Goal: Task Accomplishment & Management: Manage account settings

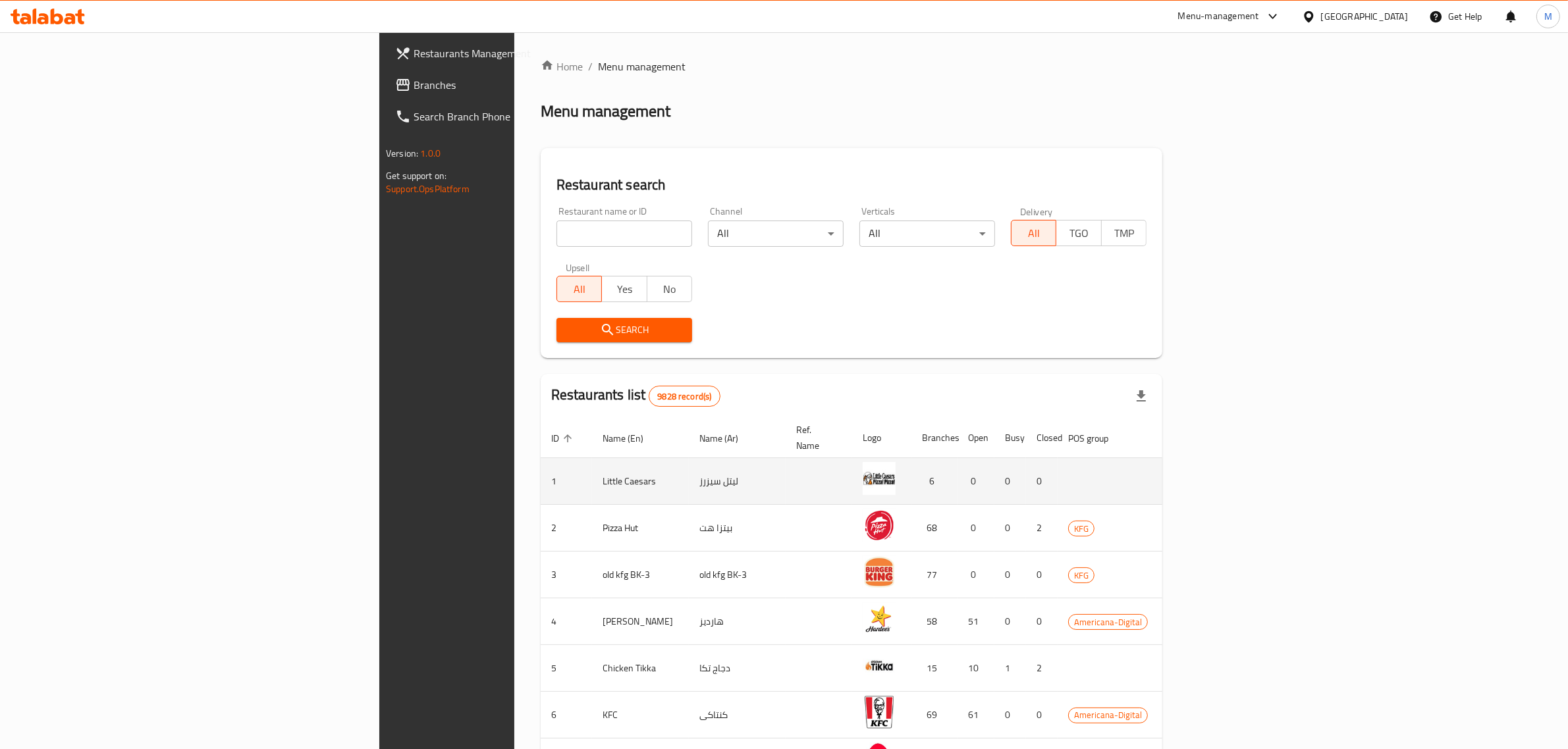
scroll to position [10, 0]
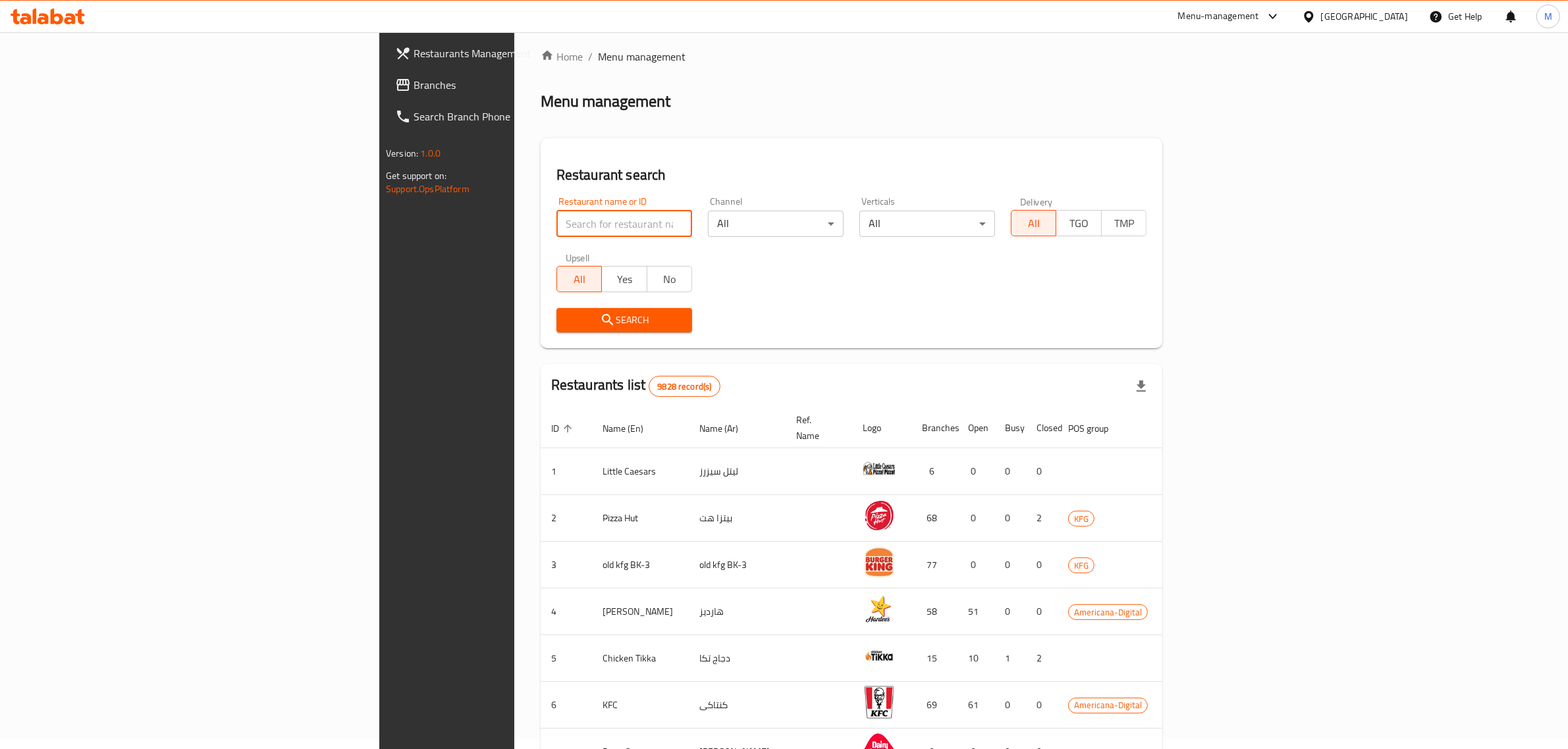
click at [556, 223] on input "search" at bounding box center [624, 223] width 136 height 27
click button "Search" at bounding box center [624, 321] width 136 height 24
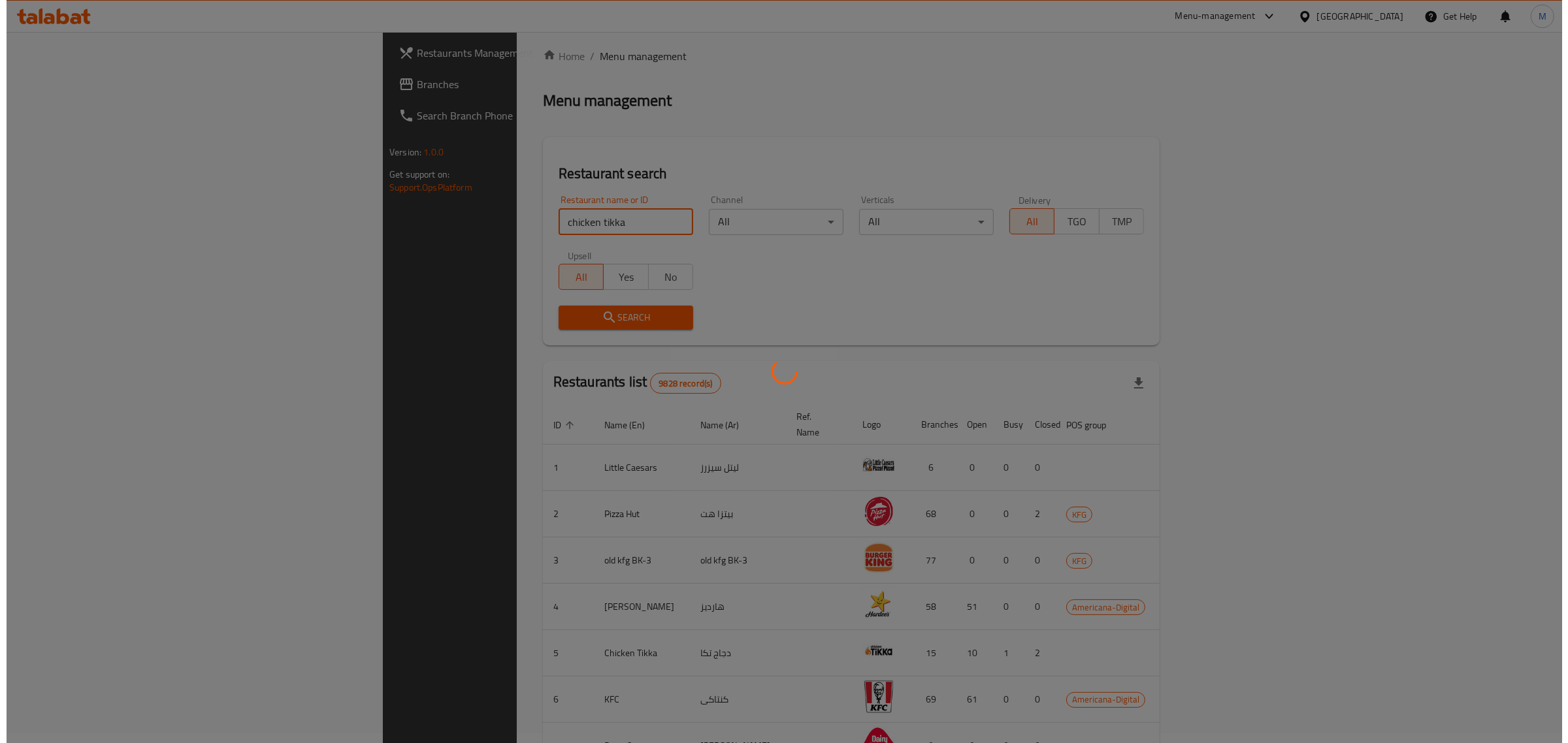
scroll to position [0, 0]
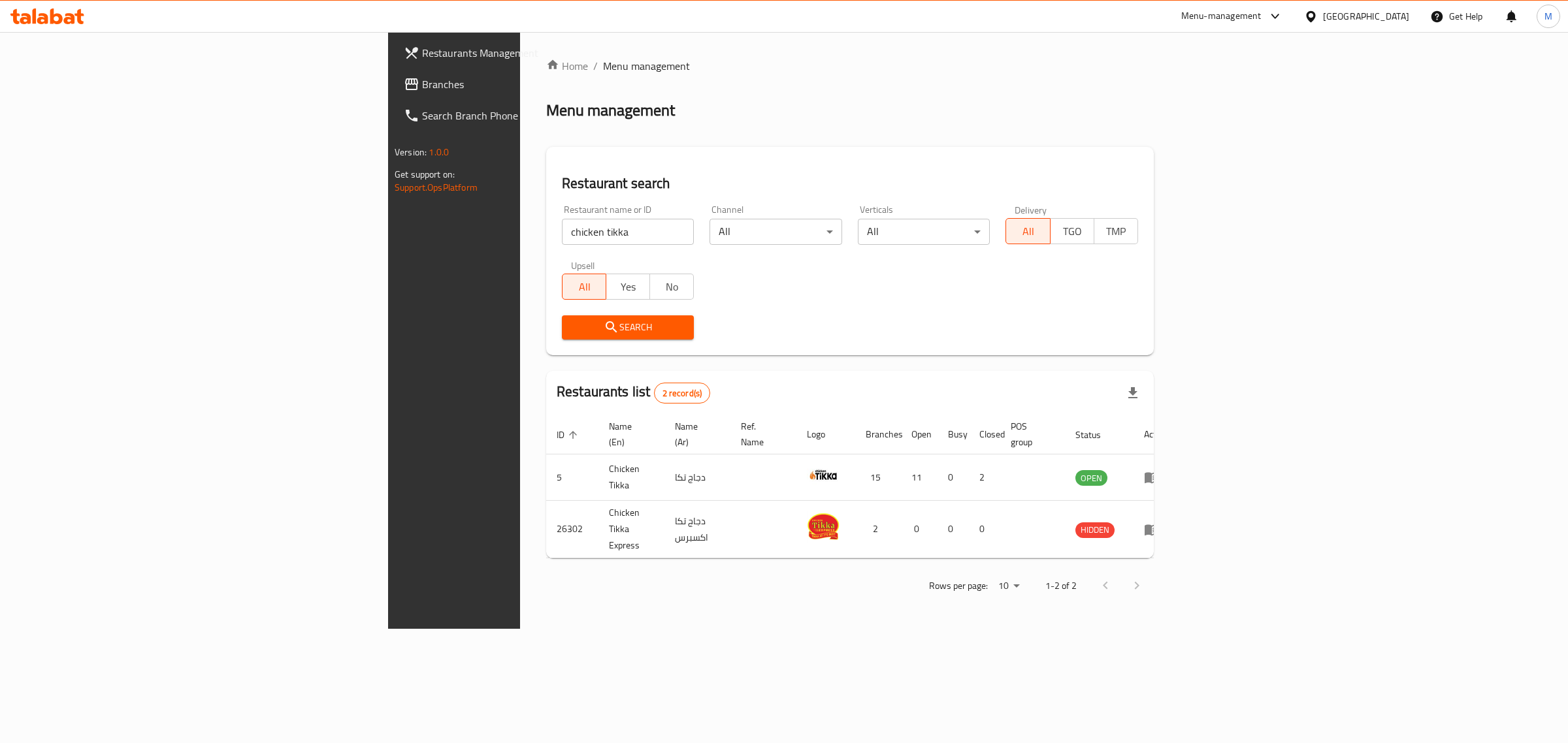
click at [562, 228] on input "chicken tikka" at bounding box center [627, 231] width 132 height 26
type input "krispy kreme"
click button "Search" at bounding box center [627, 328] width 132 height 24
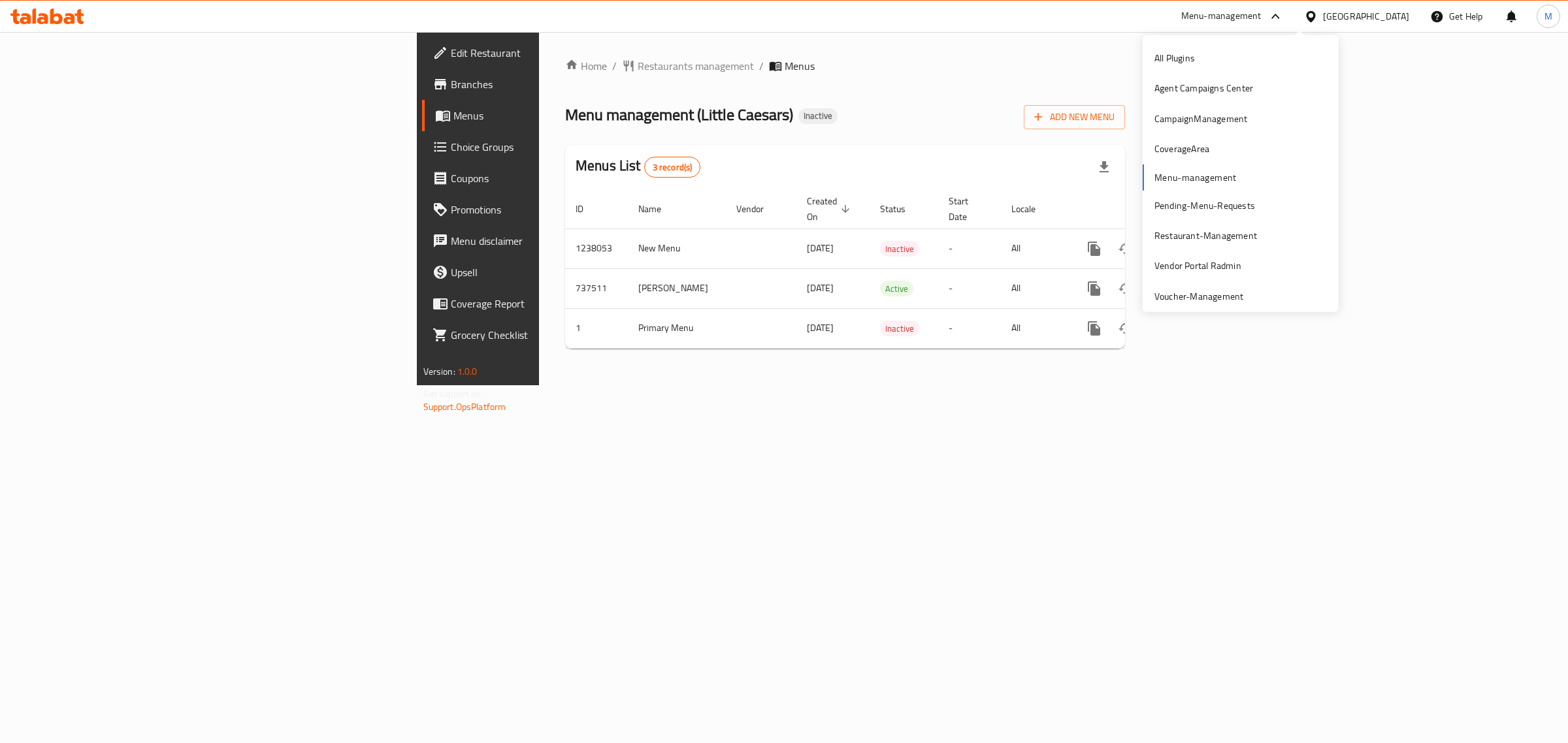
click at [1215, 272] on div "Vendor Portal Radmin" at bounding box center [1198, 265] width 87 height 14
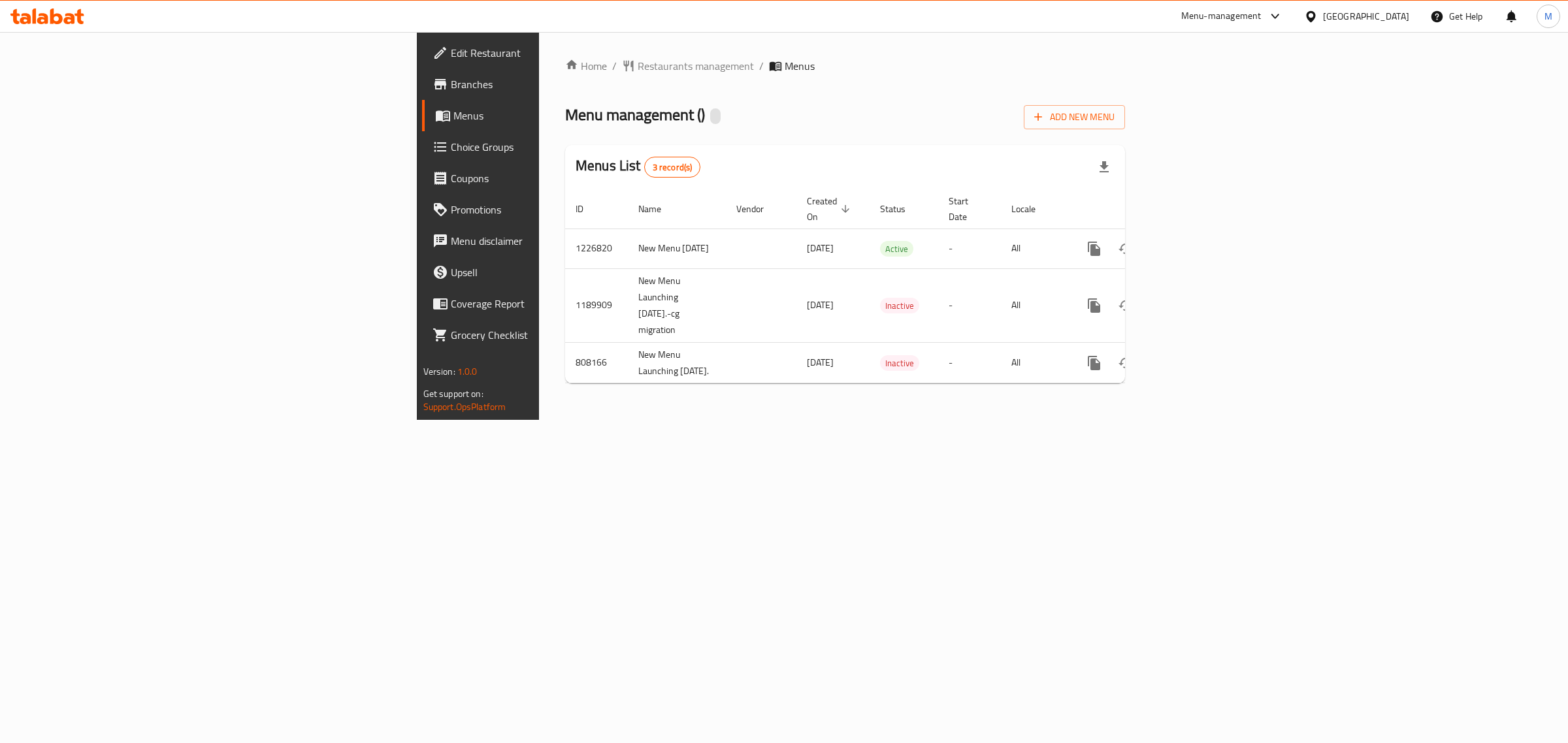
click at [434, 80] on icon at bounding box center [440, 84] width 12 height 11
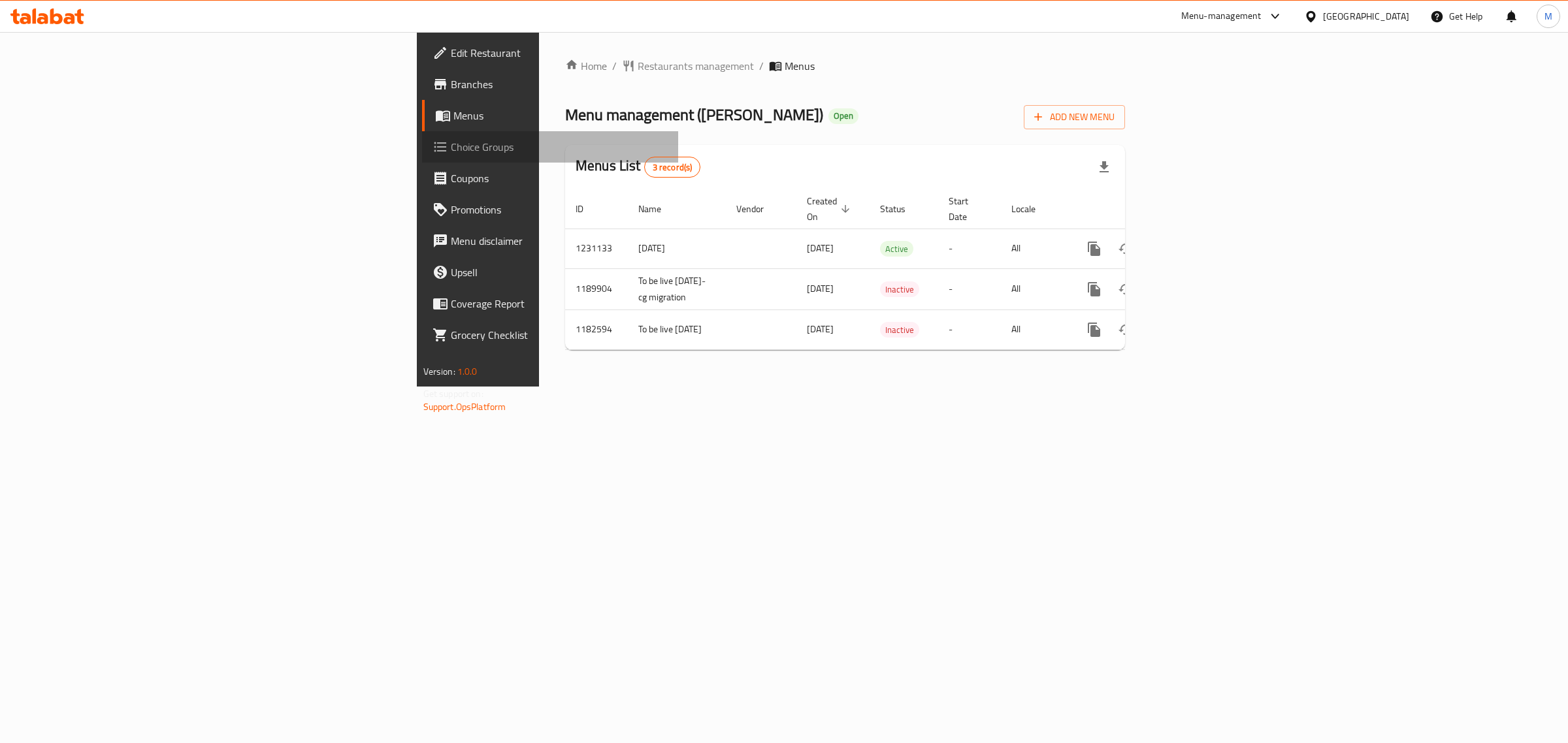
click at [422, 155] on link "Choice Groups" at bounding box center [550, 147] width 257 height 32
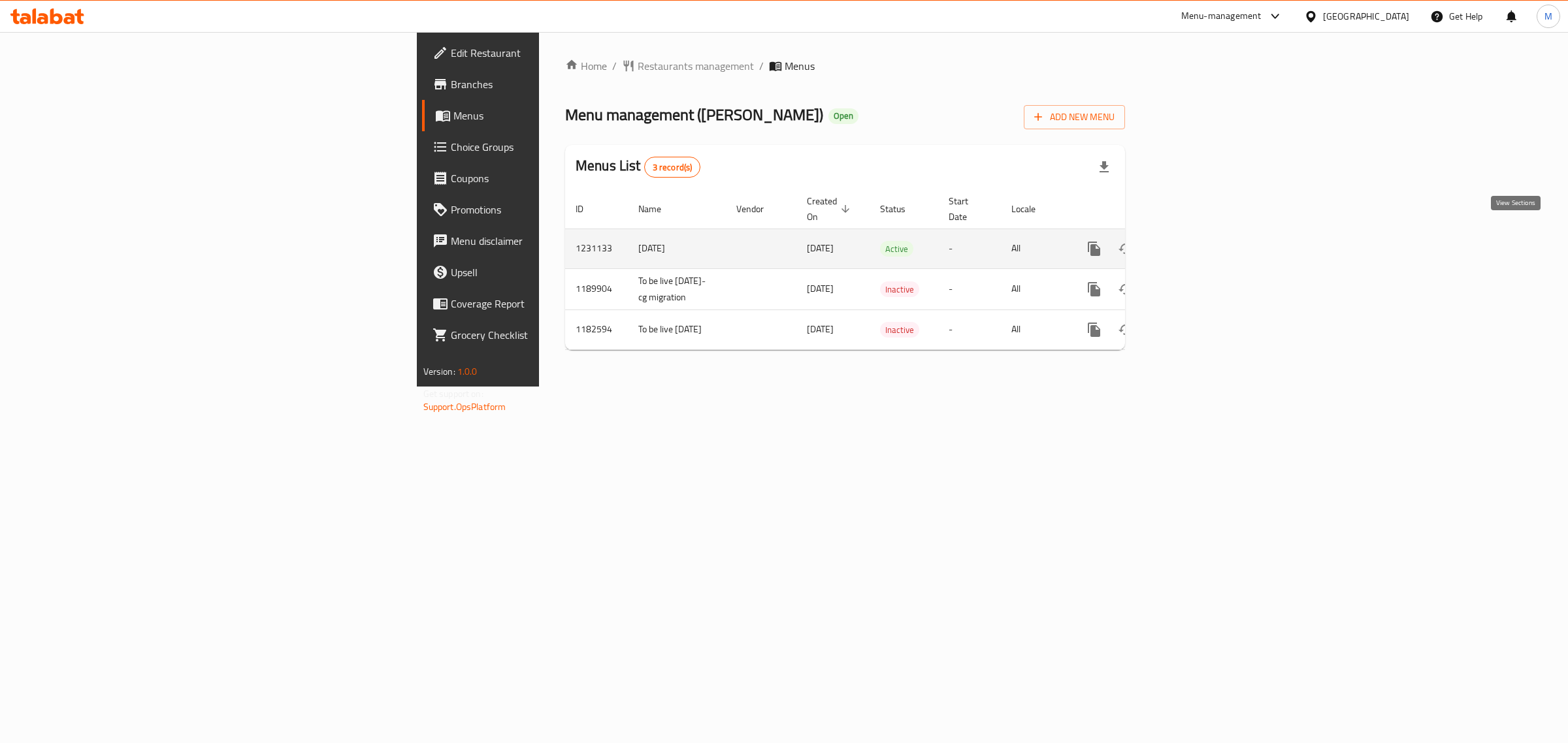
click at [1196, 241] on icon "enhanced table" at bounding box center [1188, 249] width 16 height 16
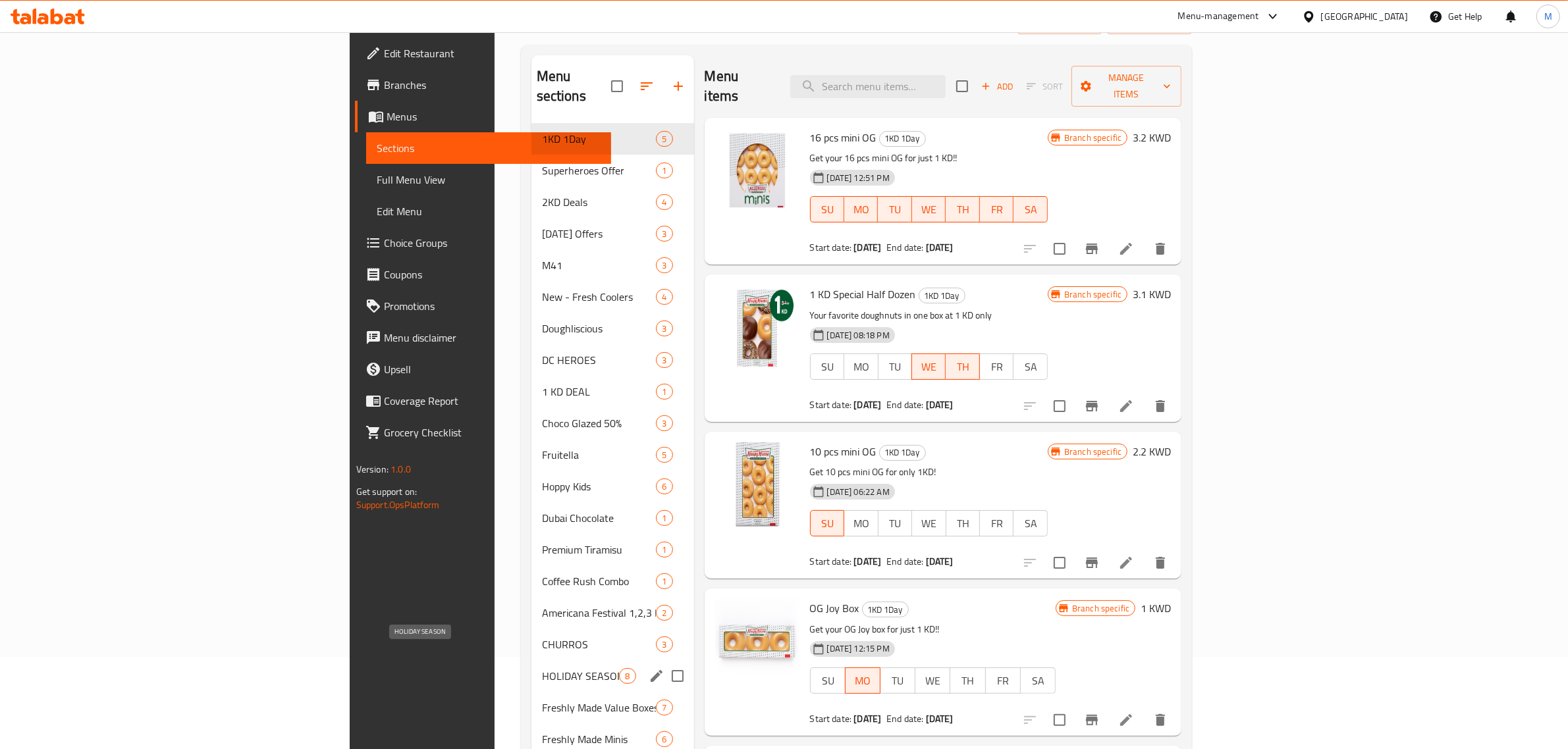
scroll to position [165, 0]
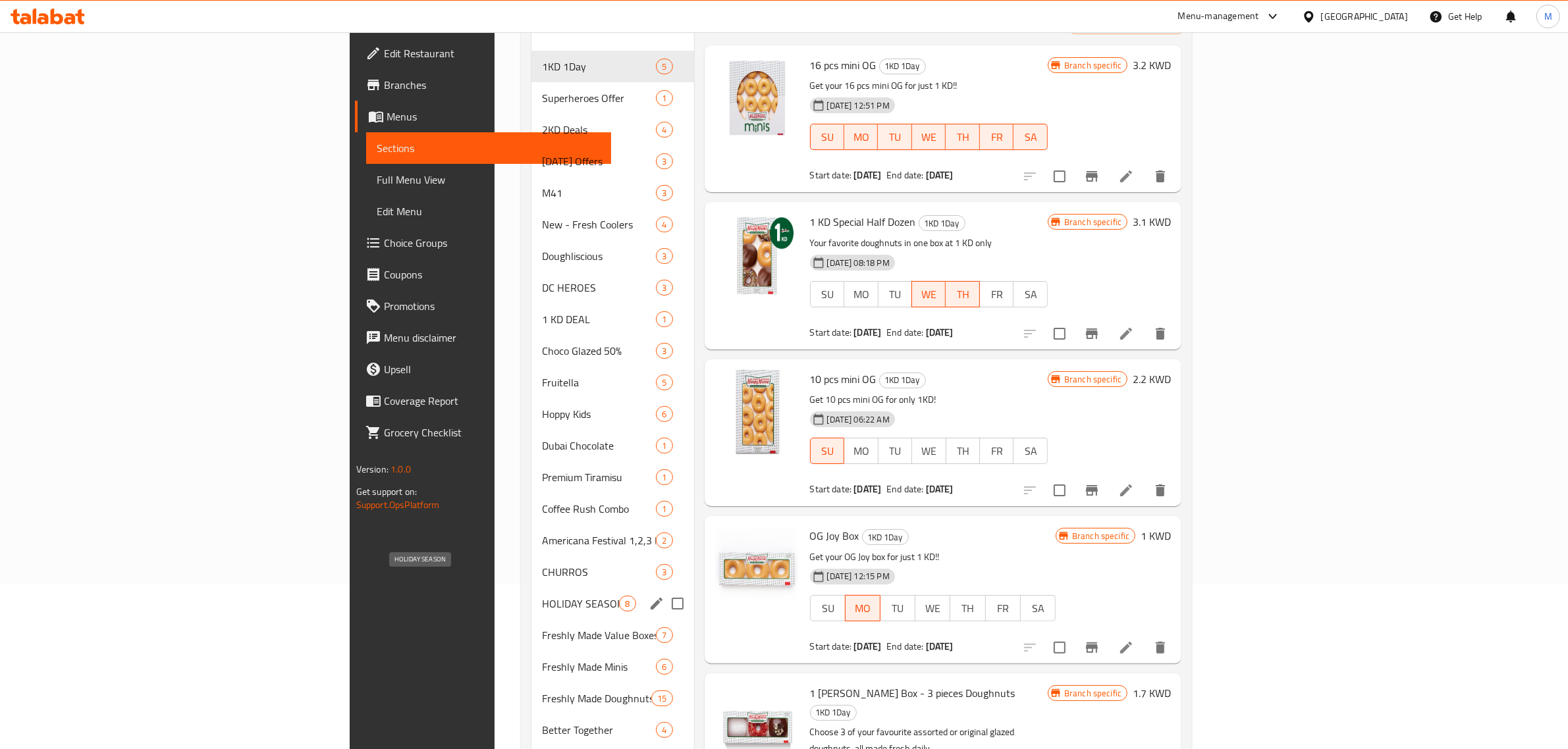
click at [542, 596] on span "HOLIDAY SEASON" at bounding box center [580, 603] width 77 height 16
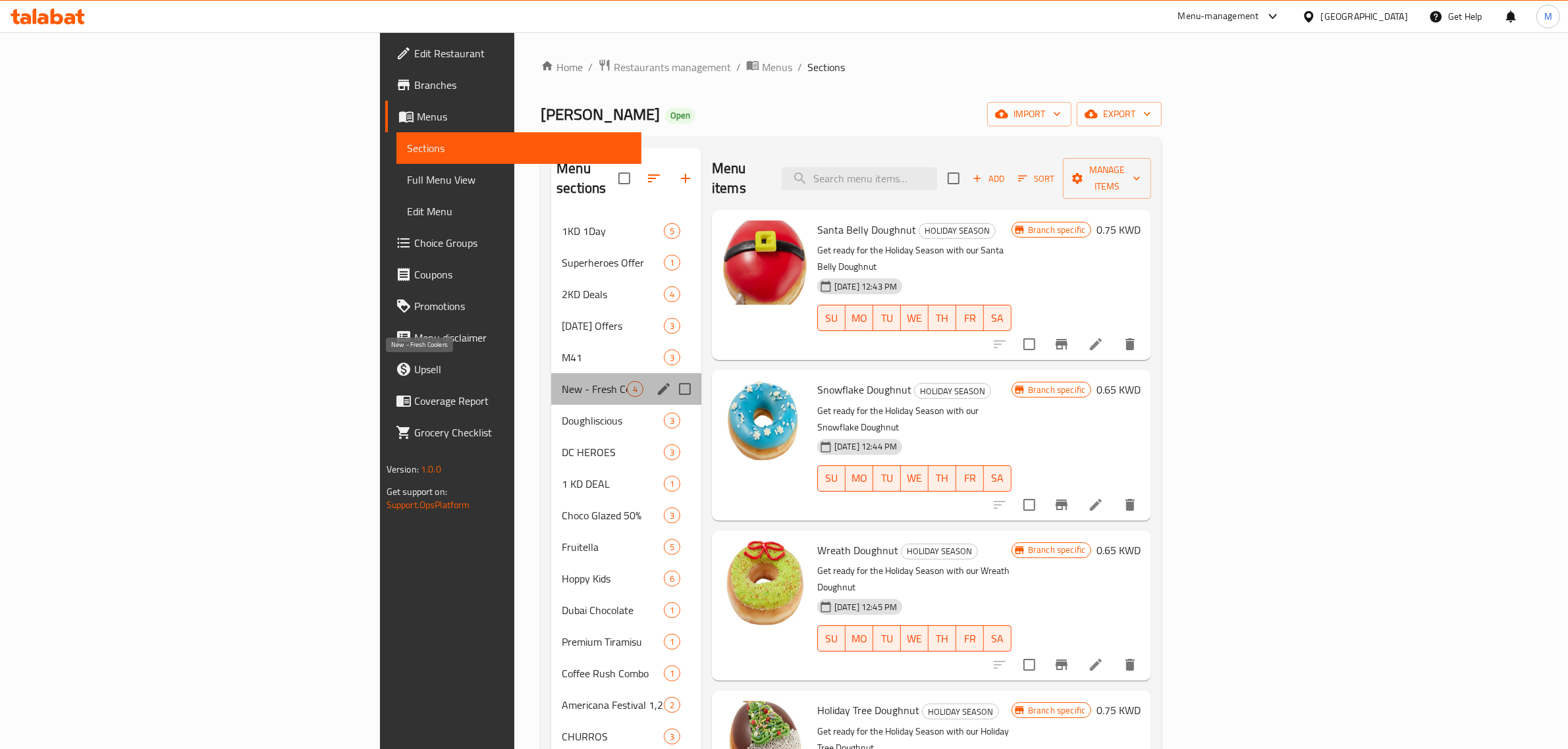
click at [561, 381] on span "New - Fresh Coolers" at bounding box center [594, 389] width 65 height 16
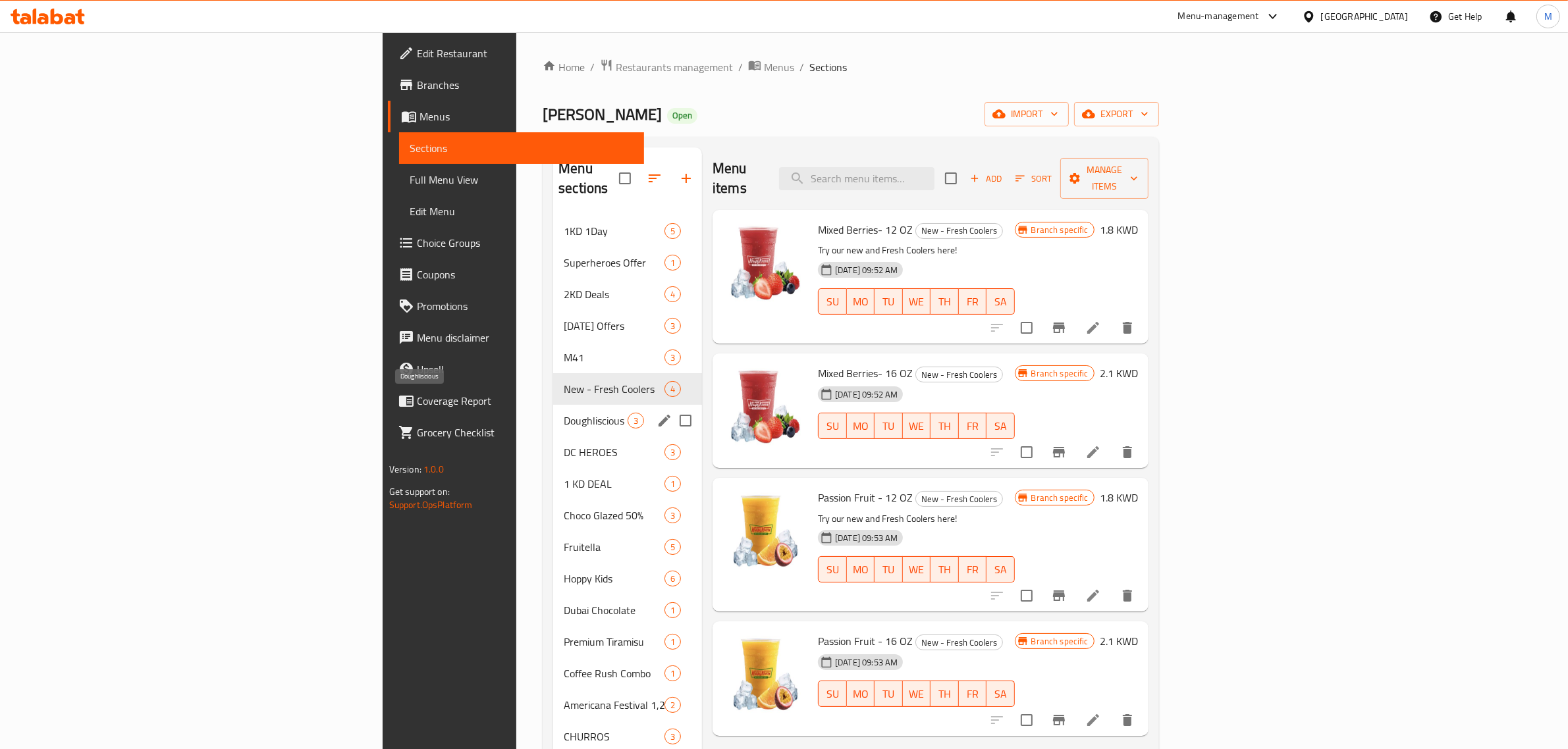
click at [564, 412] on span "Doughliscious" at bounding box center [596, 420] width 64 height 16
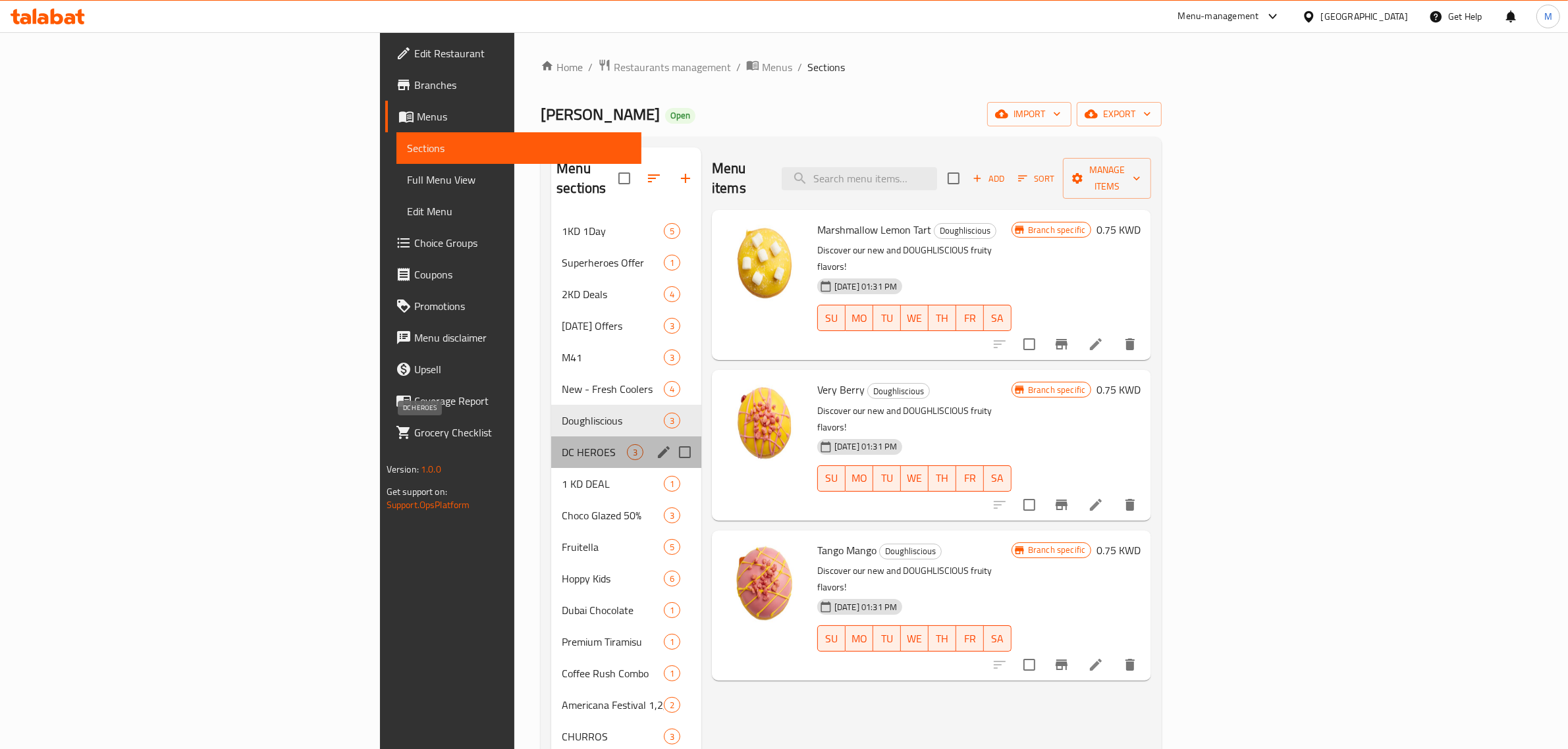
click at [561, 444] on span "DC HEROES" at bounding box center [594, 452] width 65 height 16
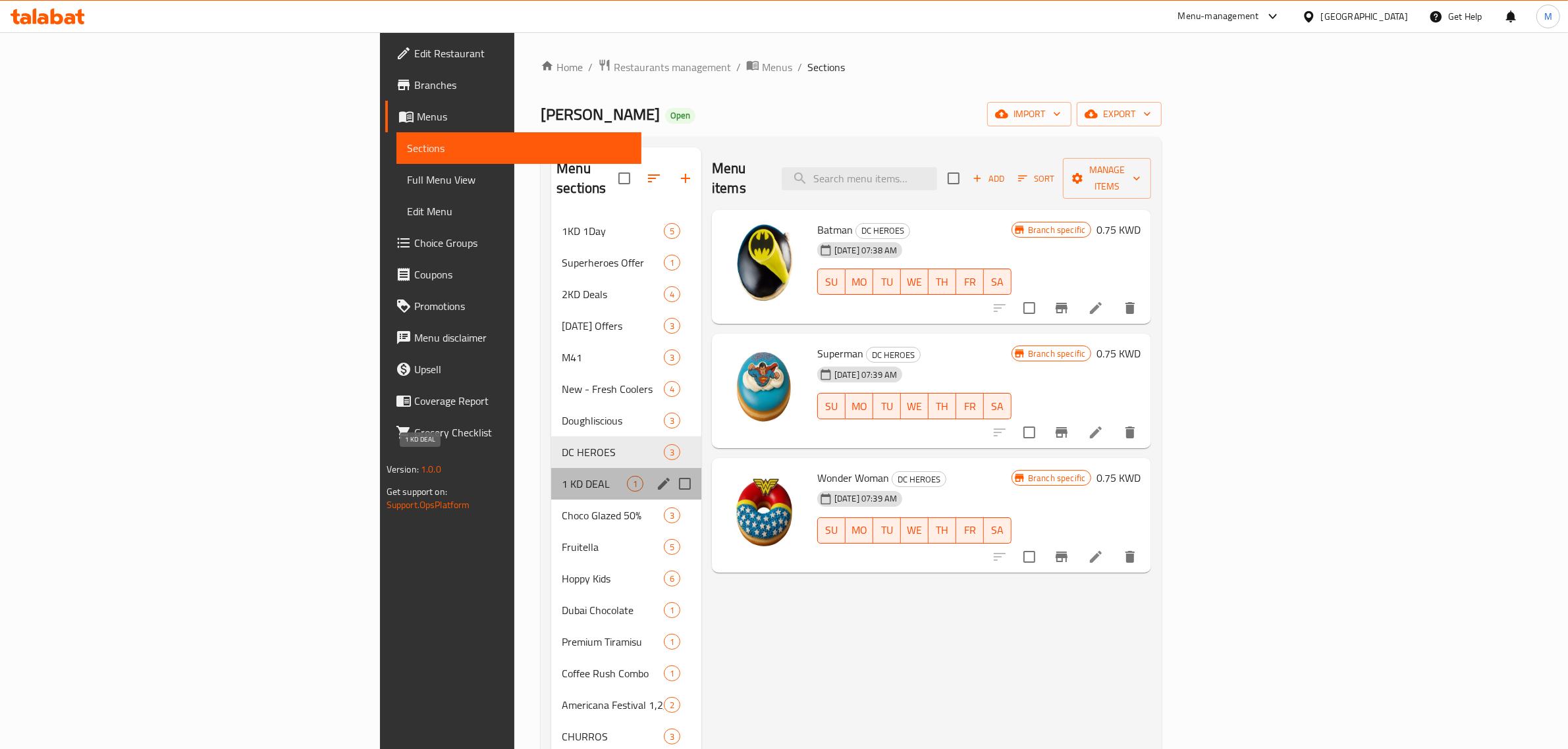
click at [561, 476] on span "1 KD DEAL" at bounding box center [594, 484] width 65 height 16
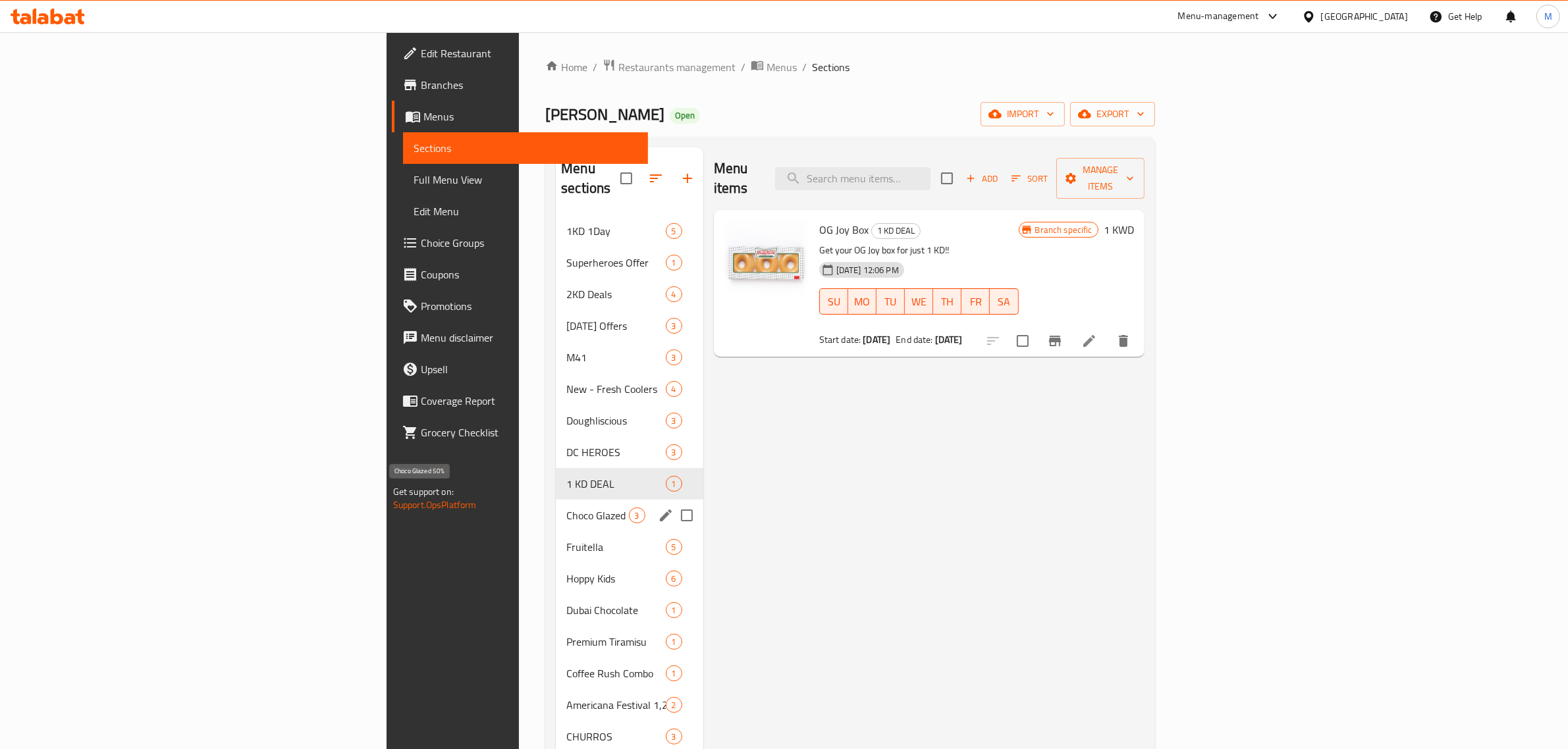
click at [566, 507] on span "Choco Glazed 50%" at bounding box center [596, 515] width 62 height 16
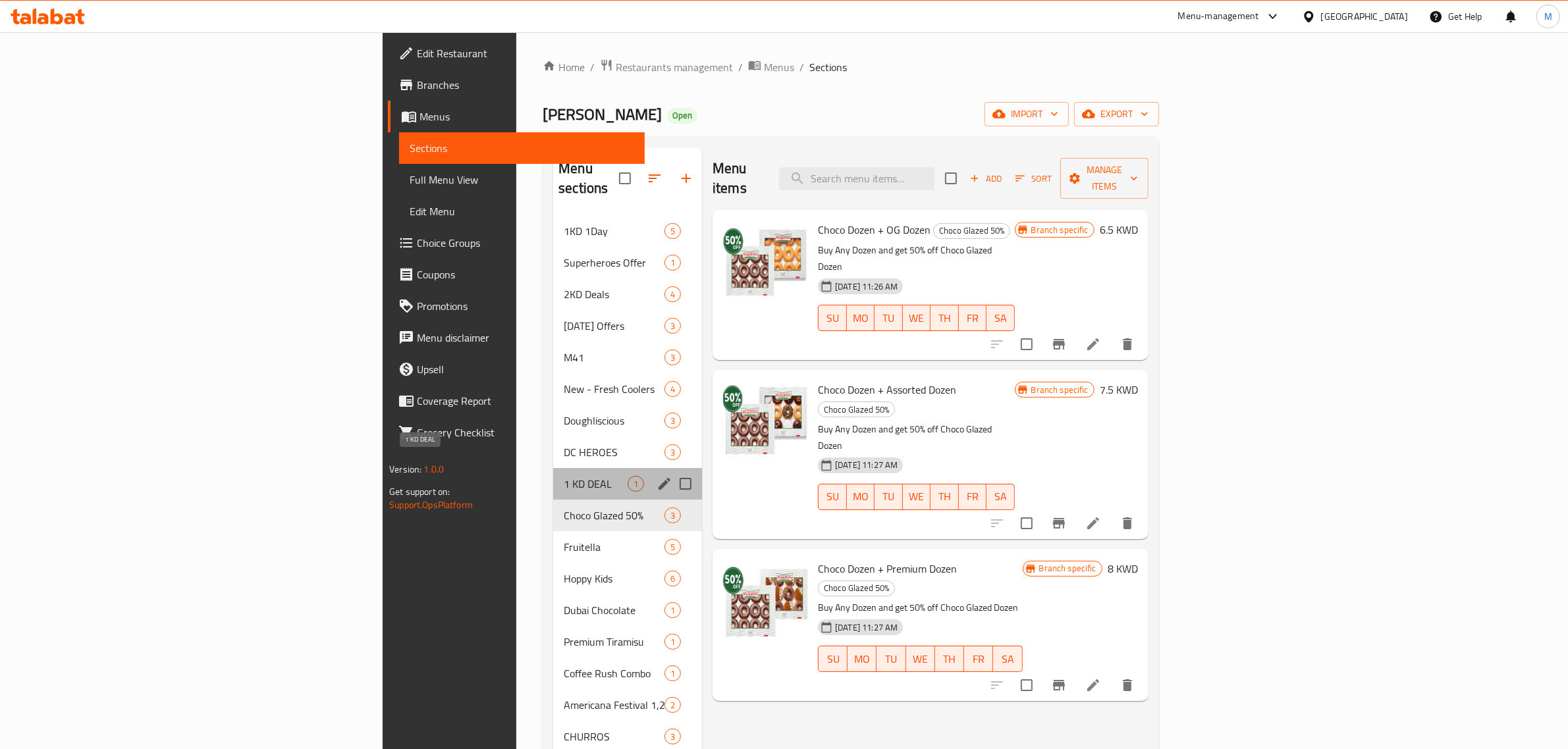
click at [564, 476] on span "1 KD DEAL" at bounding box center [596, 484] width 64 height 16
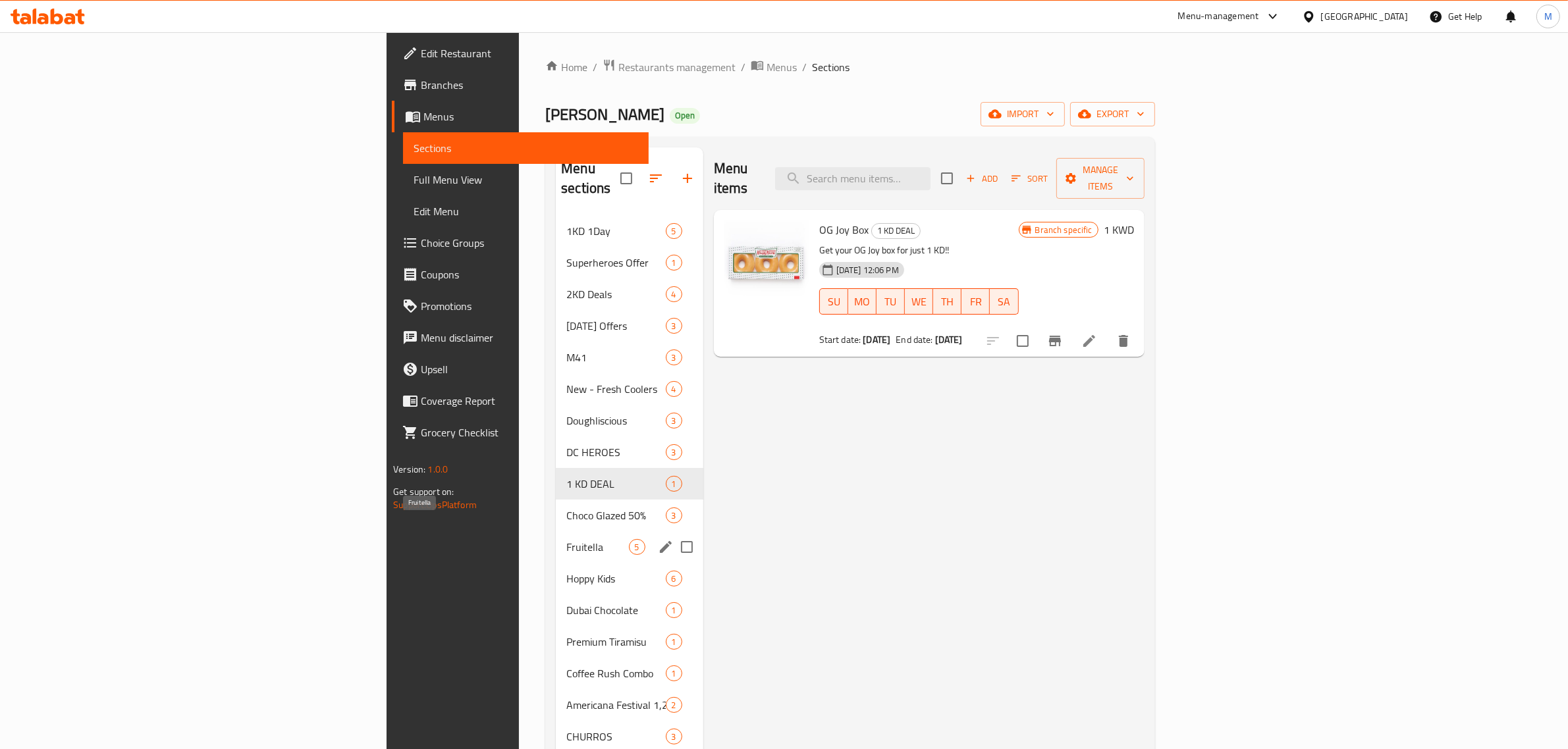
click at [566, 539] on span "Fruitella" at bounding box center [596, 547] width 62 height 16
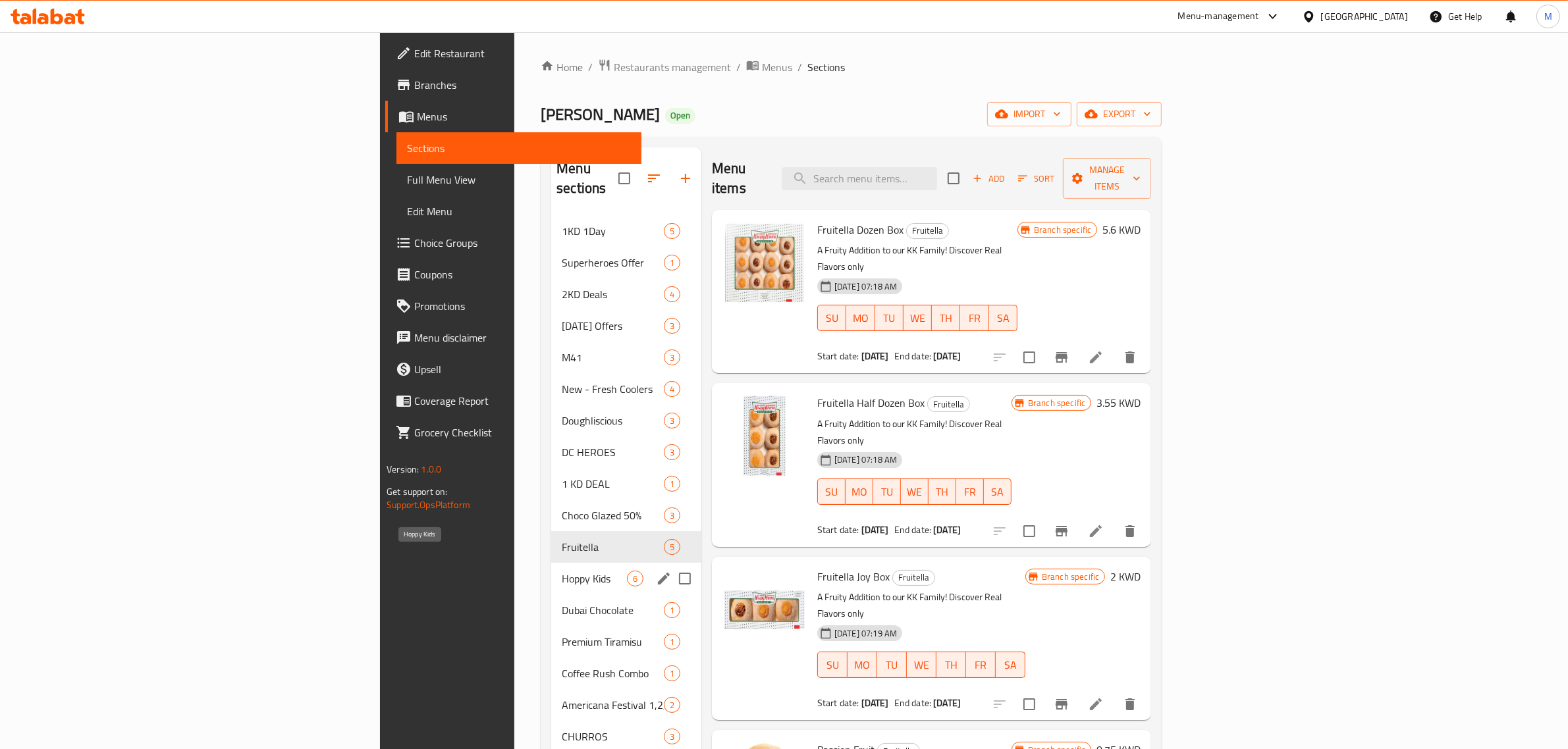
click at [561, 570] on span "Hoppy Kids" at bounding box center [594, 578] width 65 height 16
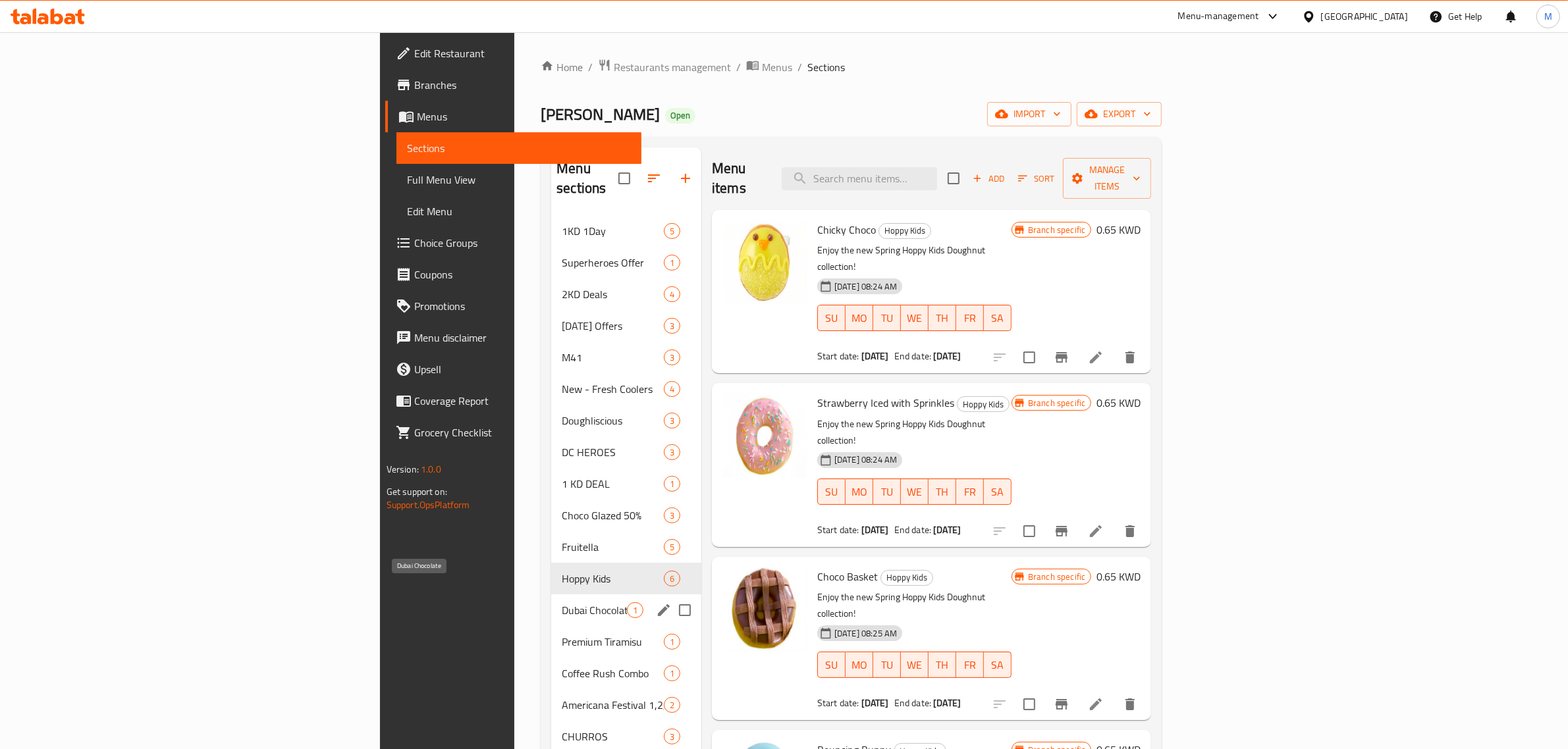
click at [561, 602] on span "Dubai Chocolate" at bounding box center [594, 610] width 65 height 16
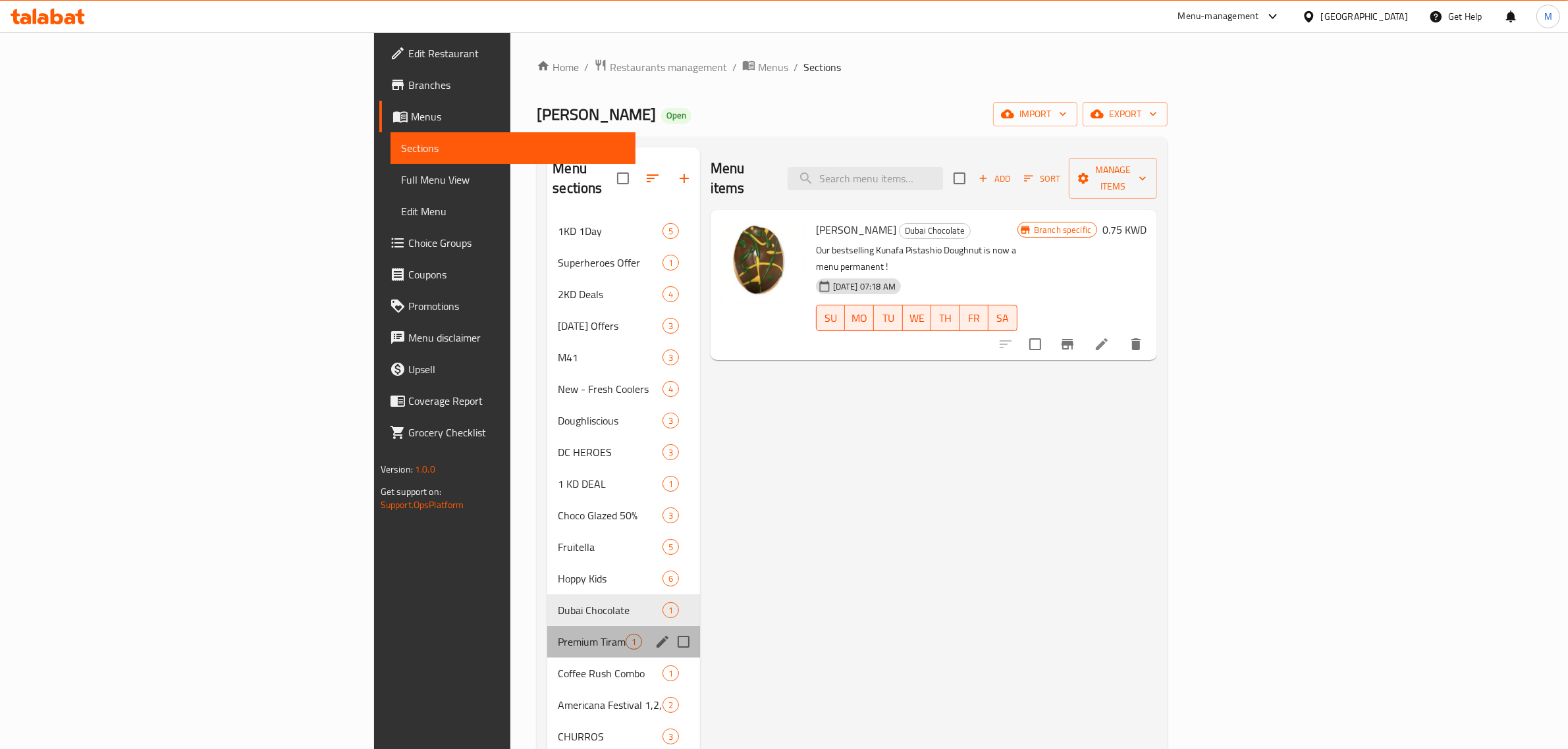
click at [547, 626] on div "Premium Tiramisu 1" at bounding box center [623, 642] width 152 height 32
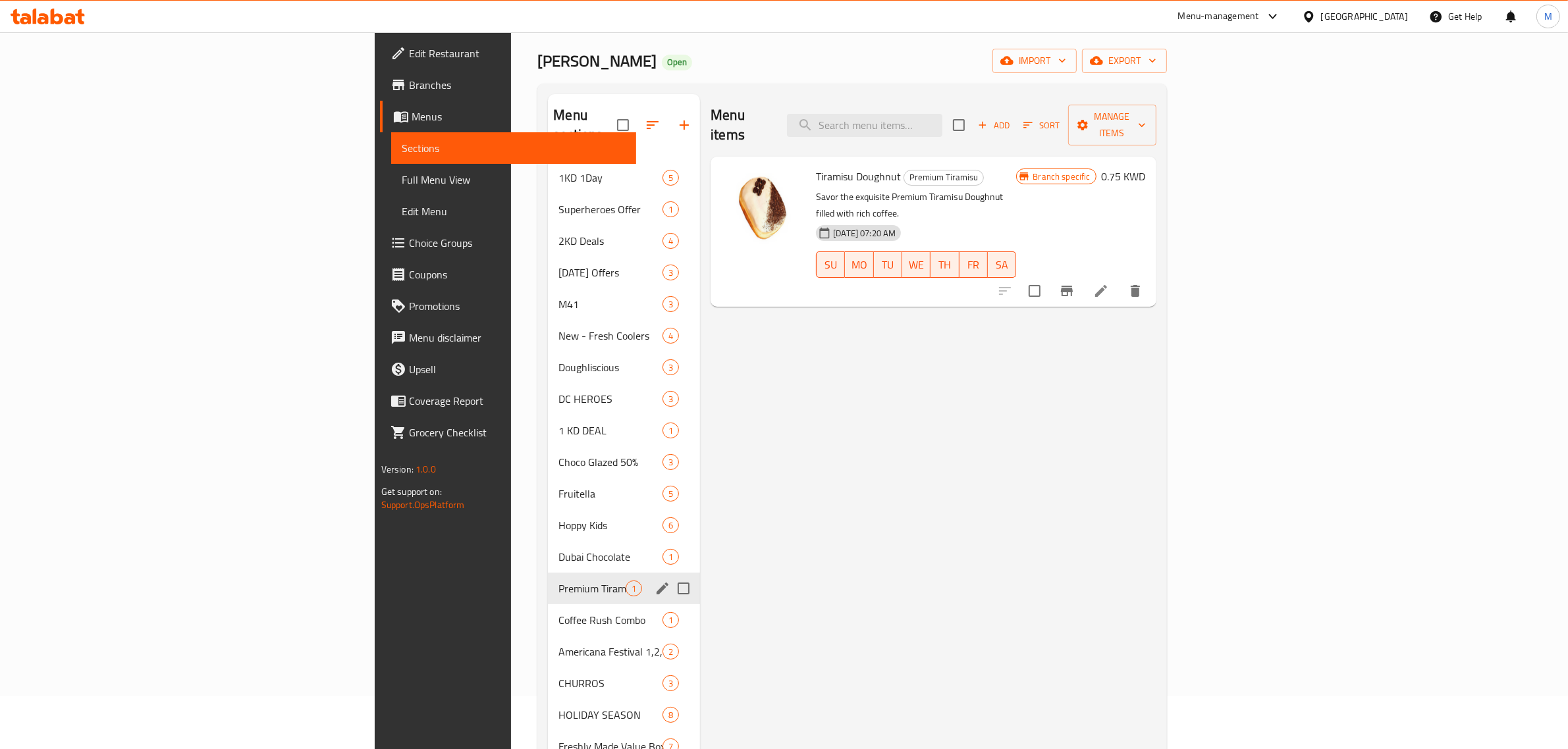
scroll to position [82, 0]
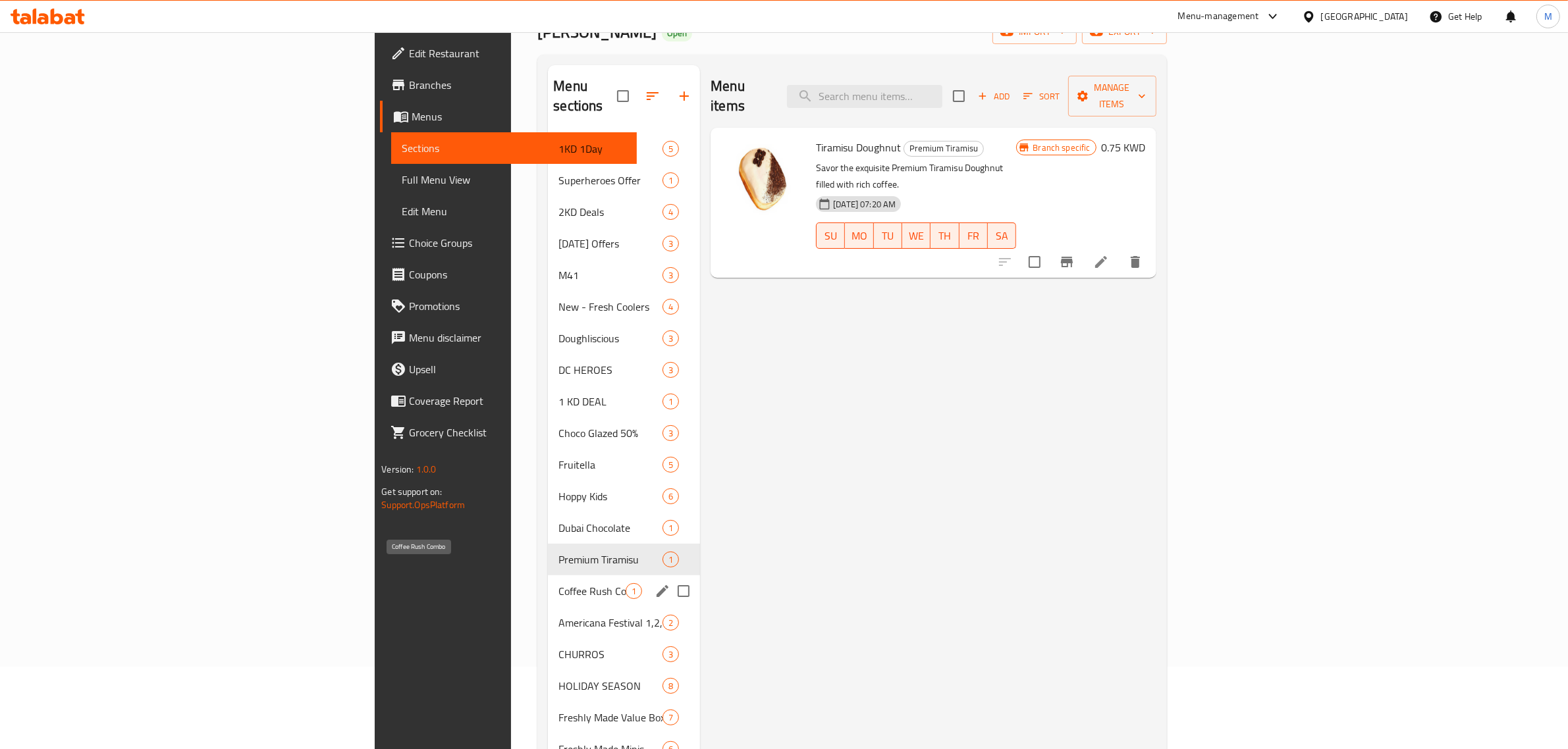
click at [558, 583] on span "Coffee Rush Combo" at bounding box center [592, 591] width 67 height 16
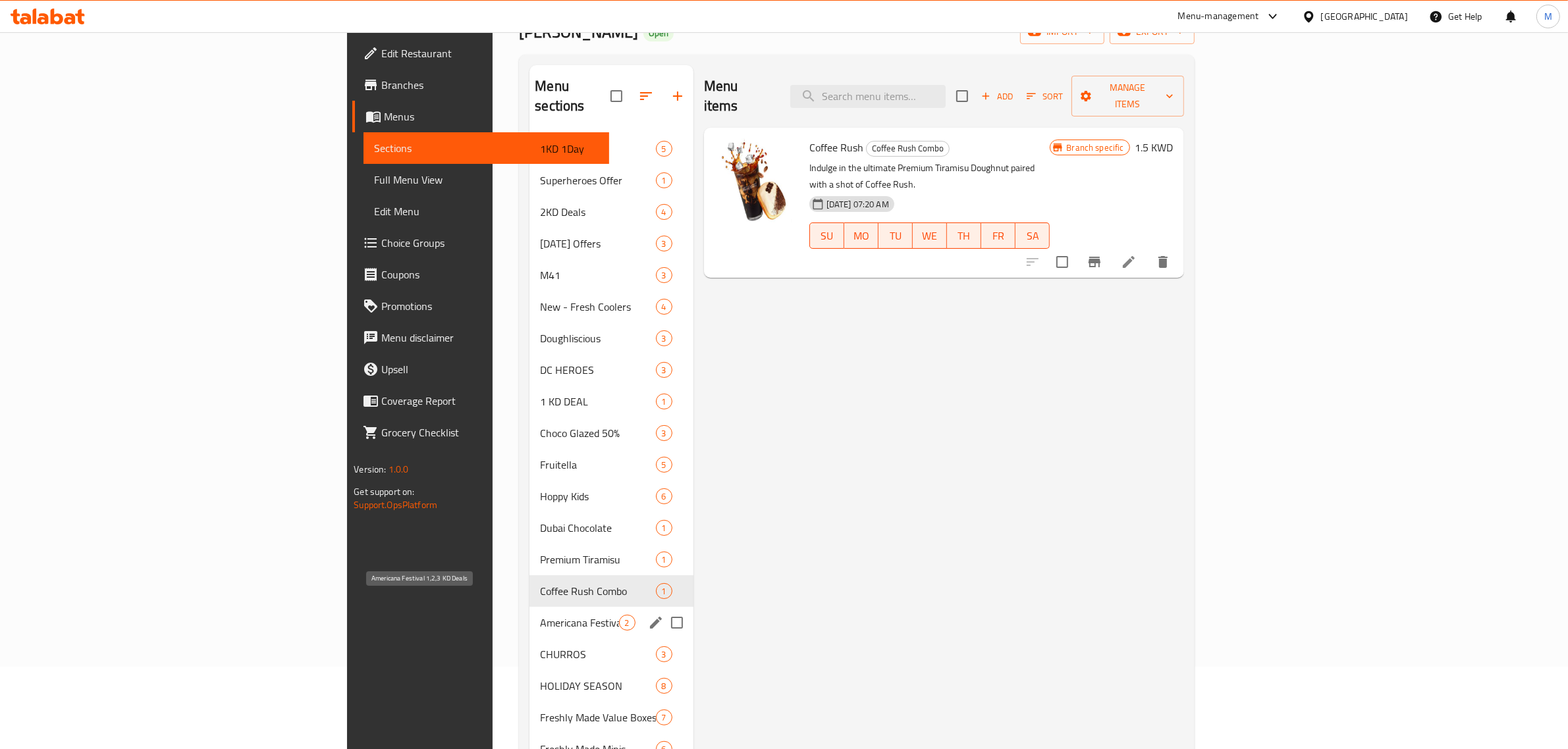
click at [540, 615] on span "Americana Festival 1,2,3 KD Deals" at bounding box center [579, 623] width 78 height 16
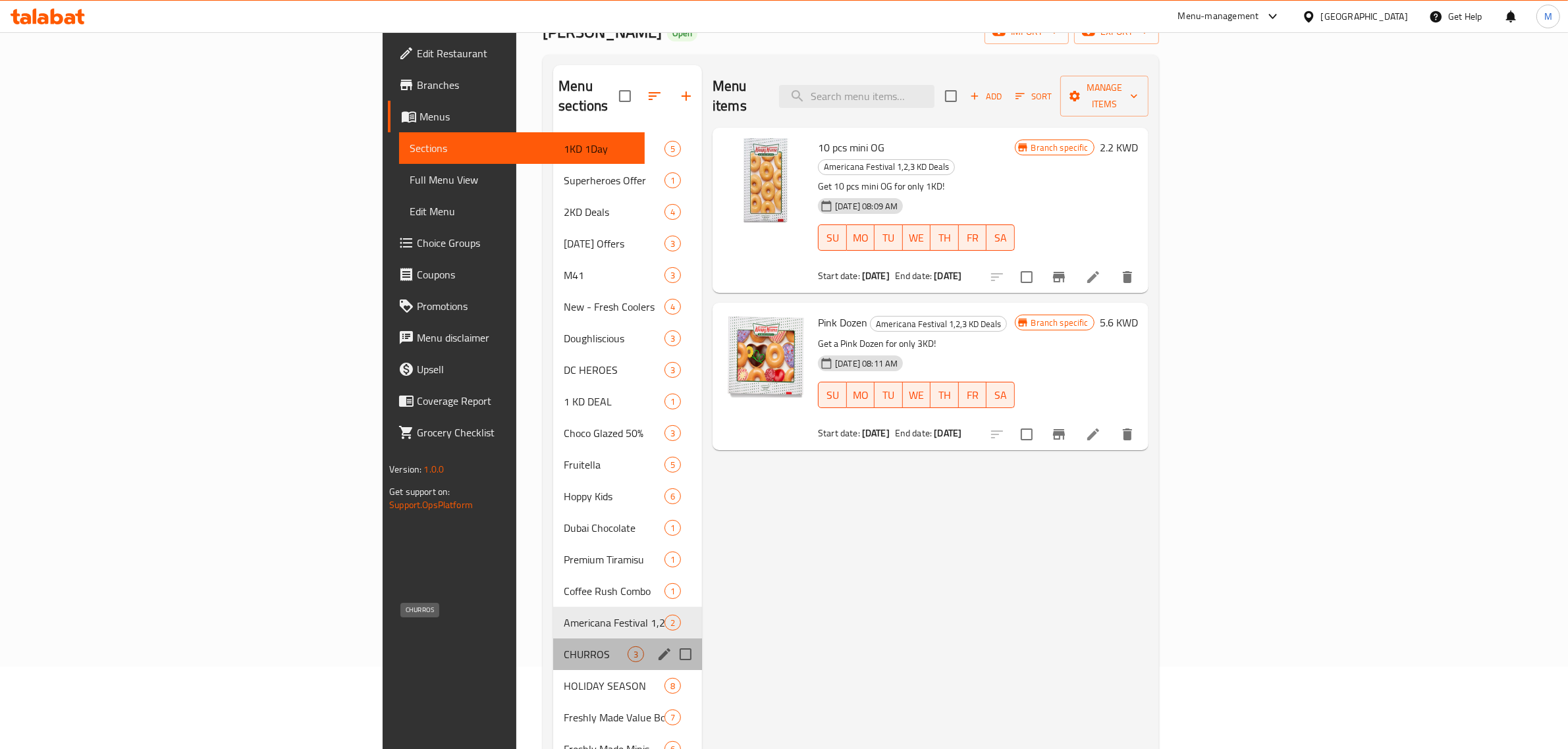
click at [564, 646] on span "CHURROS" at bounding box center [596, 654] width 64 height 16
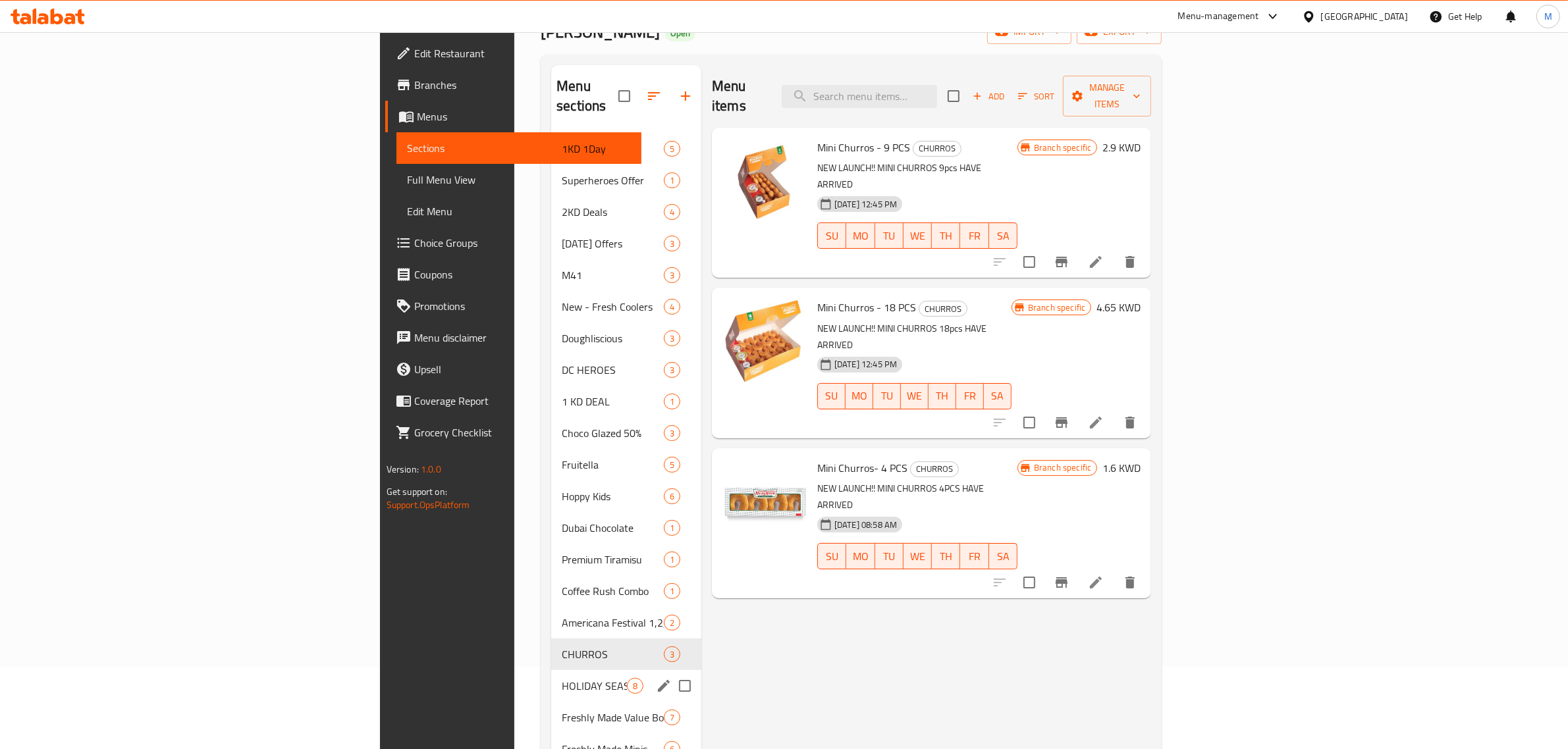
click at [551, 670] on div "HOLIDAY SEASON 8" at bounding box center [626, 686] width 150 height 32
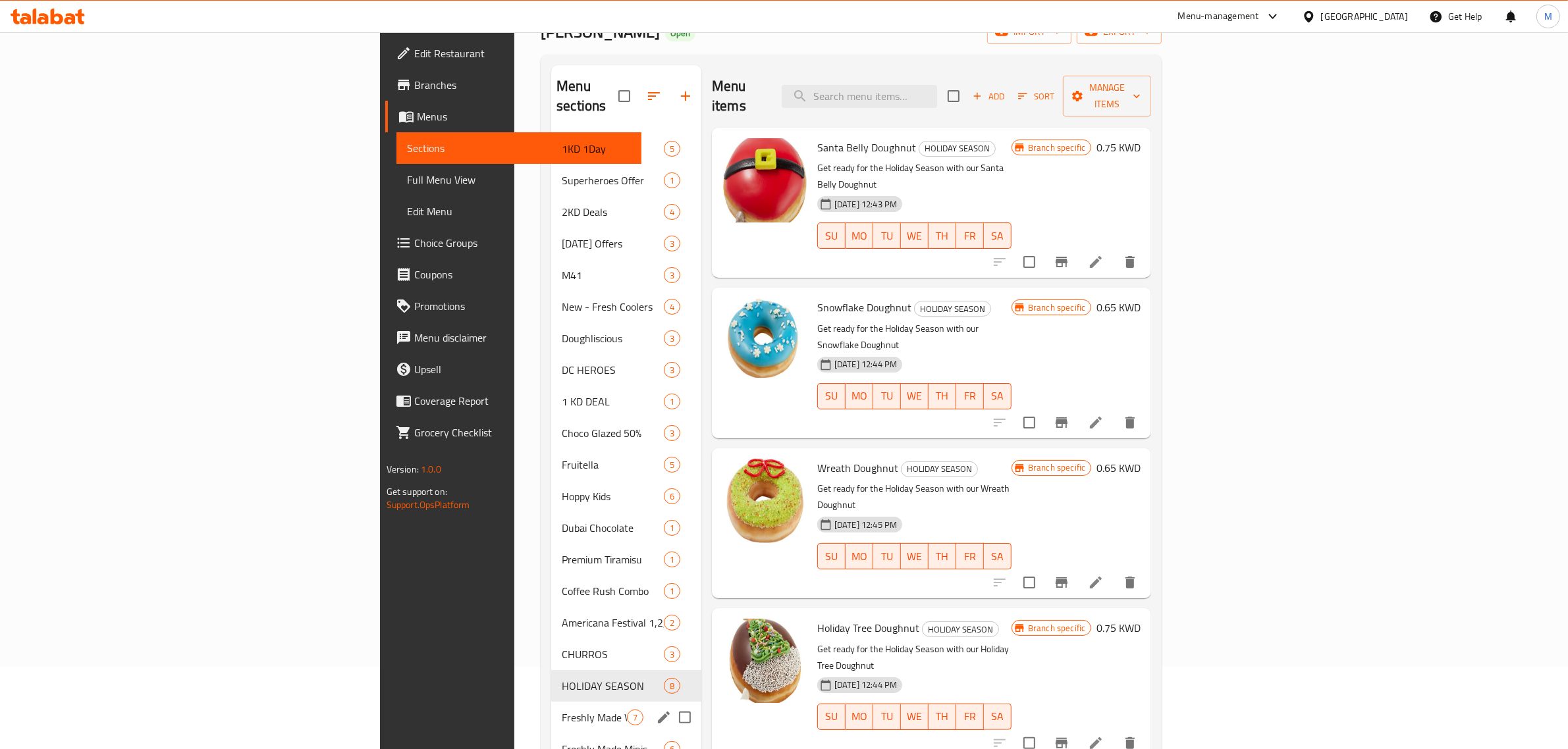
click at [551, 702] on div "Freshly Made Value Boxes 7" at bounding box center [626, 718] width 150 height 32
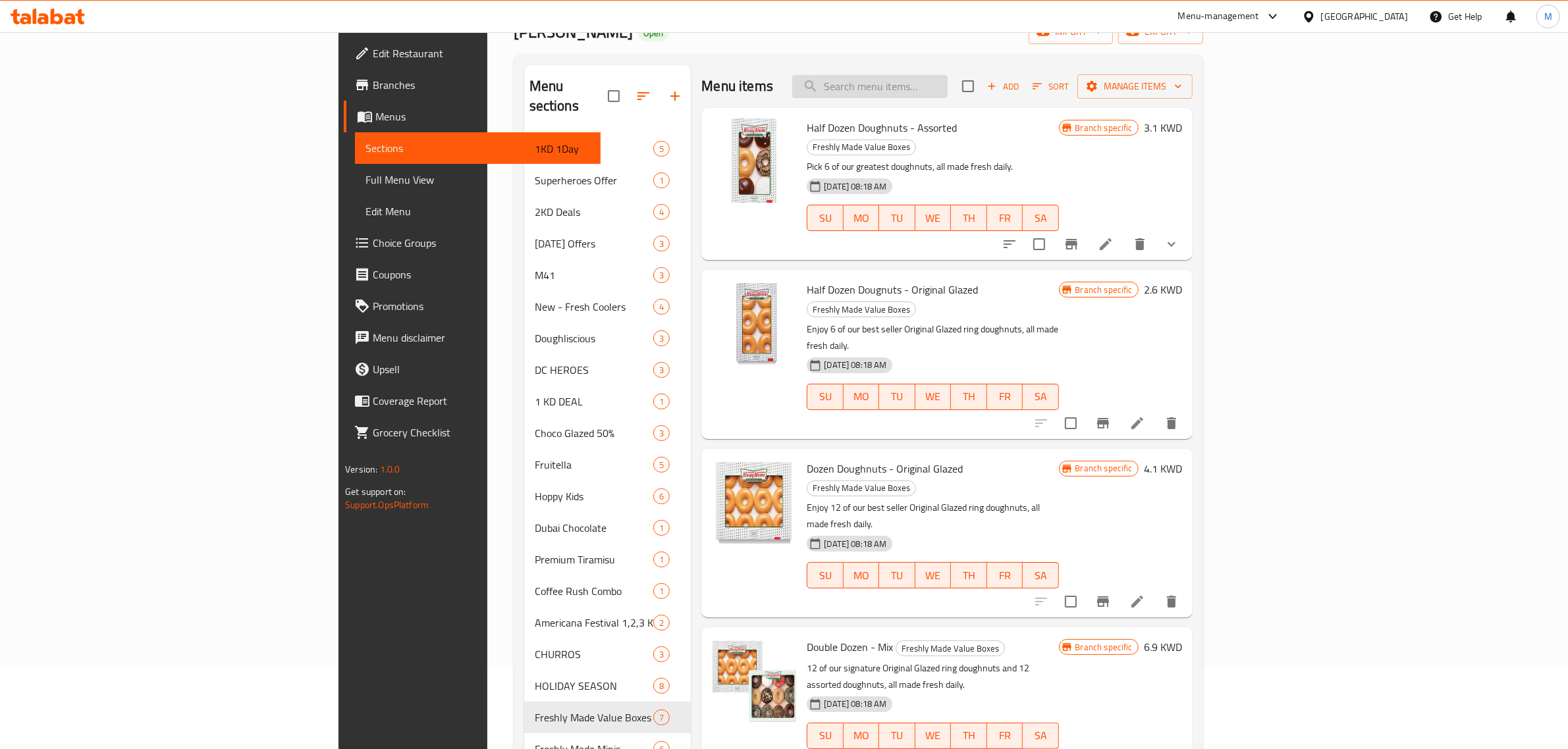
click at [947, 77] on input "search" at bounding box center [870, 87] width 156 height 23
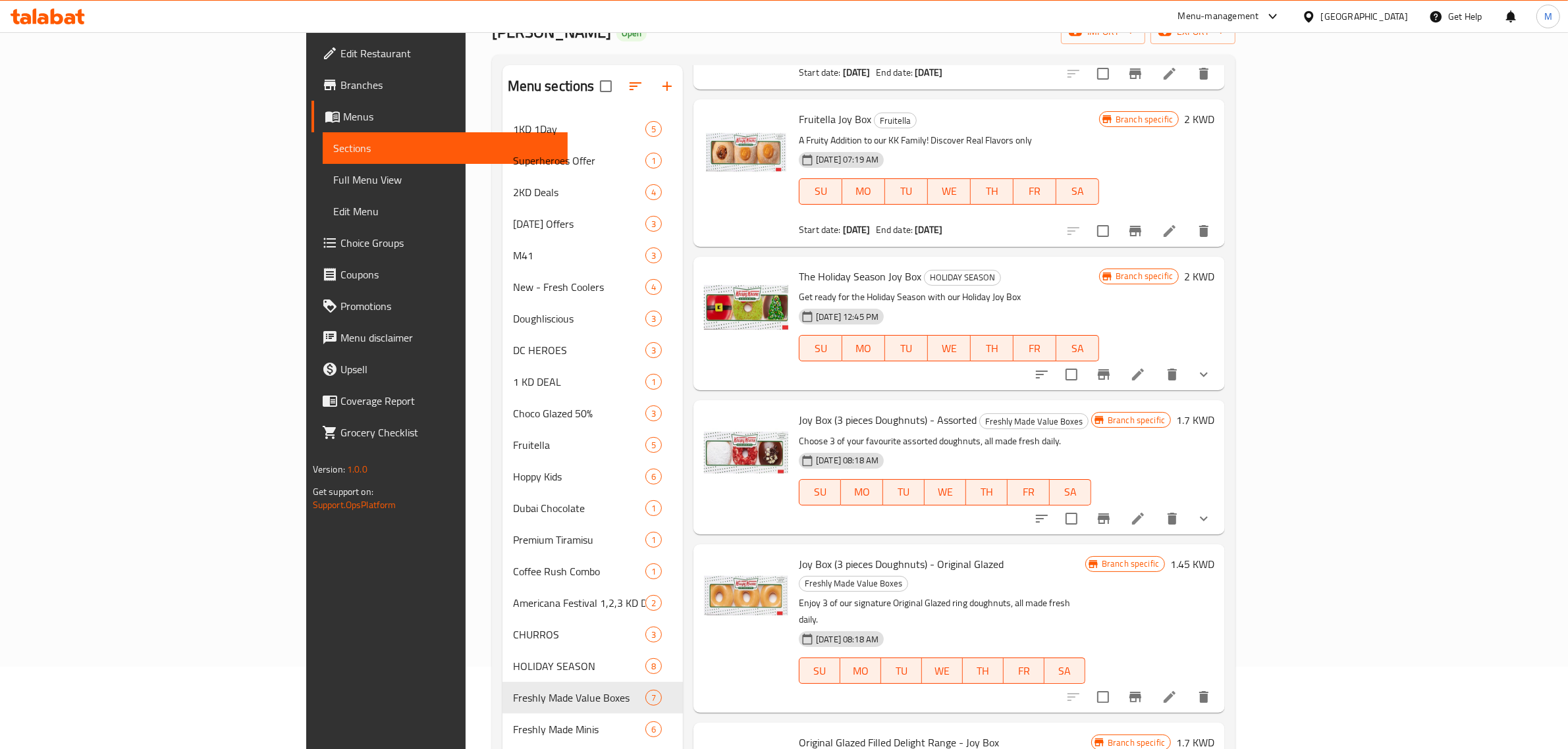
scroll to position [822, 0]
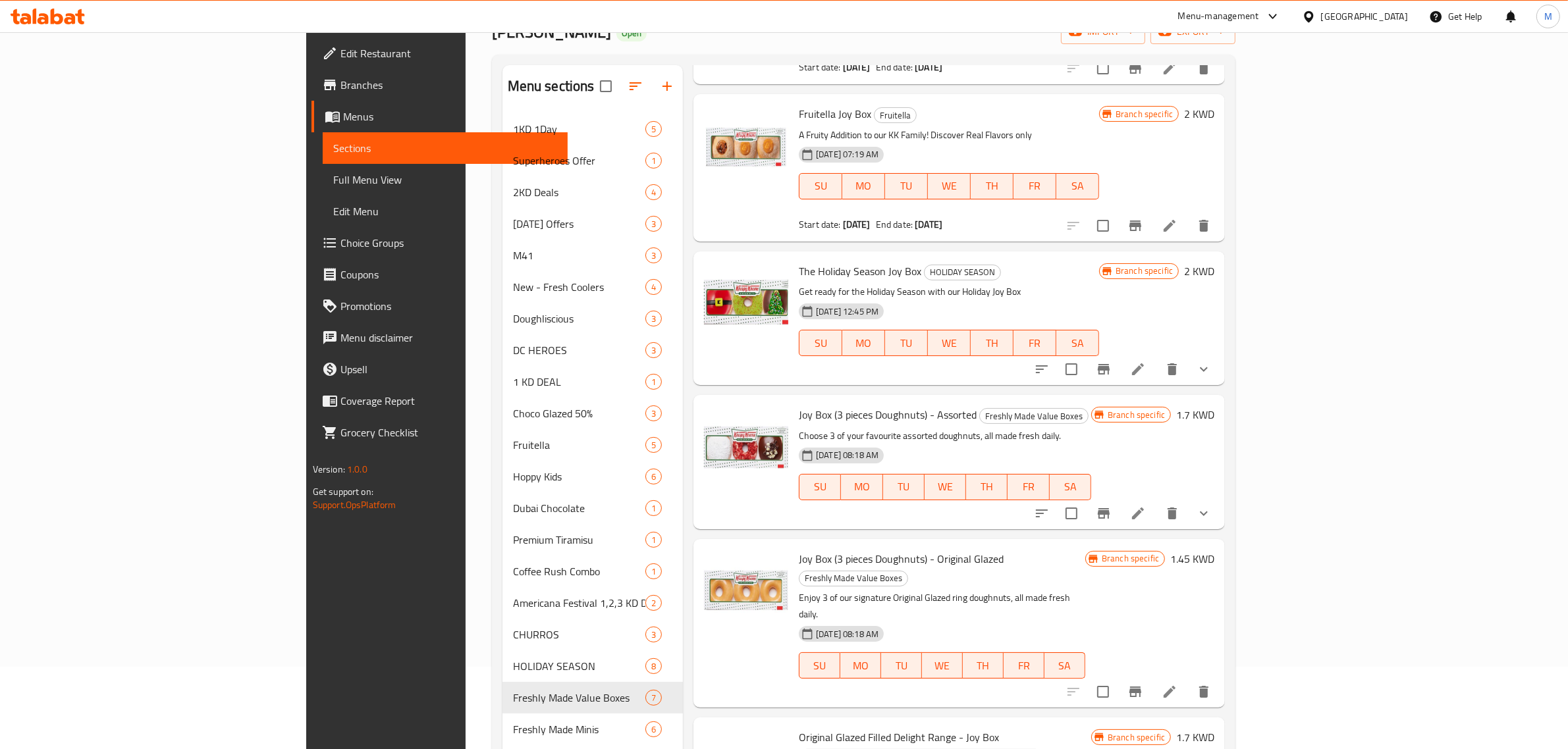
type input "joy box"
click at [1214, 550] on h6 "1.45 KWD" at bounding box center [1192, 559] width 44 height 18
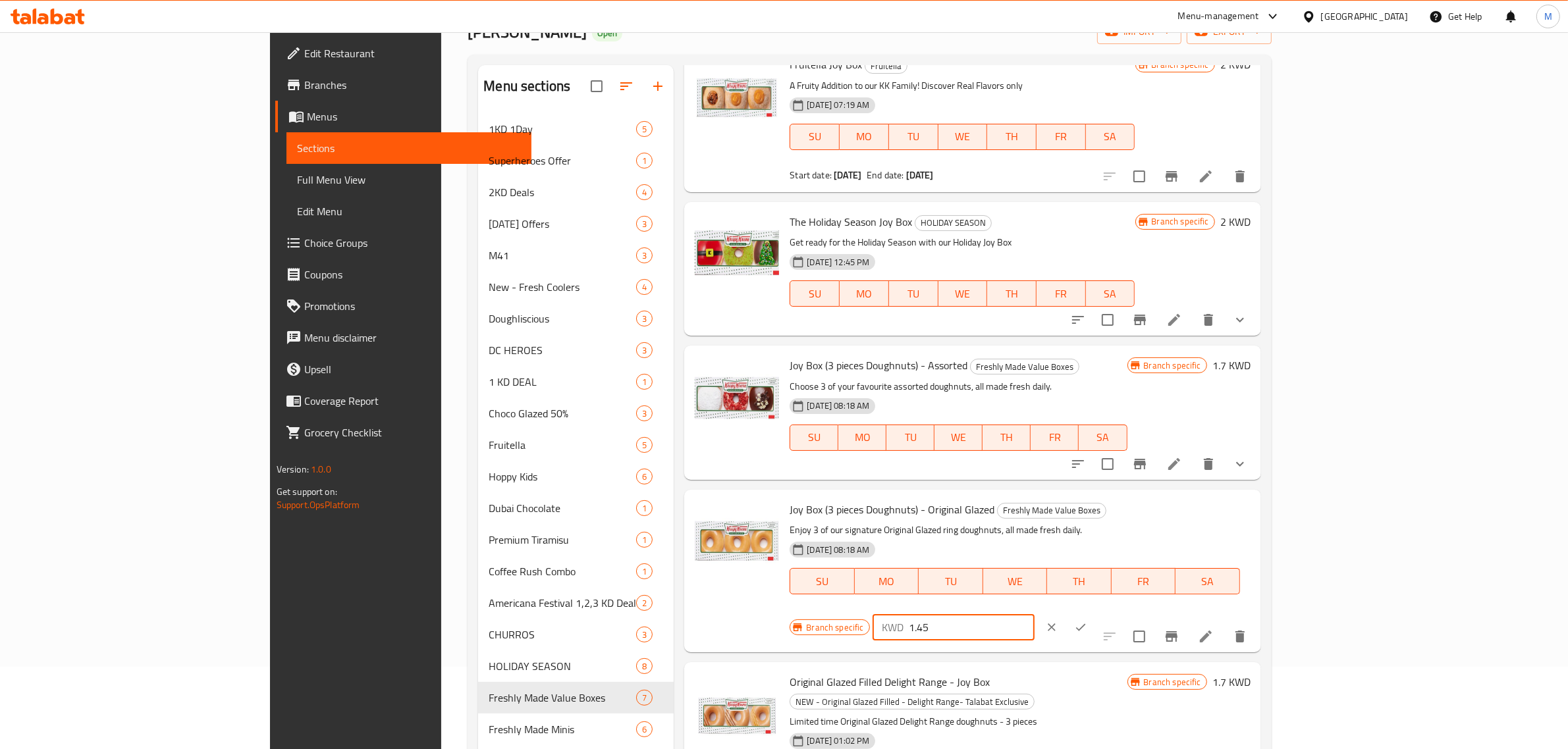
drag, startPoint x: 1371, startPoint y: 505, endPoint x: 1307, endPoint y: 505, distance: 64.0
click at [1035, 615] on div "KWD 1.45 ​" at bounding box center [953, 627] width 163 height 27
type input "1.55"
click at [1087, 621] on icon "ok" at bounding box center [1080, 627] width 13 height 13
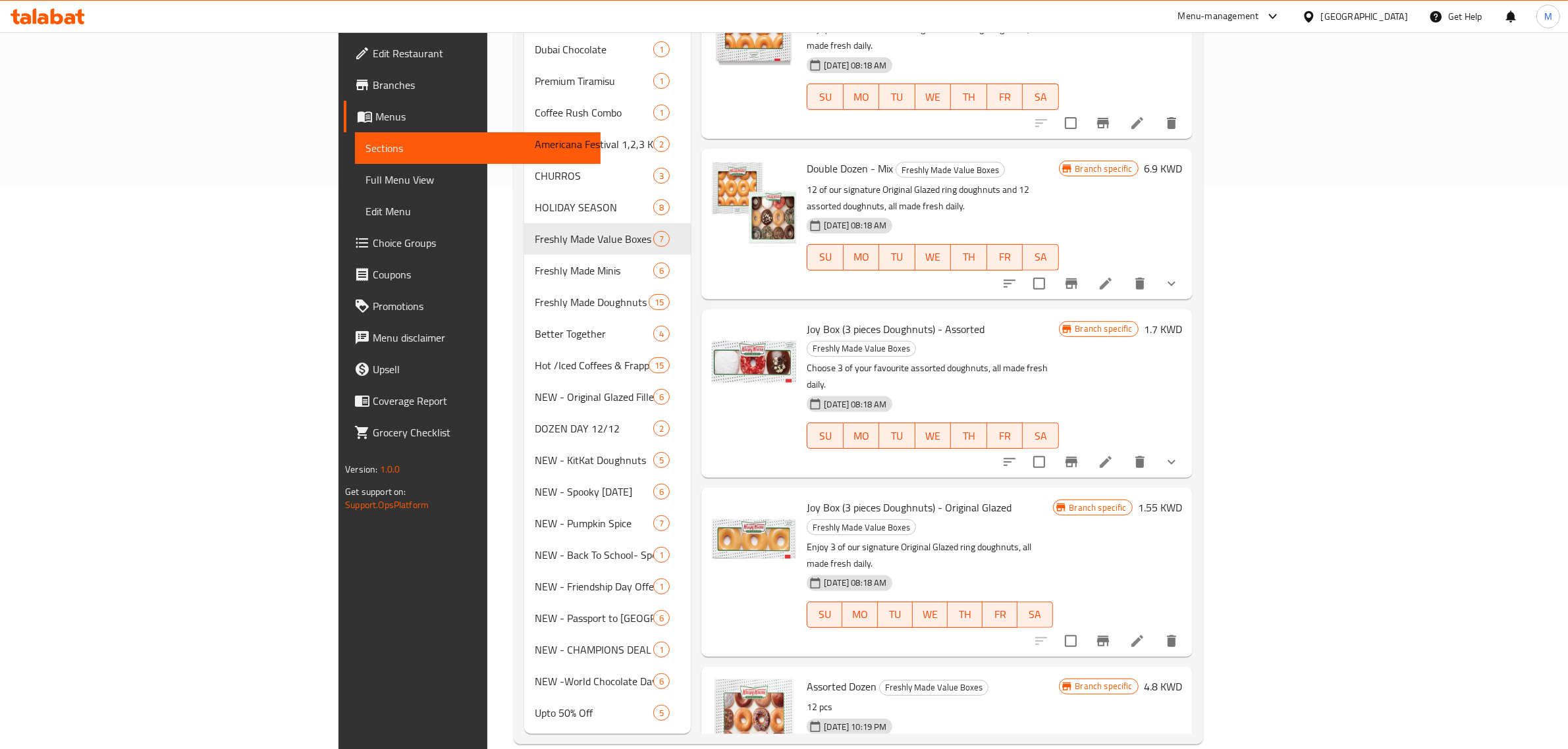
scroll to position [479, 0]
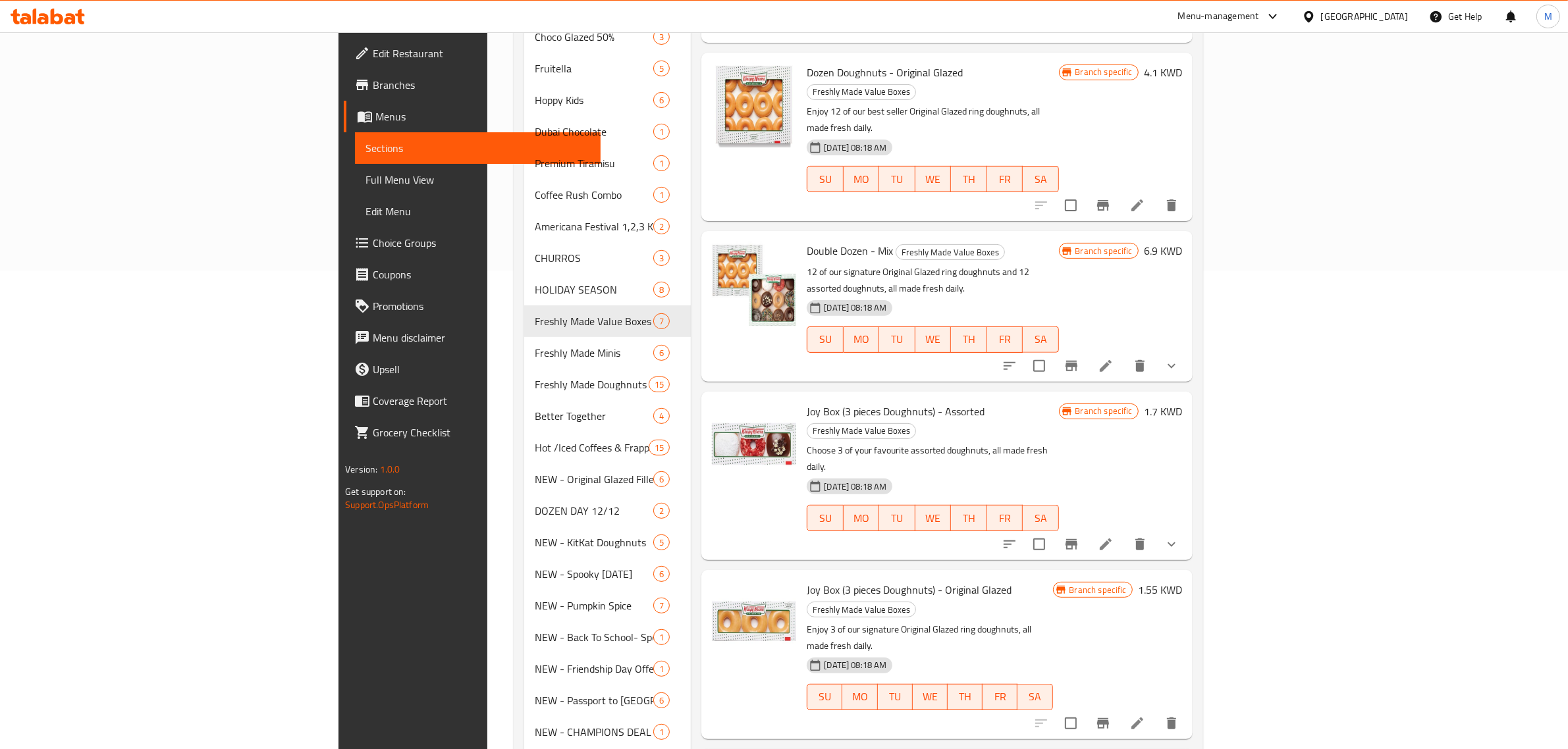
click at [1182, 403] on h6 "1.7 KWD" at bounding box center [1163, 412] width 38 height 18
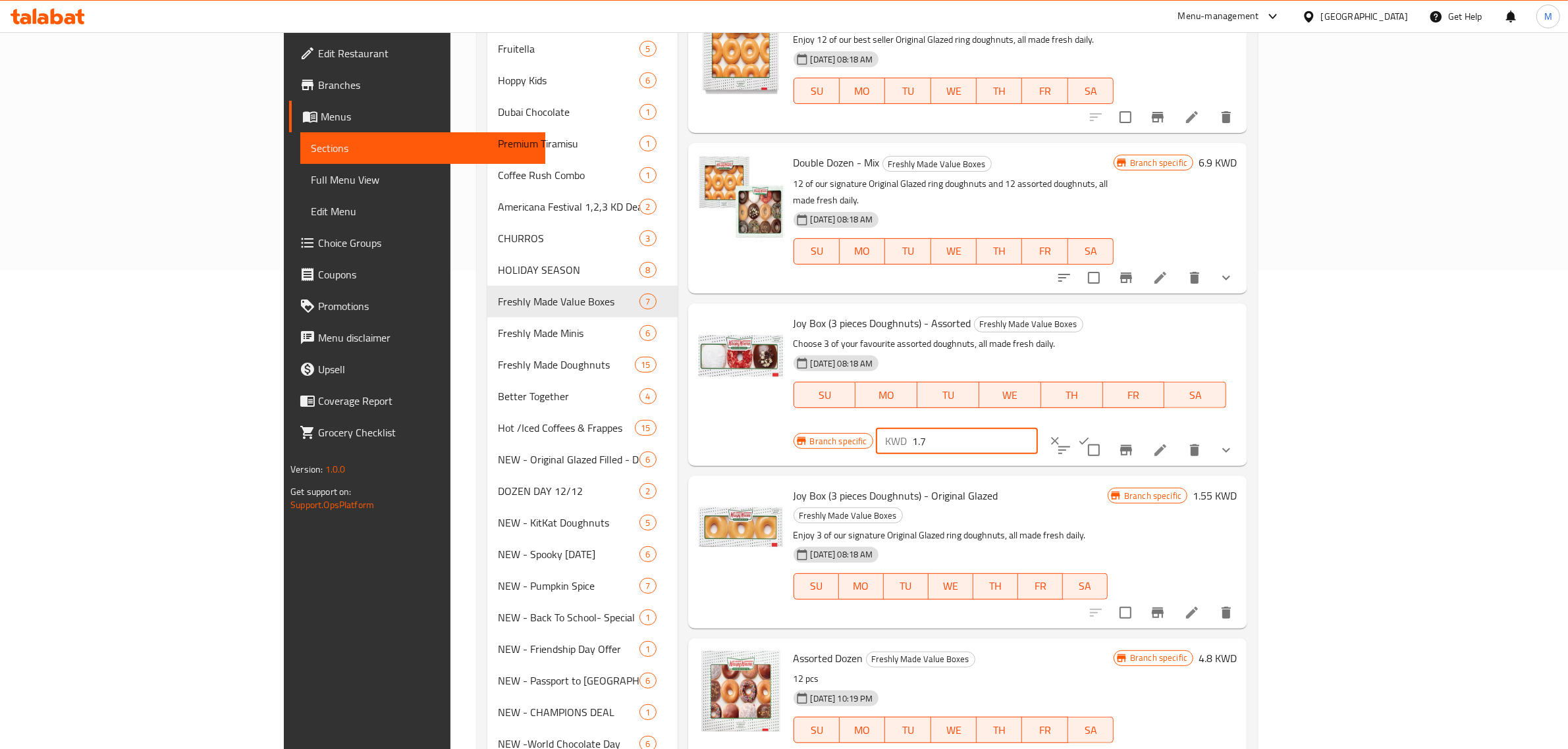
drag, startPoint x: 1294, startPoint y: 309, endPoint x: 1265, endPoint y: 311, distance: 29.1
click at [1119, 427] on div "Branch specific KWD 1.7 ​" at bounding box center [956, 441] width 326 height 29
type input "1.8"
click at [1090, 435] on icon "ok" at bounding box center [1083, 441] width 13 height 13
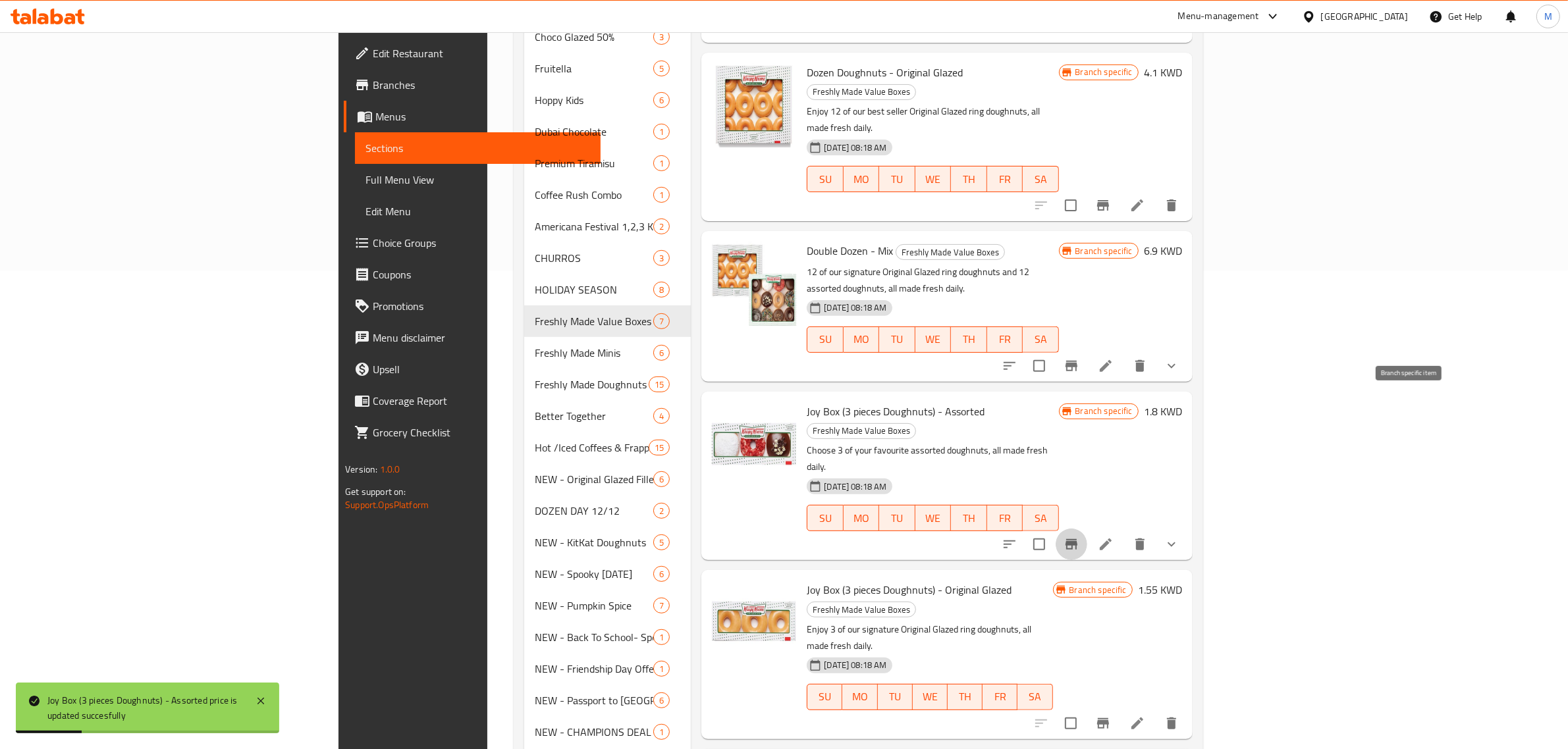
click at [1080, 536] on icon "Branch-specific-item" at bounding box center [1071, 544] width 16 height 16
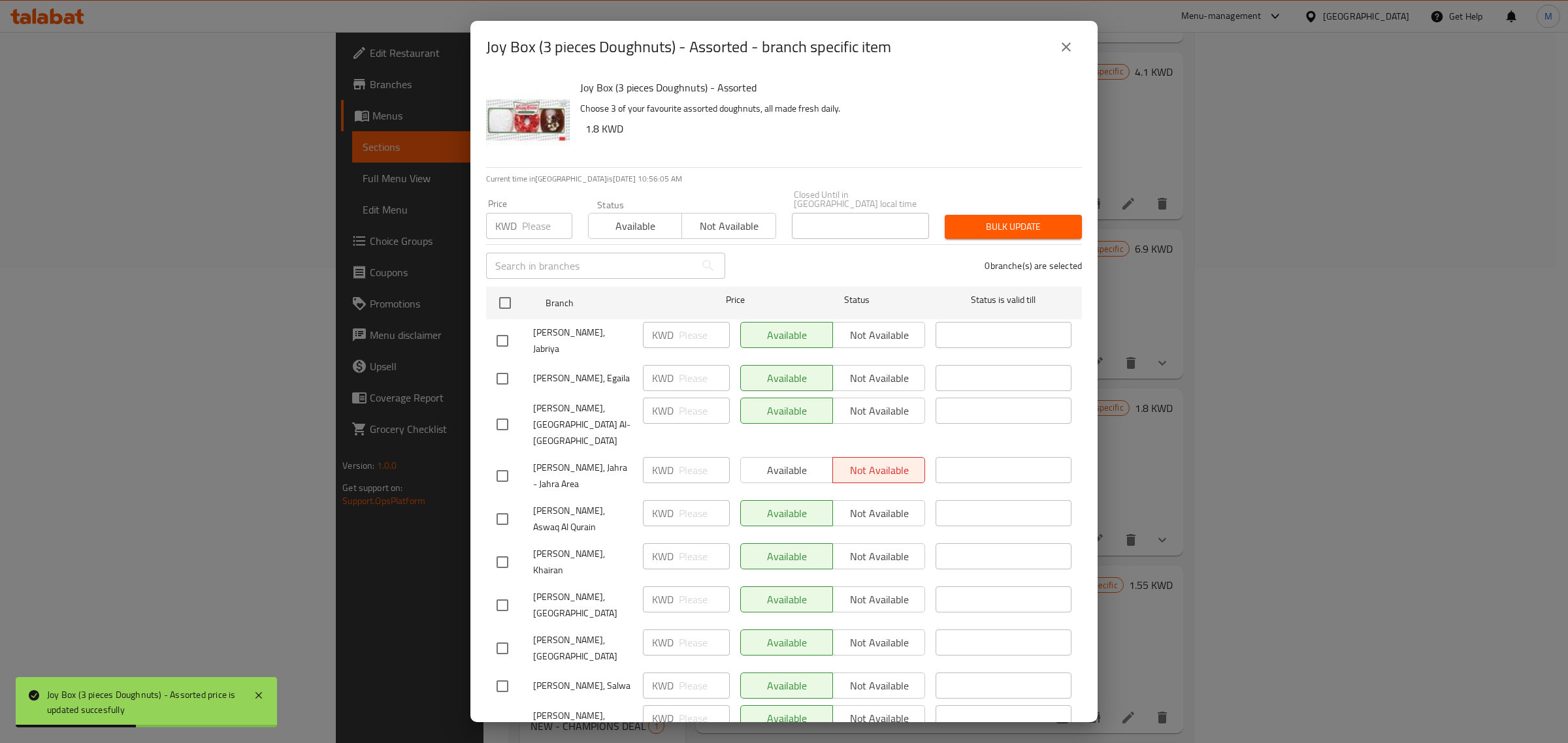
click at [1064, 54] on icon "close" at bounding box center [1066, 47] width 16 height 16
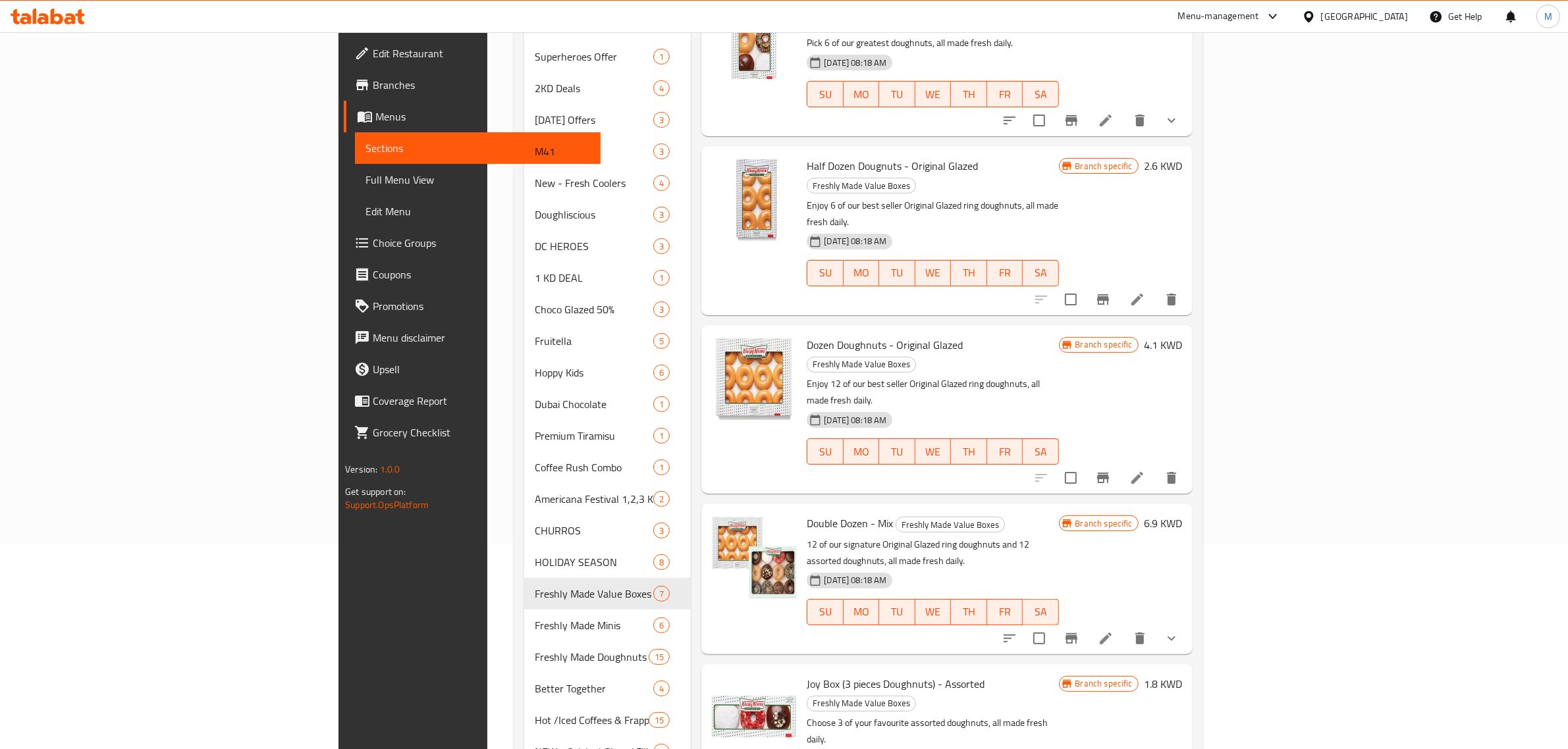
scroll to position [150, 0]
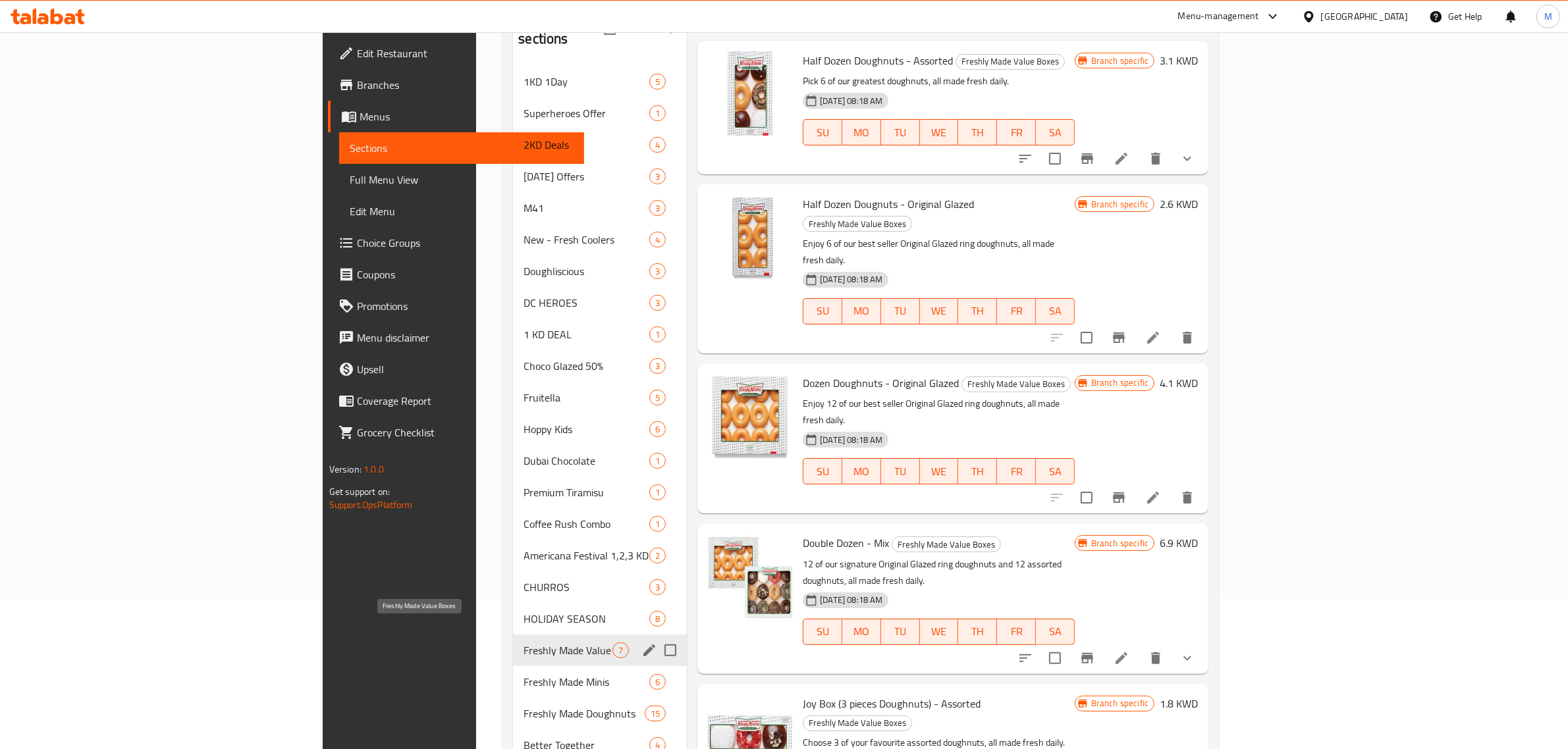
click at [523, 643] on span "Freshly Made Value Boxes" at bounding box center [567, 650] width 89 height 16
click at [523, 611] on span "HOLIDAY SEASON" at bounding box center [586, 618] width 126 height 16
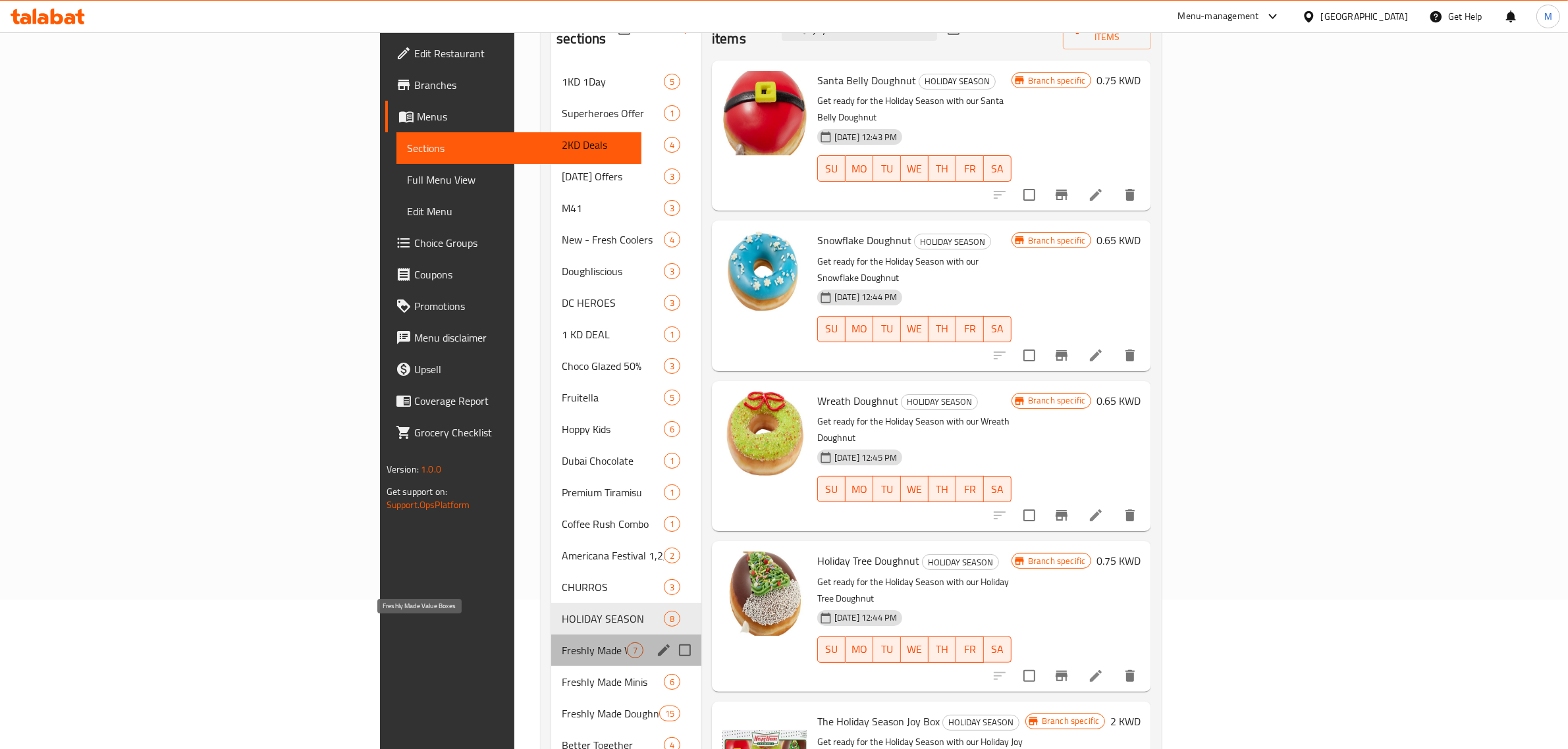
click at [561, 643] on span "Freshly Made Value Boxes" at bounding box center [594, 650] width 65 height 16
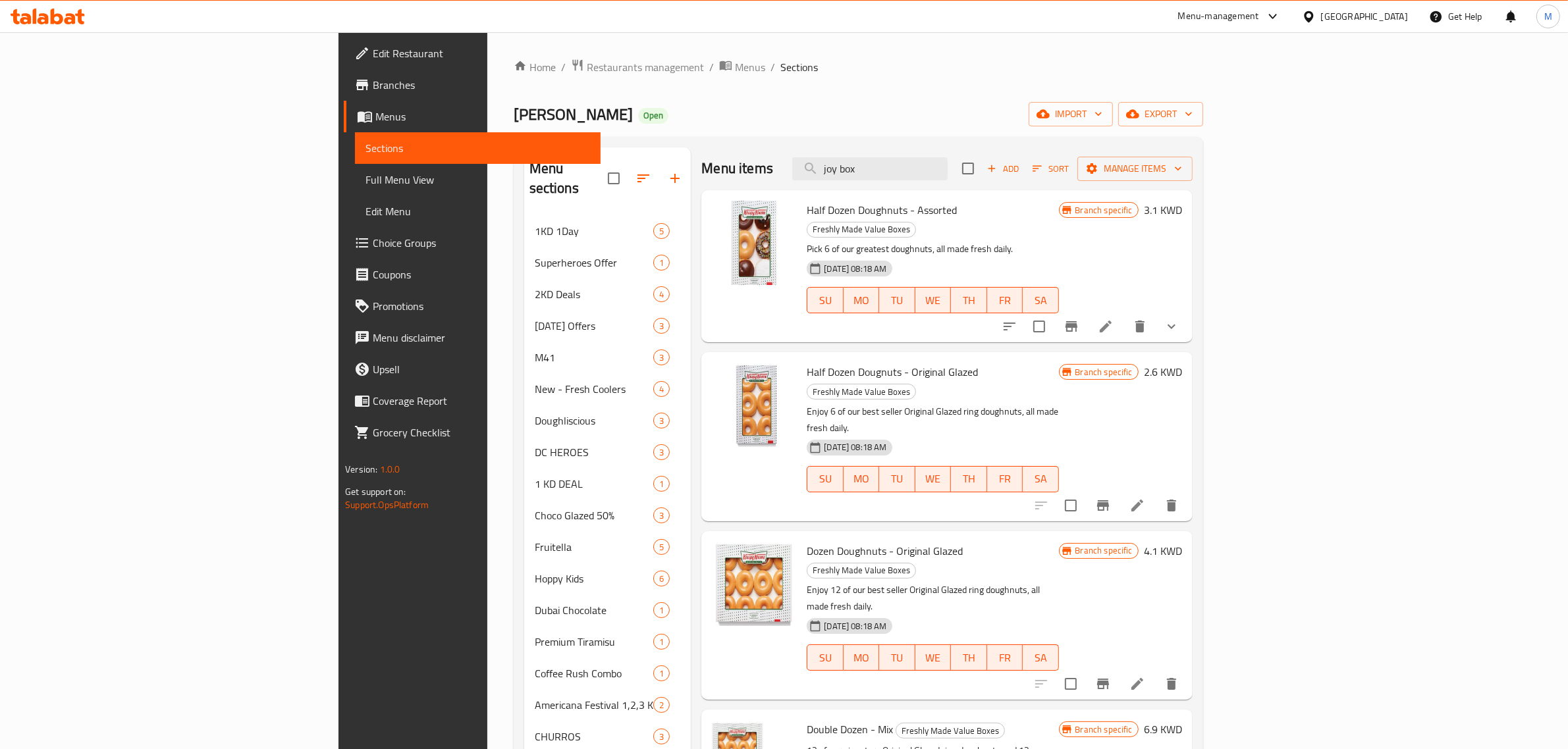
scroll to position [82, 0]
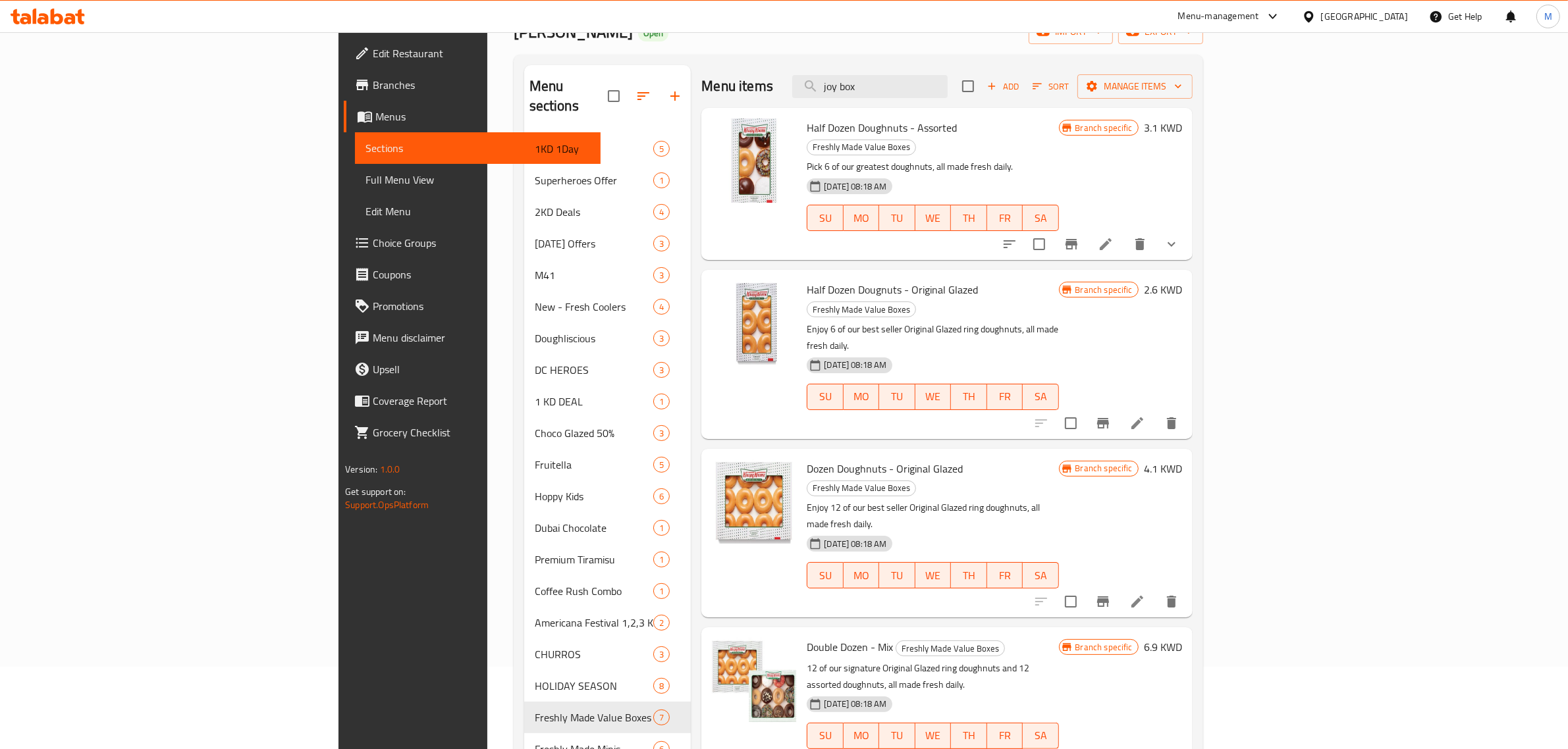
click at [1182, 127] on h6 "3.1 KWD" at bounding box center [1163, 128] width 38 height 18
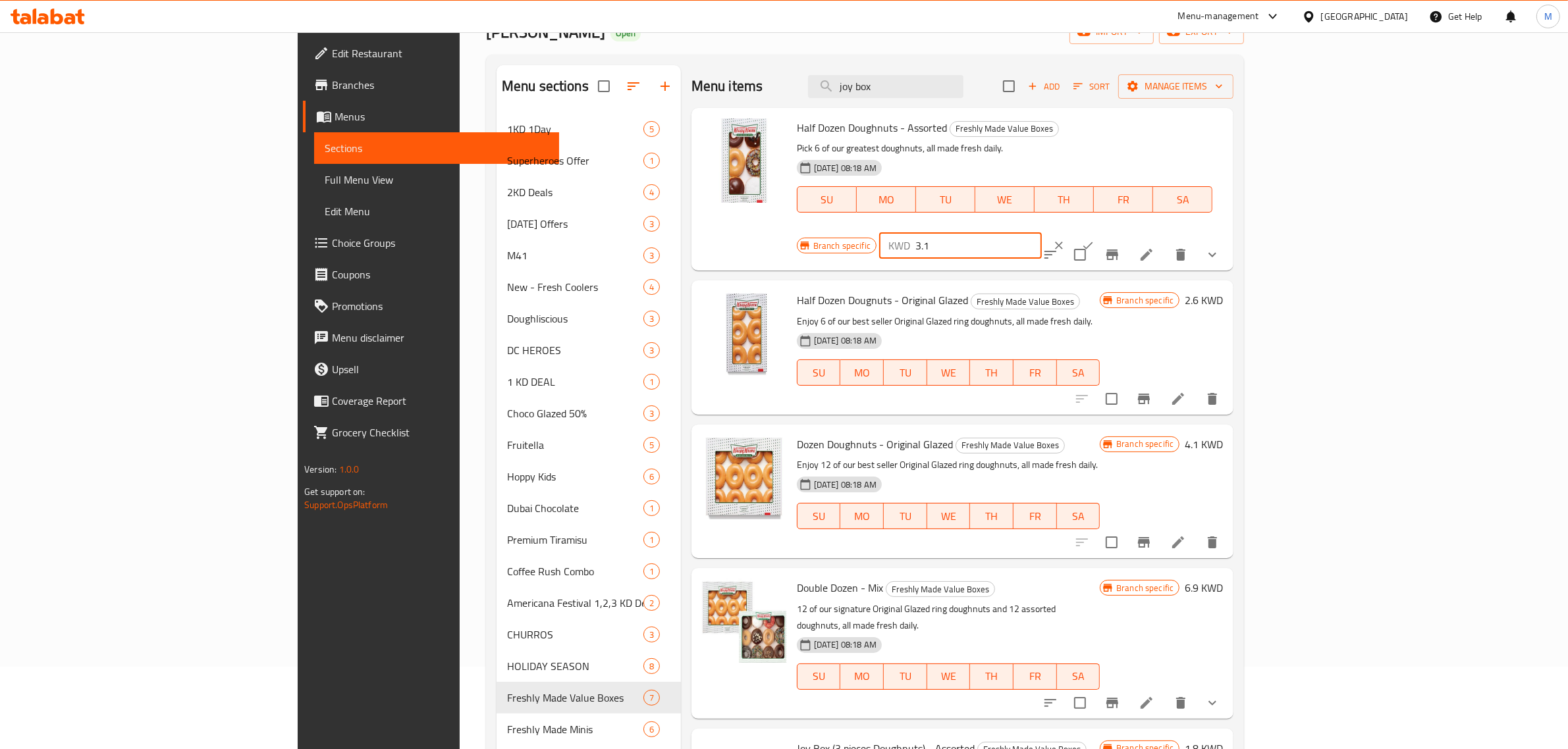
drag, startPoint x: 1411, startPoint y: 130, endPoint x: 1323, endPoint y: 132, distance: 88.0
click at [1042, 232] on div "KWD 3.1 ​" at bounding box center [960, 245] width 163 height 27
drag, startPoint x: 1396, startPoint y: 131, endPoint x: 1292, endPoint y: 131, distance: 104.0
click at [1123, 231] on div "Branch specific KWD 3.750 ​" at bounding box center [959, 245] width 326 height 29
type input "3.3"
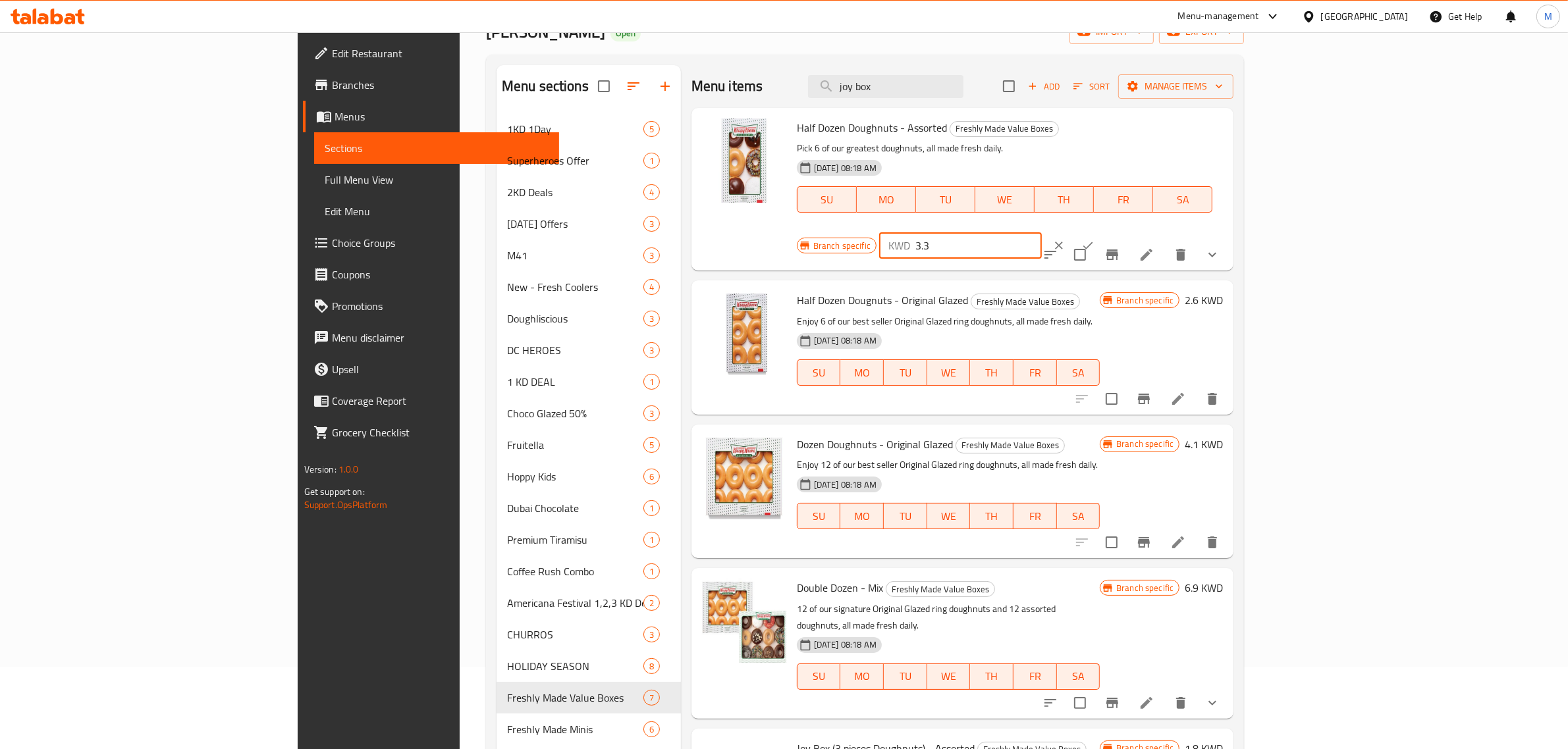
click at [1095, 239] on icon "ok" at bounding box center [1087, 245] width 13 height 13
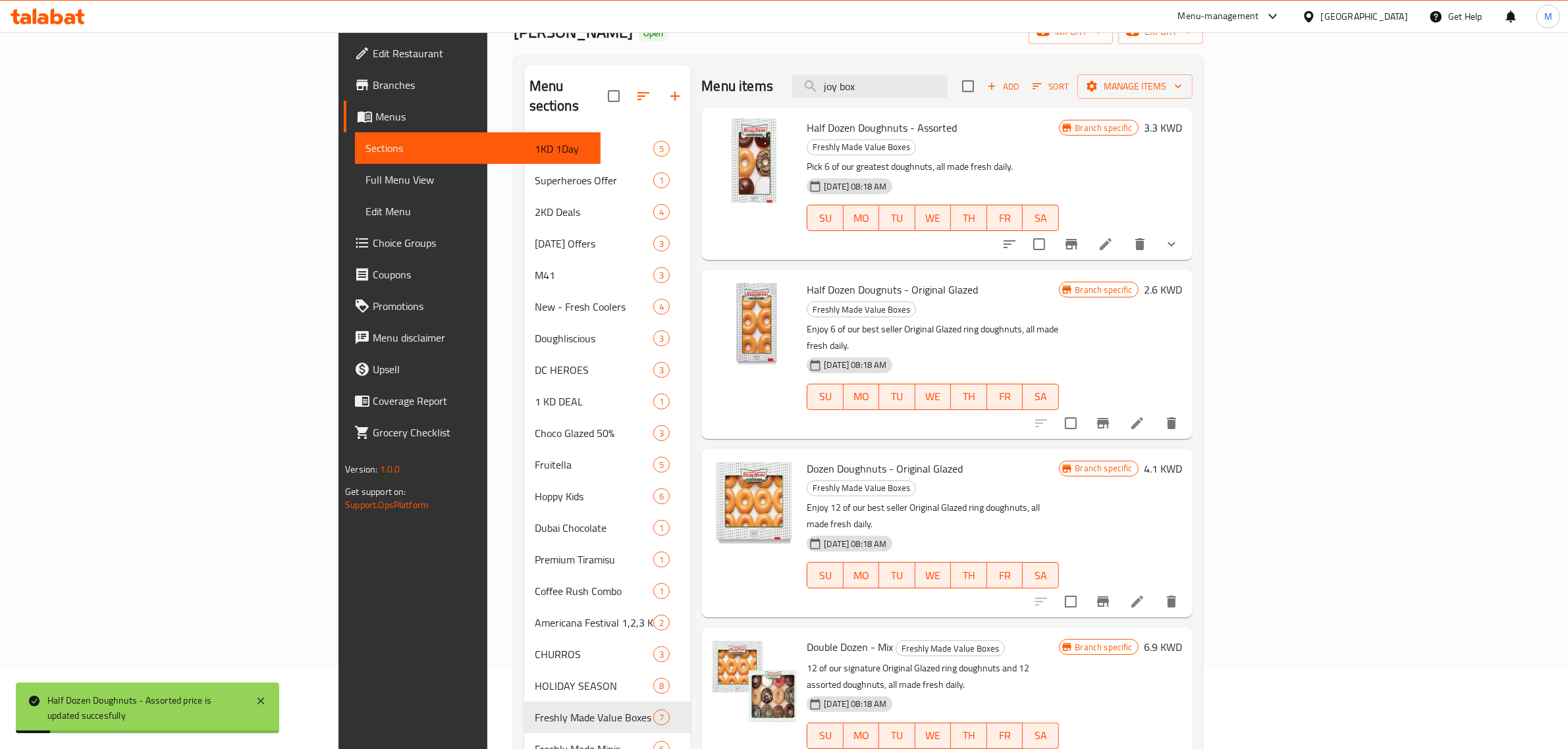
click at [1182, 280] on h6 "2.6 KWD" at bounding box center [1163, 289] width 38 height 18
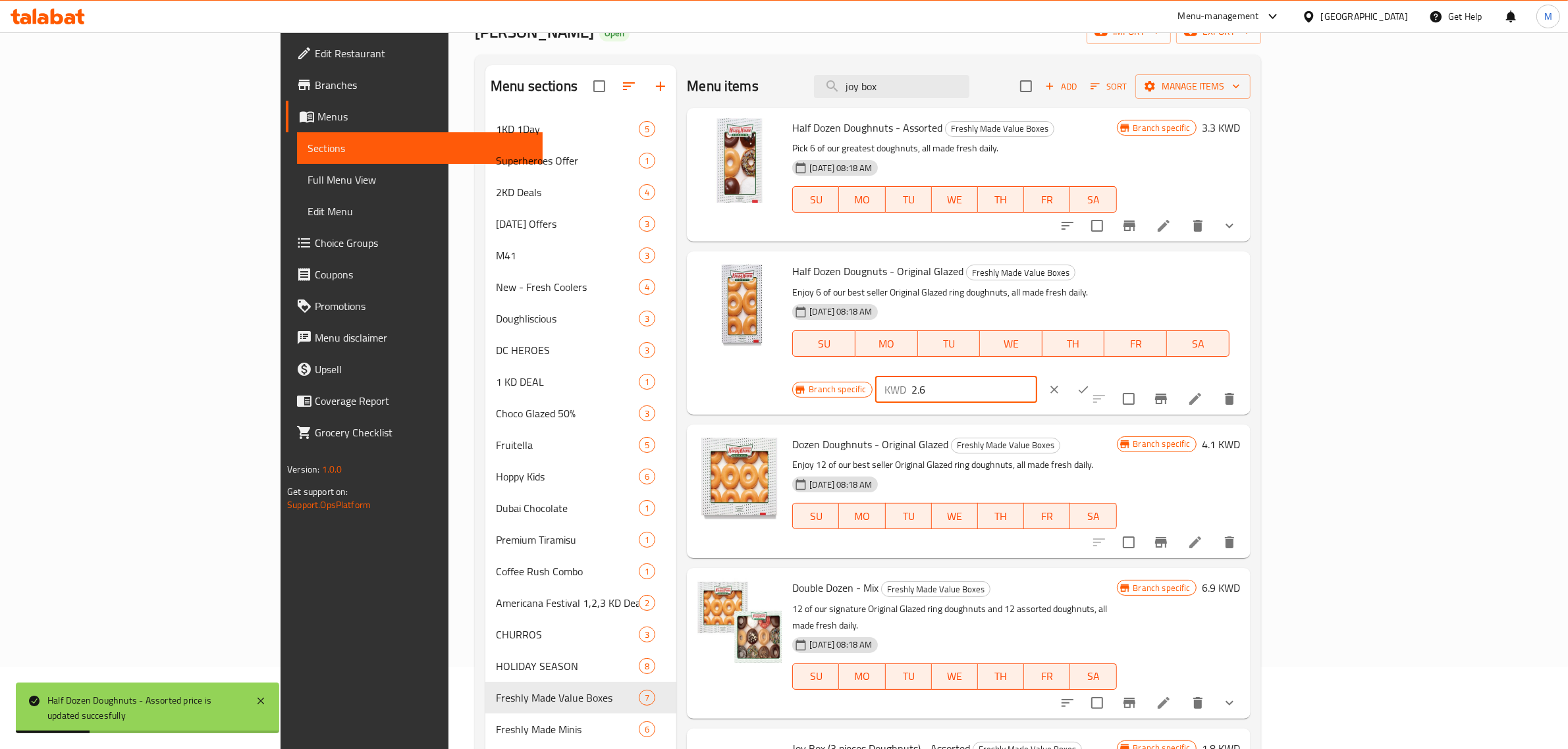
drag, startPoint x: 1381, startPoint y: 280, endPoint x: 1292, endPoint y: 280, distance: 89.0
click at [1118, 375] on div "Branch specific KWD 2.6 ​" at bounding box center [955, 390] width 326 height 29
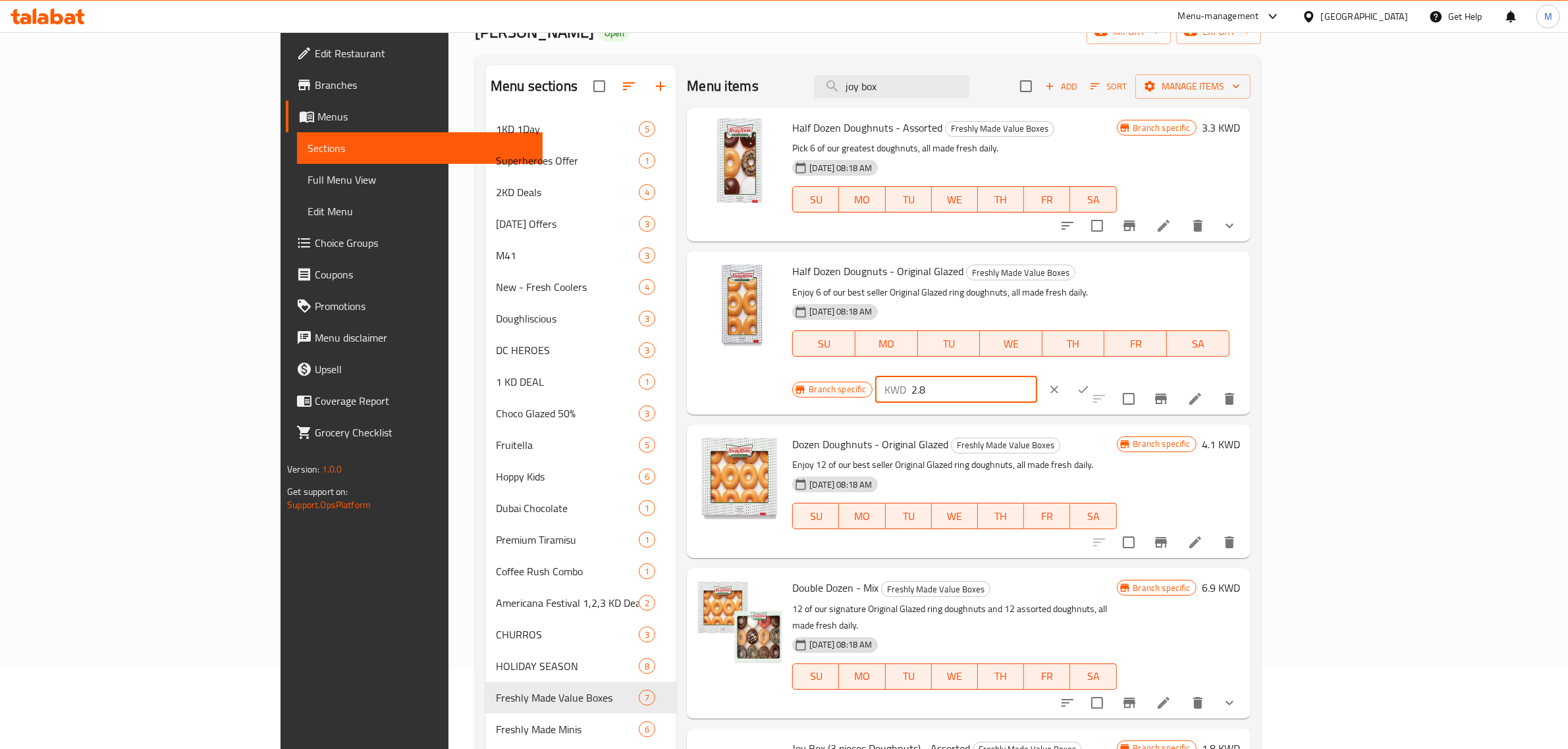
type input "2.8"
click at [1098, 375] on button "ok" at bounding box center [1083, 390] width 29 height 29
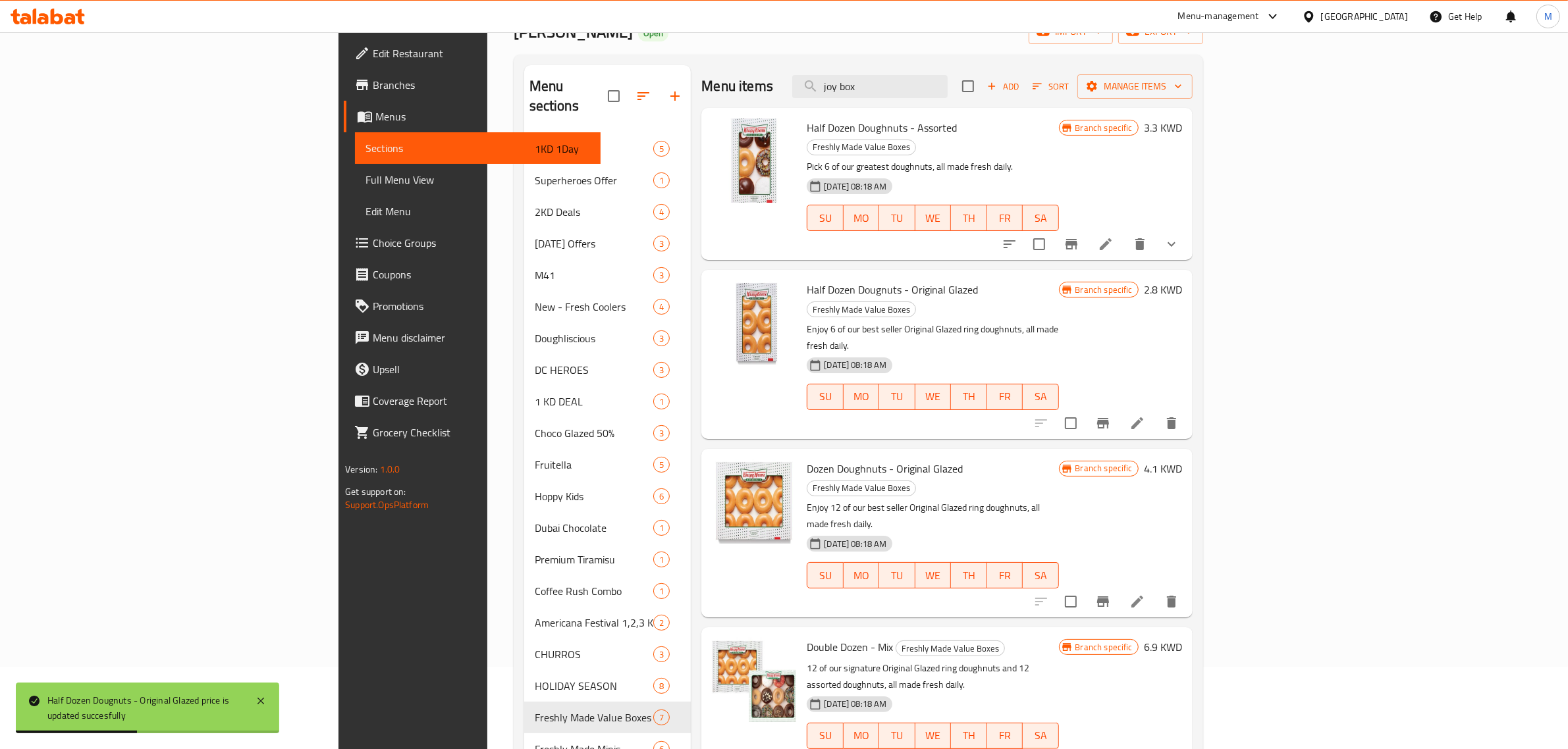
click at [1182, 460] on h6 "4.1 KWD" at bounding box center [1163, 469] width 38 height 18
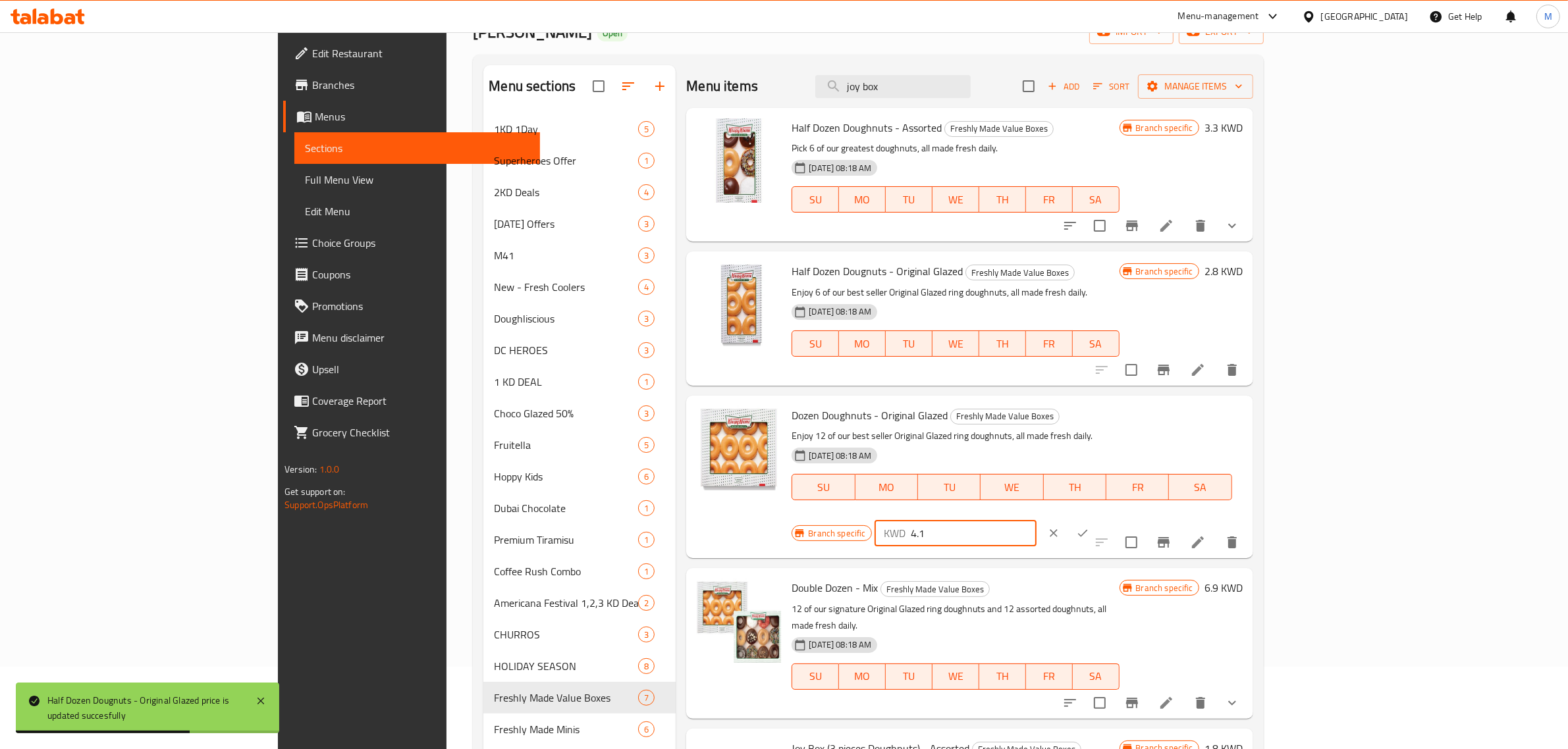
drag, startPoint x: 1386, startPoint y: 419, endPoint x: 1336, endPoint y: 418, distance: 50.0
click at [1037, 520] on div "KWD 4.1 ​" at bounding box center [956, 533] width 163 height 27
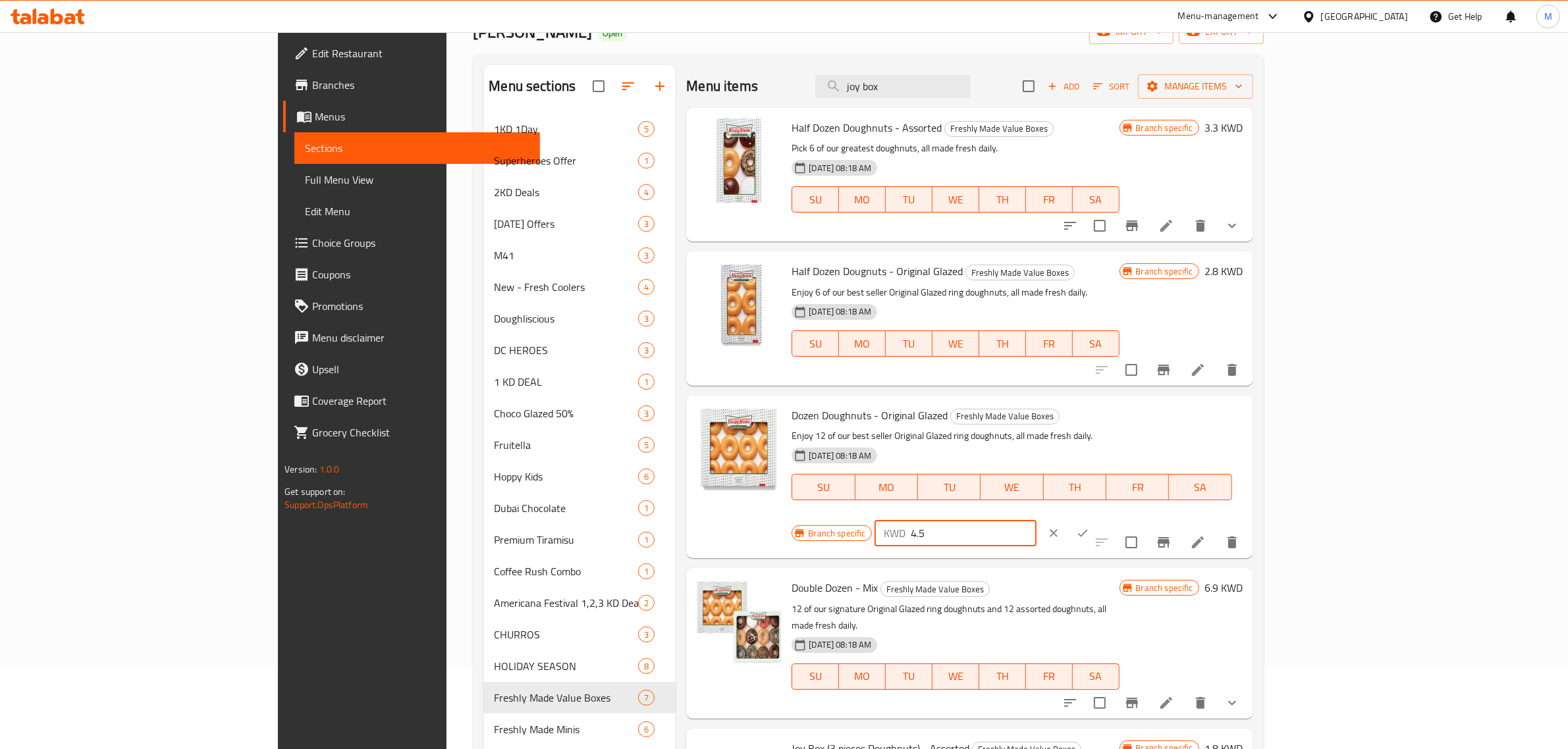
type input "4.5"
click at [1089, 526] on icon "ok" at bounding box center [1082, 533] width 13 height 13
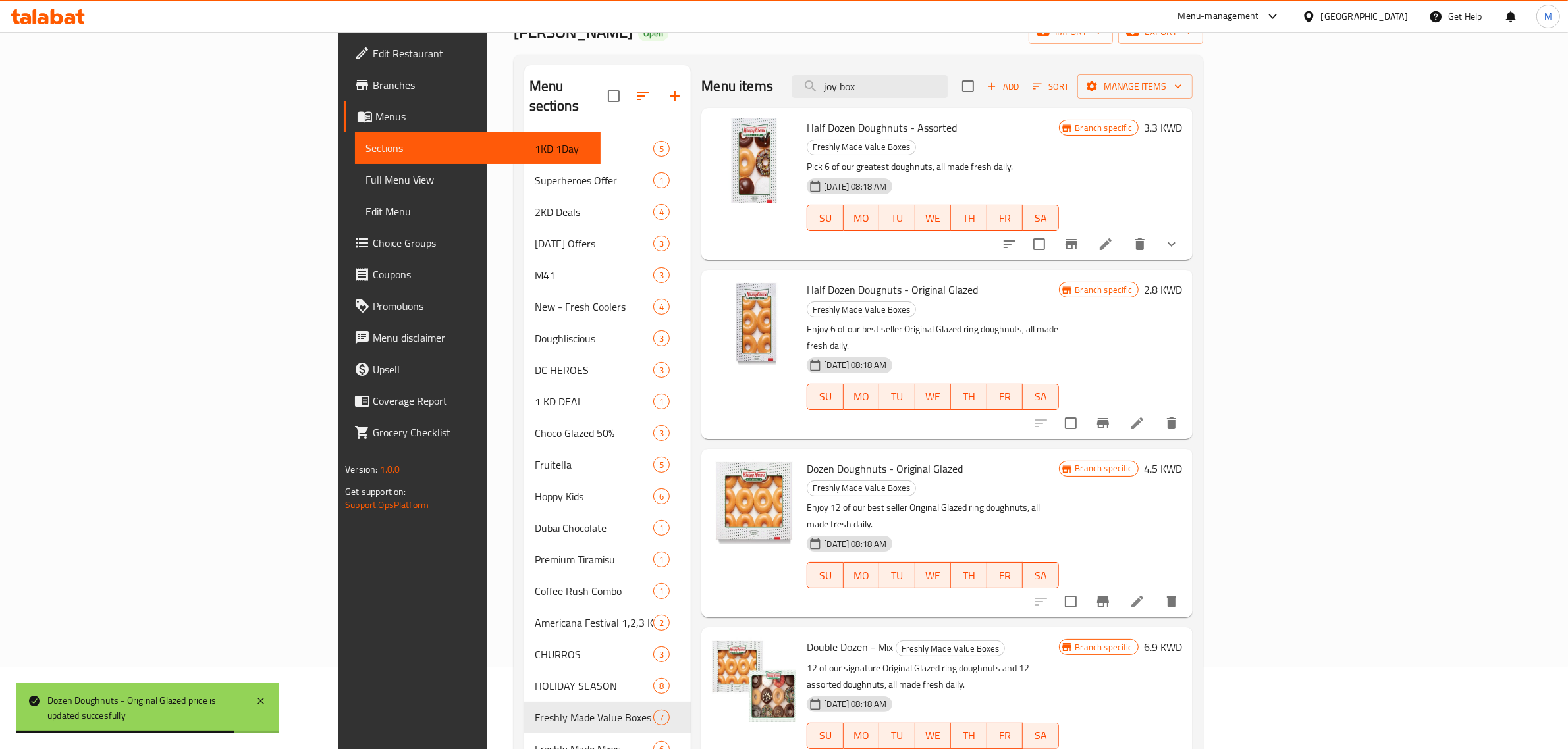
click at [1182, 638] on h6 "6.9 KWD" at bounding box center [1163, 647] width 38 height 18
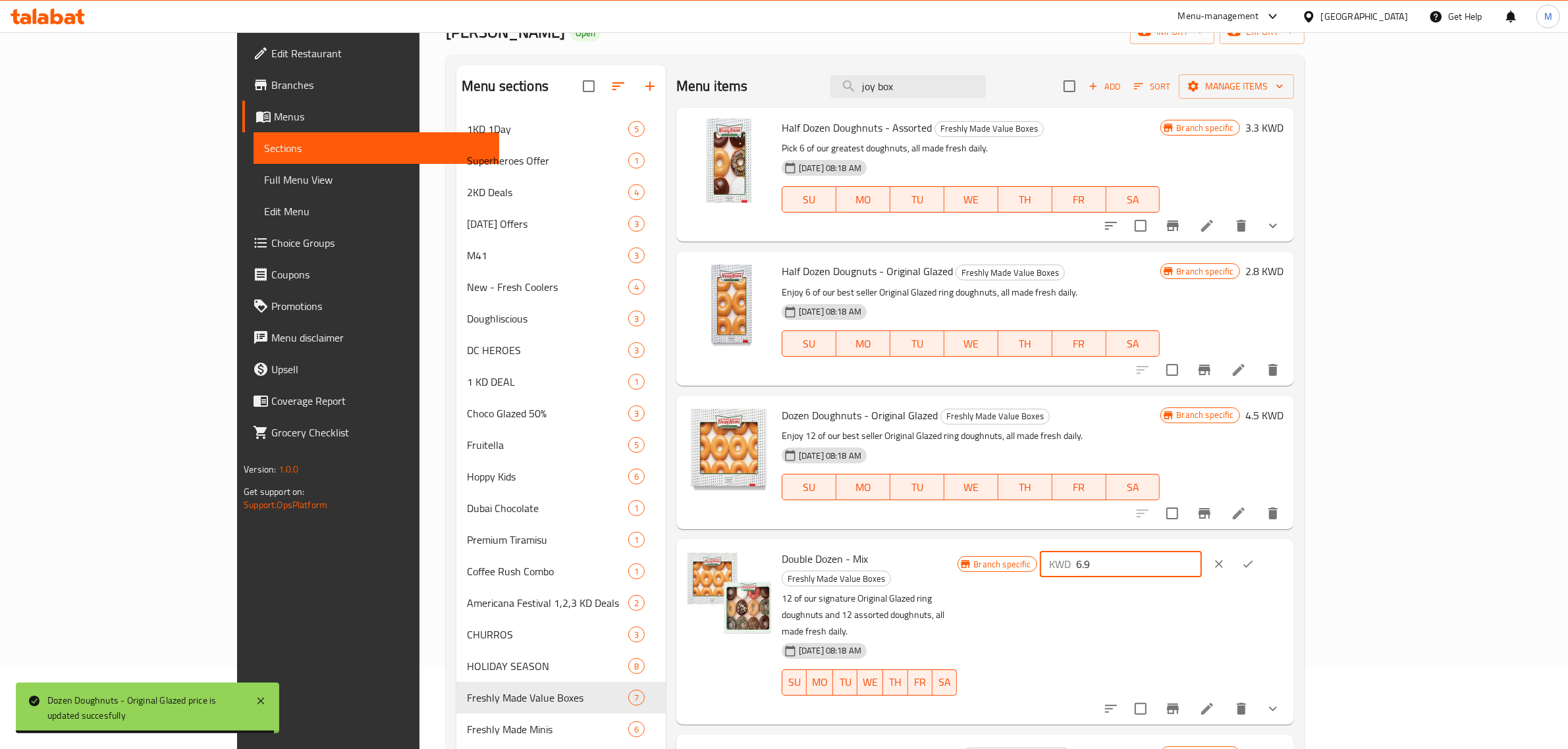
drag, startPoint x: 1390, startPoint y: 564, endPoint x: 1292, endPoint y: 563, distance: 98.0
click at [1283, 563] on div "Branch specific KWD 6.9 ​" at bounding box center [1120, 564] width 326 height 29
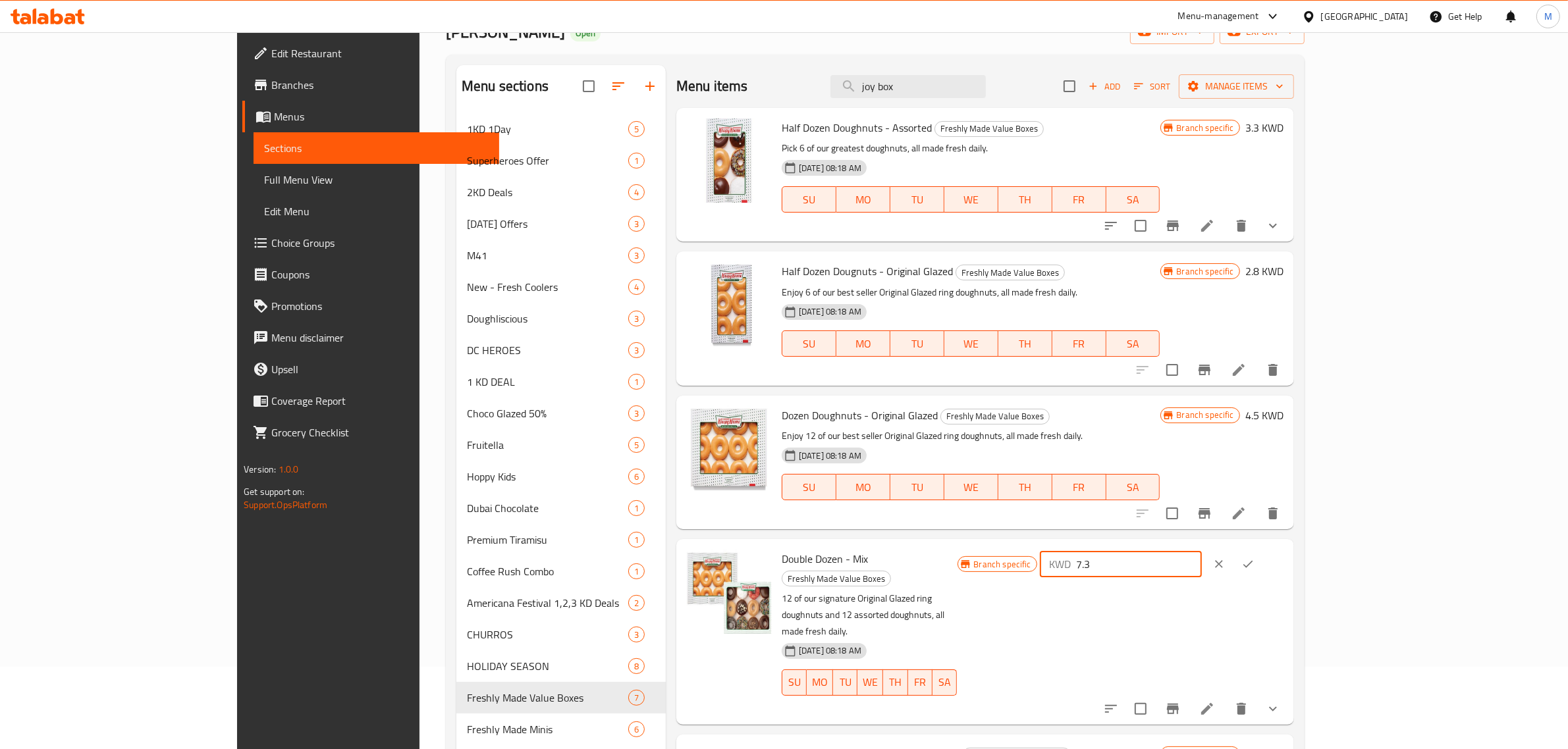
type input "7.3"
click at [1254, 564] on icon "ok" at bounding box center [1247, 564] width 13 height 13
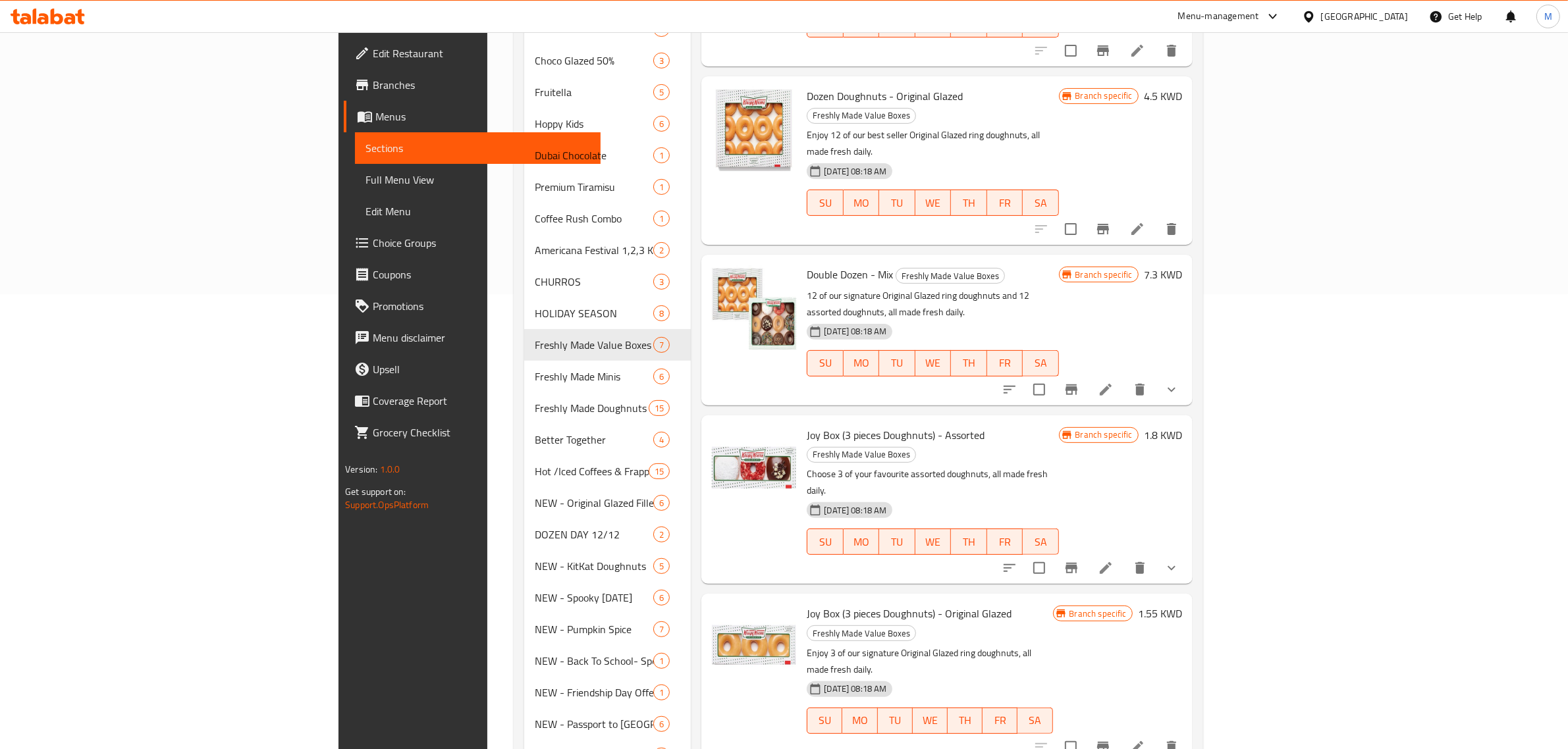
scroll to position [494, 0]
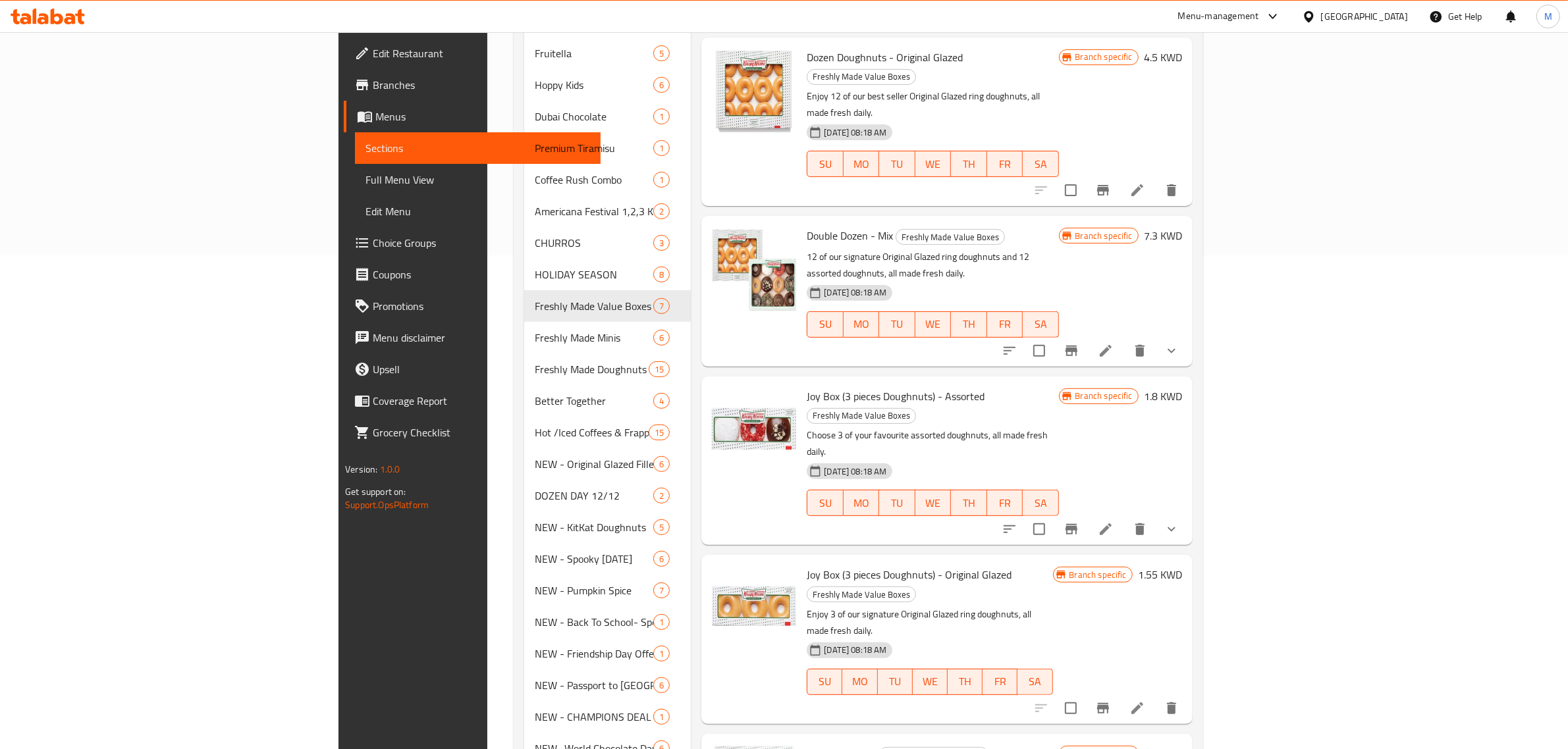
click at [1182, 744] on h6 "4.8 KWD" at bounding box center [1163, 754] width 38 height 18
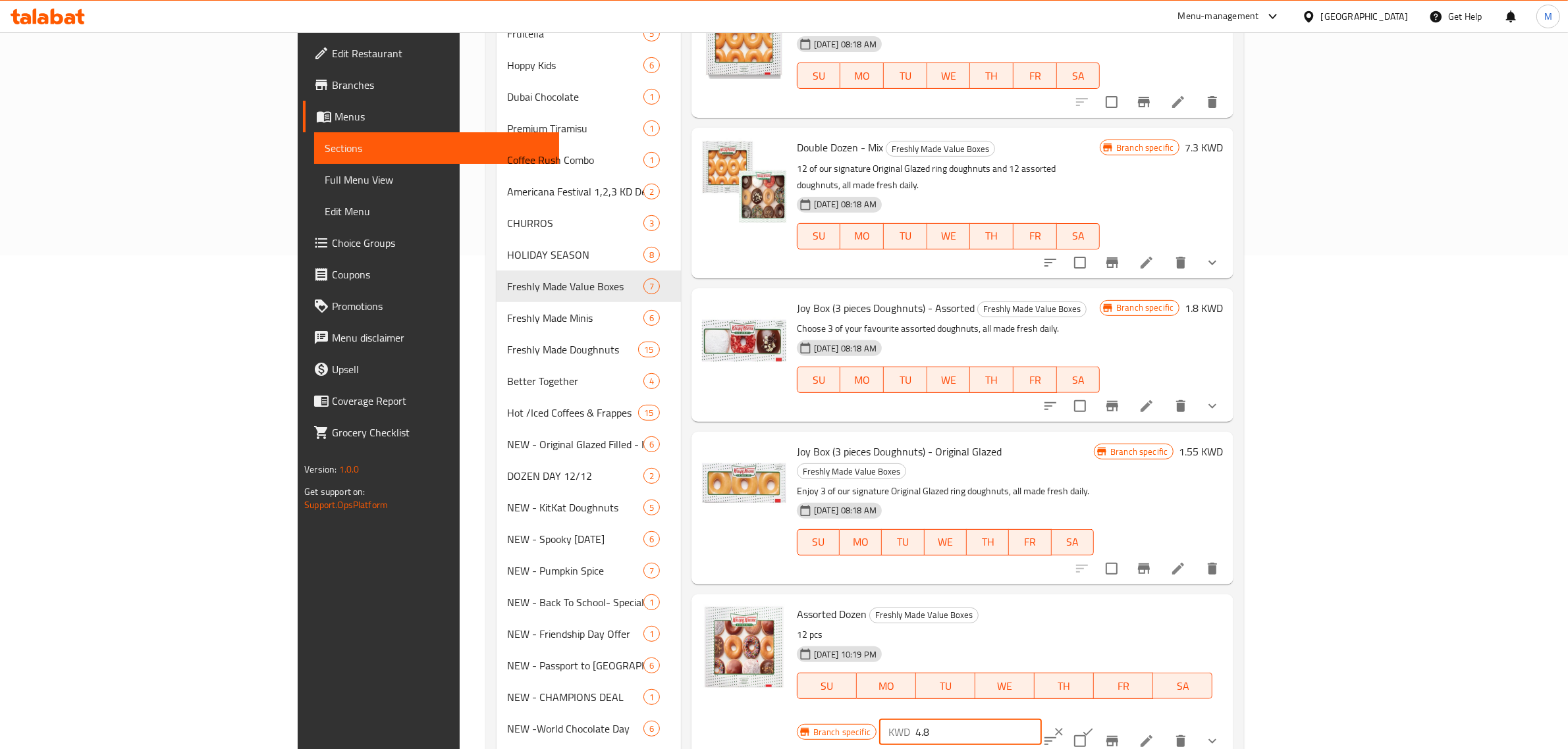
drag, startPoint x: 1380, startPoint y: 587, endPoint x: 1331, endPoint y: 587, distance: 49.0
click at [1042, 719] on div "KWD 4.8 ​" at bounding box center [960, 732] width 163 height 27
type input "5.20"
click at [1095, 725] on icon "ok" at bounding box center [1087, 732] width 13 height 13
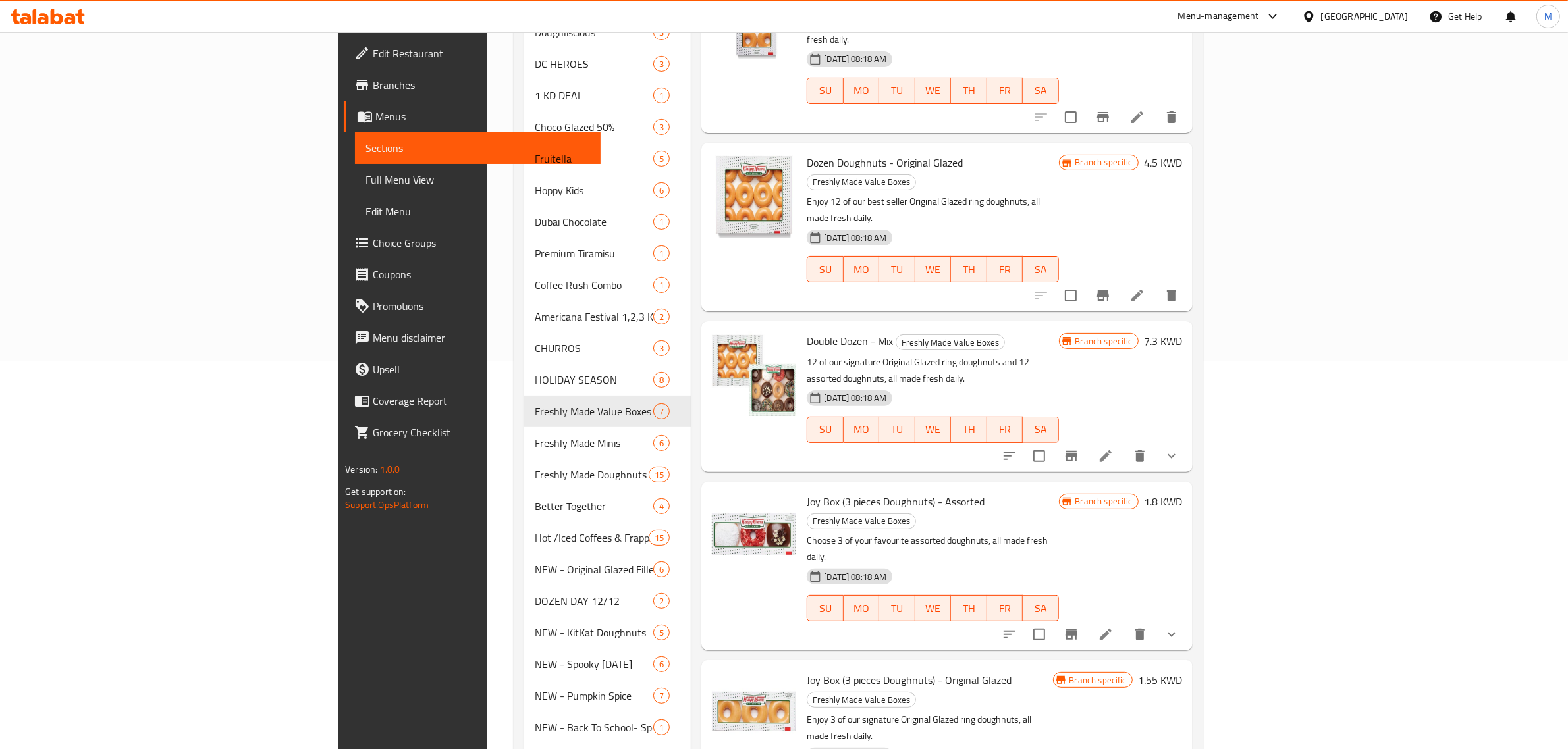
scroll to position [412, 0]
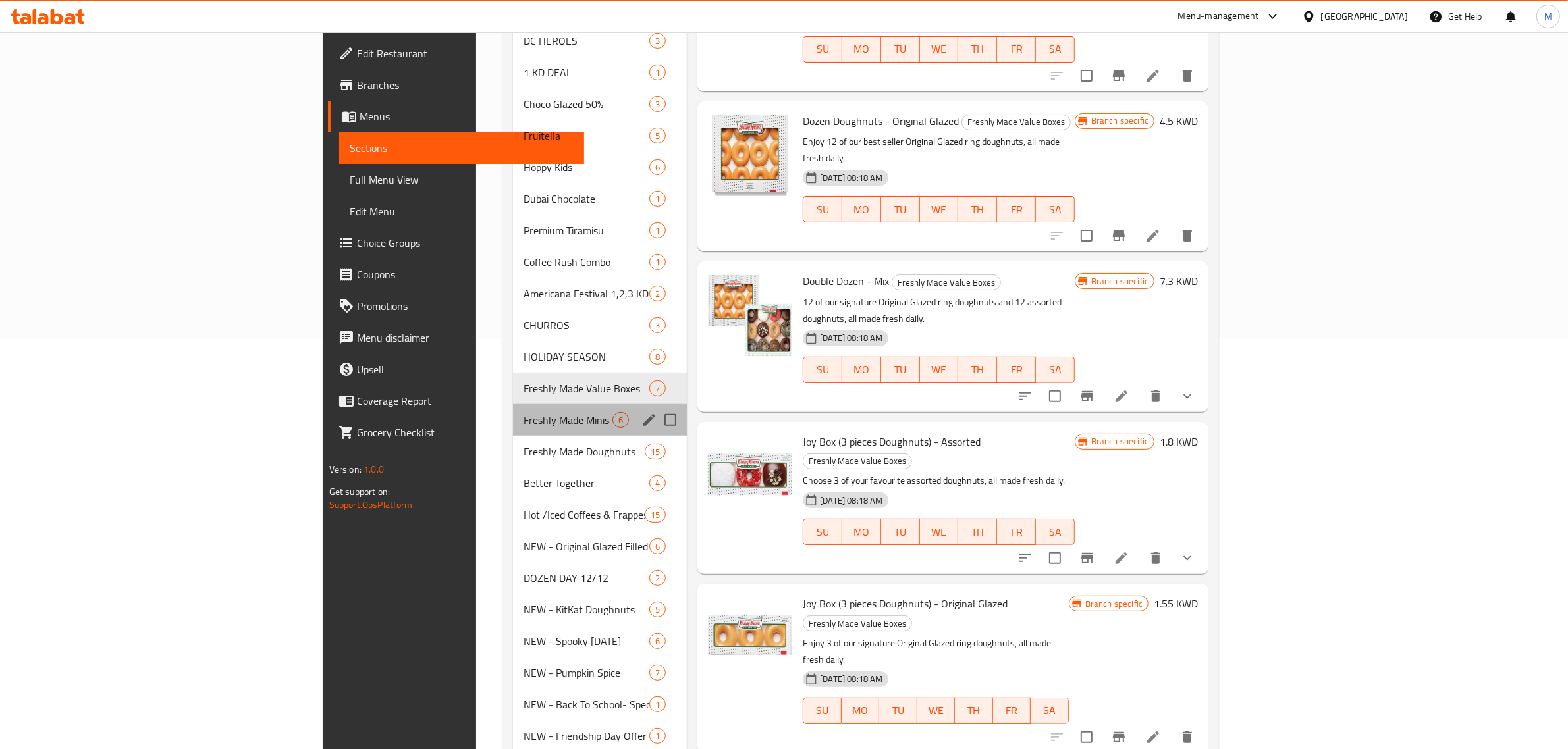
click at [513, 408] on div "Freshly Made Minis 6" at bounding box center [599, 420] width 174 height 32
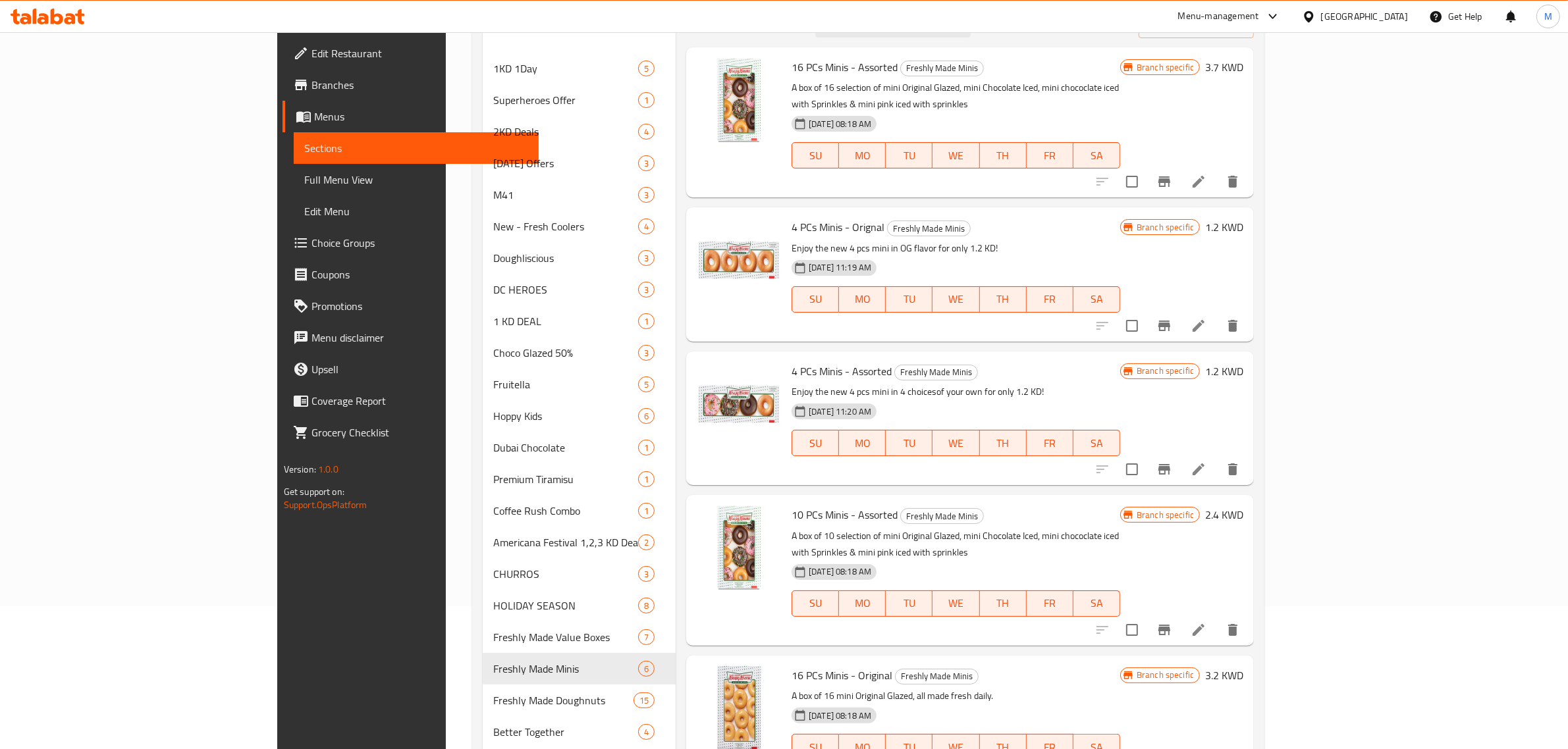
scroll to position [165, 0]
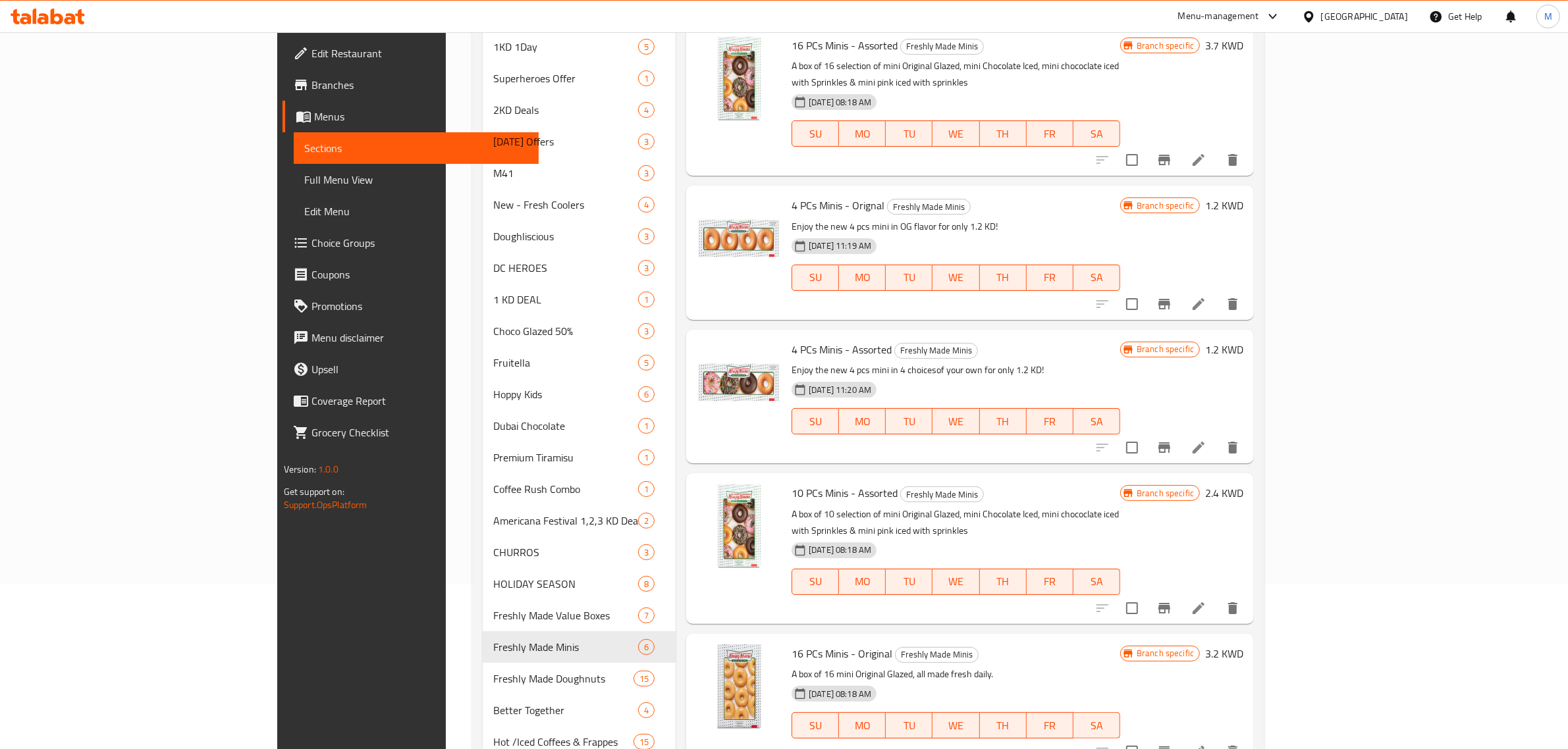
click at [1243, 196] on h6 "1.2 KWD" at bounding box center [1224, 205] width 38 height 18
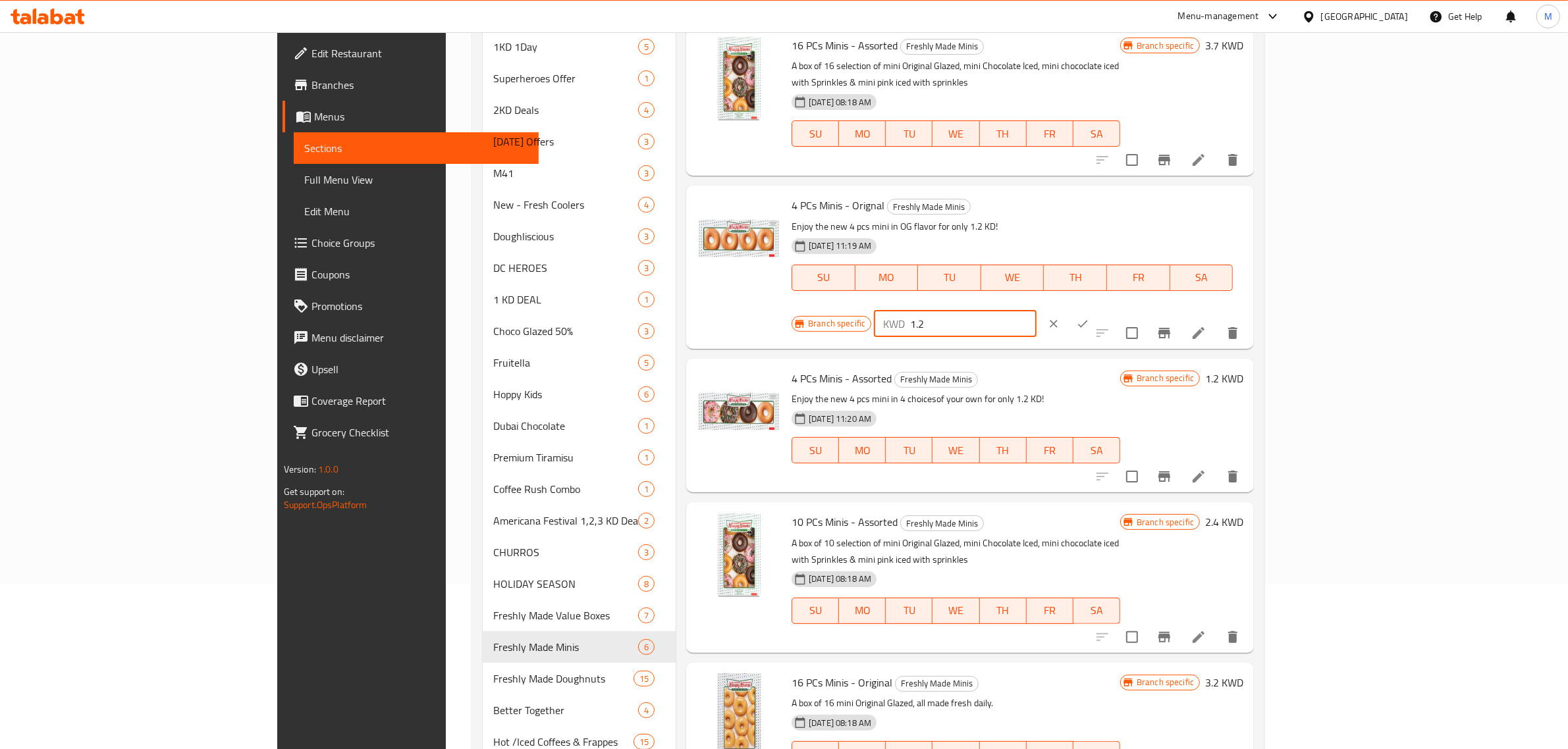
drag, startPoint x: 1421, startPoint y: 191, endPoint x: 1291, endPoint y: 188, distance: 130.0
click at [1118, 309] on div "Branch specific KWD 1.2 ​" at bounding box center [954, 324] width 326 height 29
type input "1.3"
click at [1089, 318] on icon "ok" at bounding box center [1082, 324] width 13 height 13
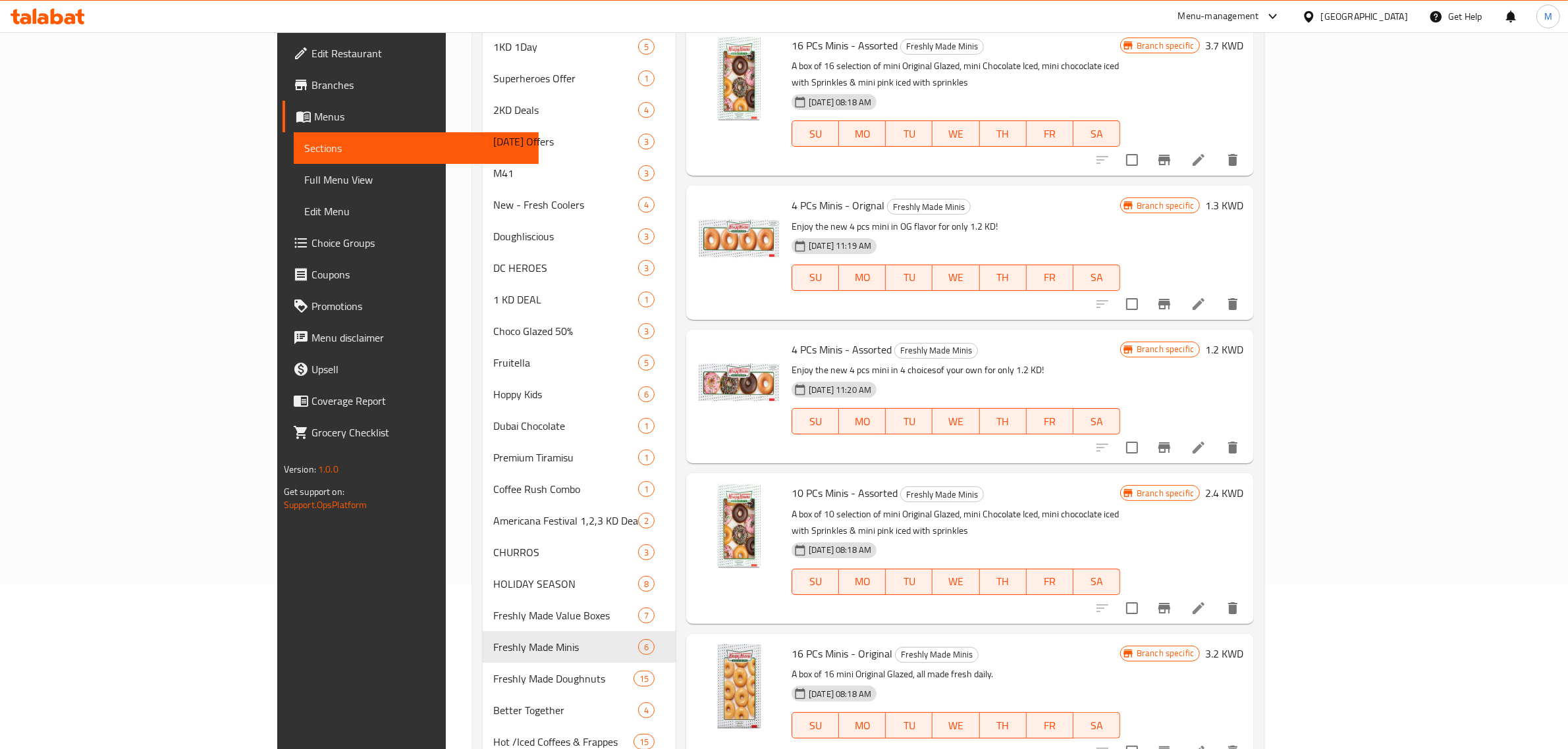
click at [1243, 340] on h6 "1.2 KWD" at bounding box center [1224, 349] width 38 height 18
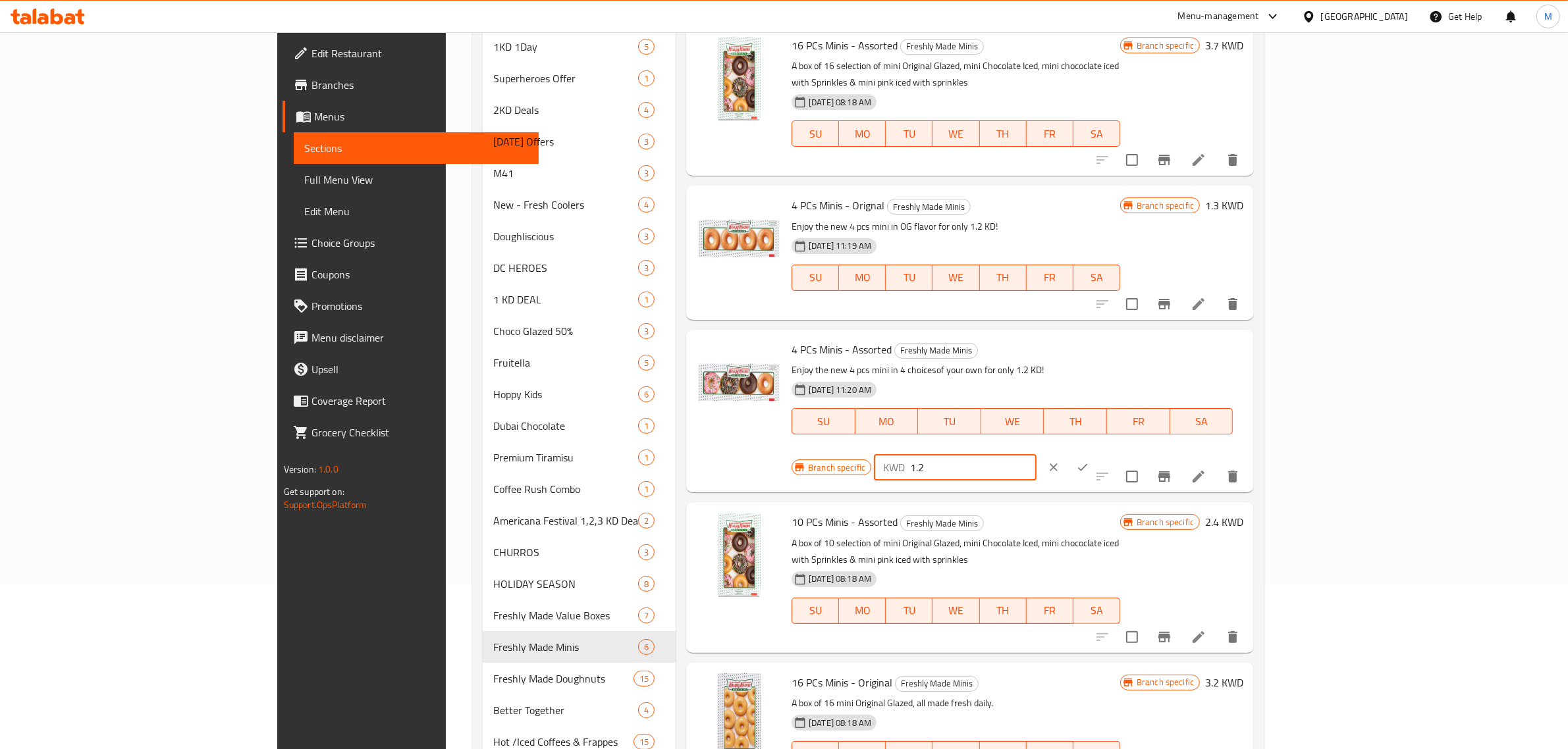
drag, startPoint x: 1322, startPoint y: 336, endPoint x: 1306, endPoint y: 333, distance: 16.3
click at [1036, 454] on div "KWD 1.2 ​" at bounding box center [955, 467] width 163 height 27
type input "1.3"
click at [1089, 461] on icon "ok" at bounding box center [1082, 467] width 13 height 13
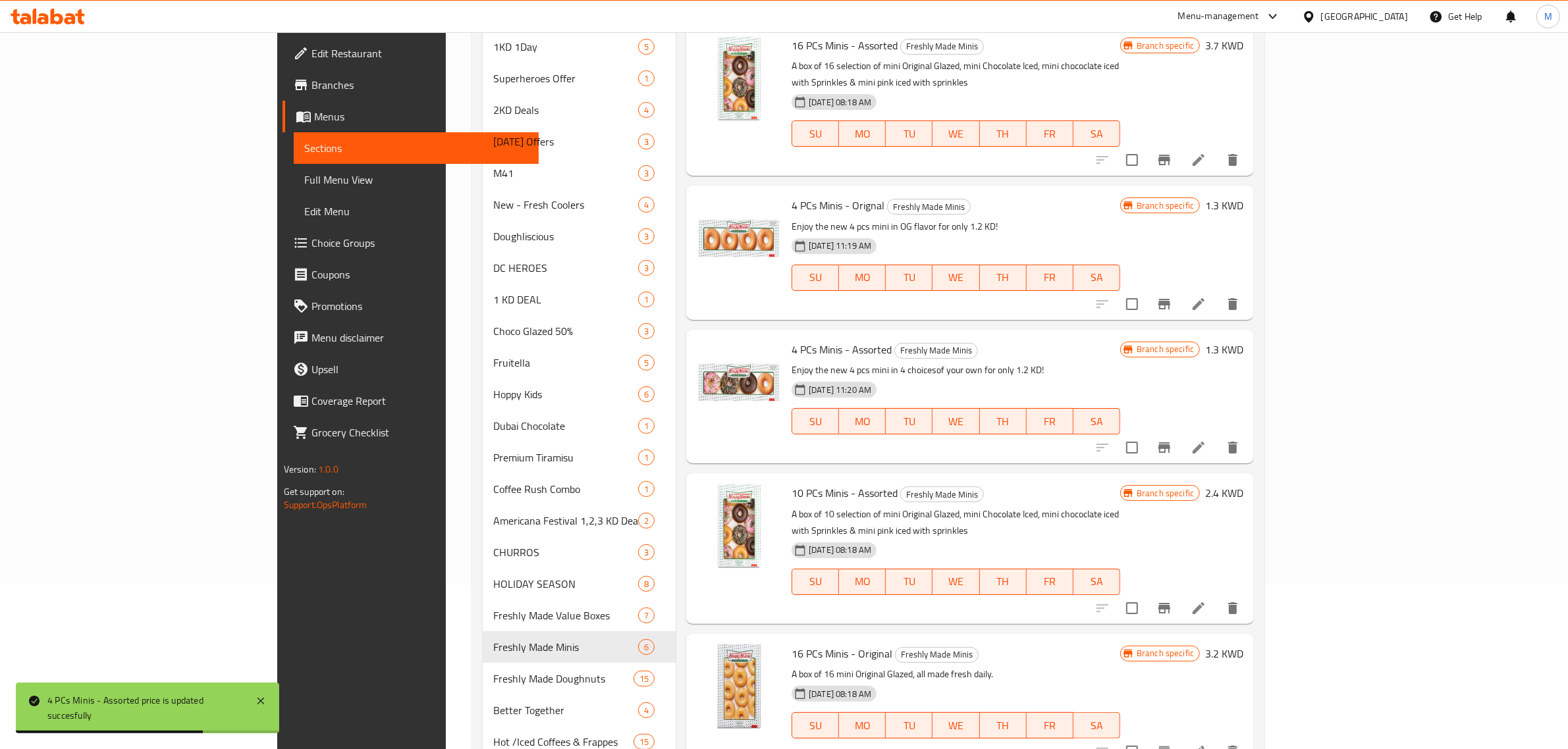
click at [1243, 645] on h6 "3.2 KWD" at bounding box center [1224, 654] width 38 height 18
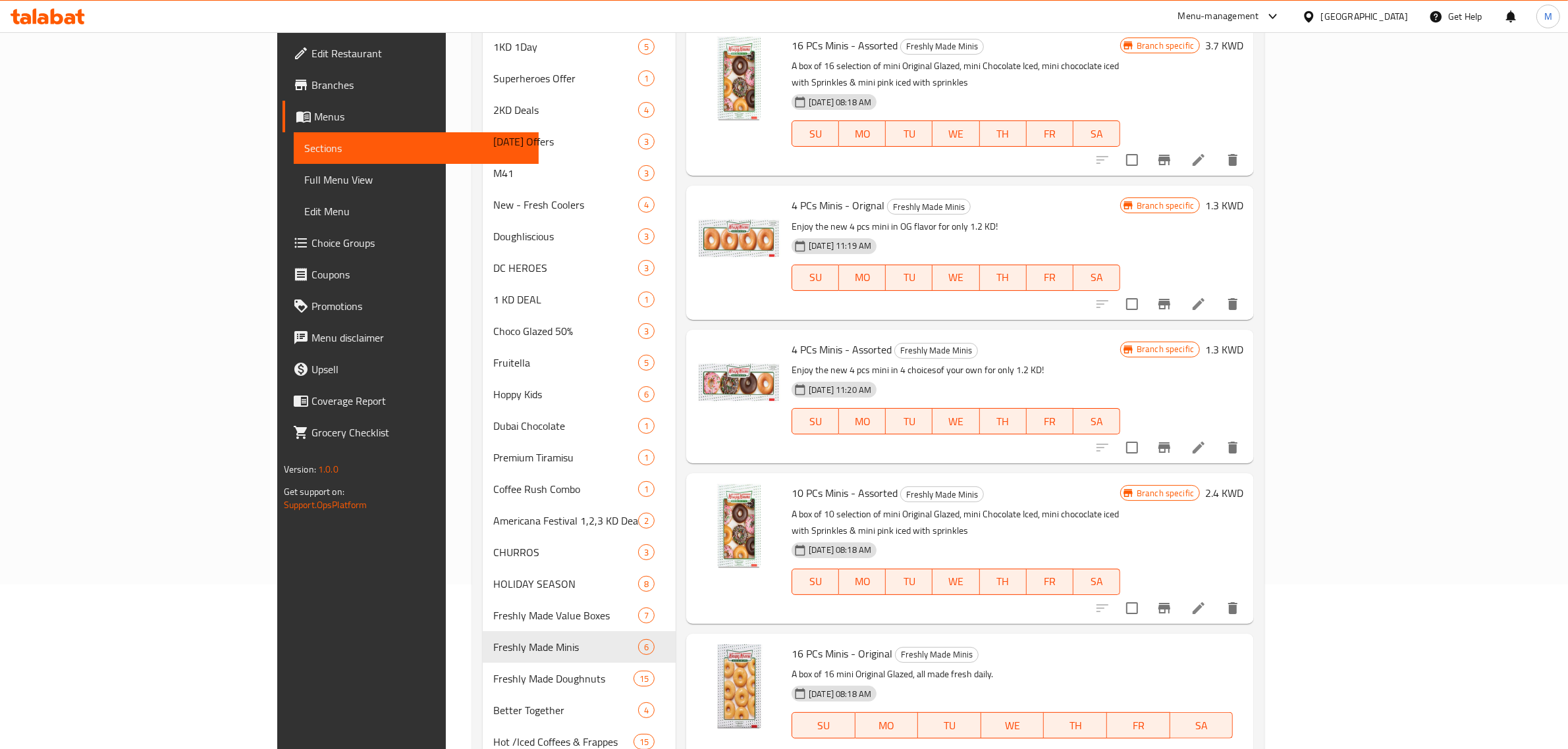
type input "2.4"
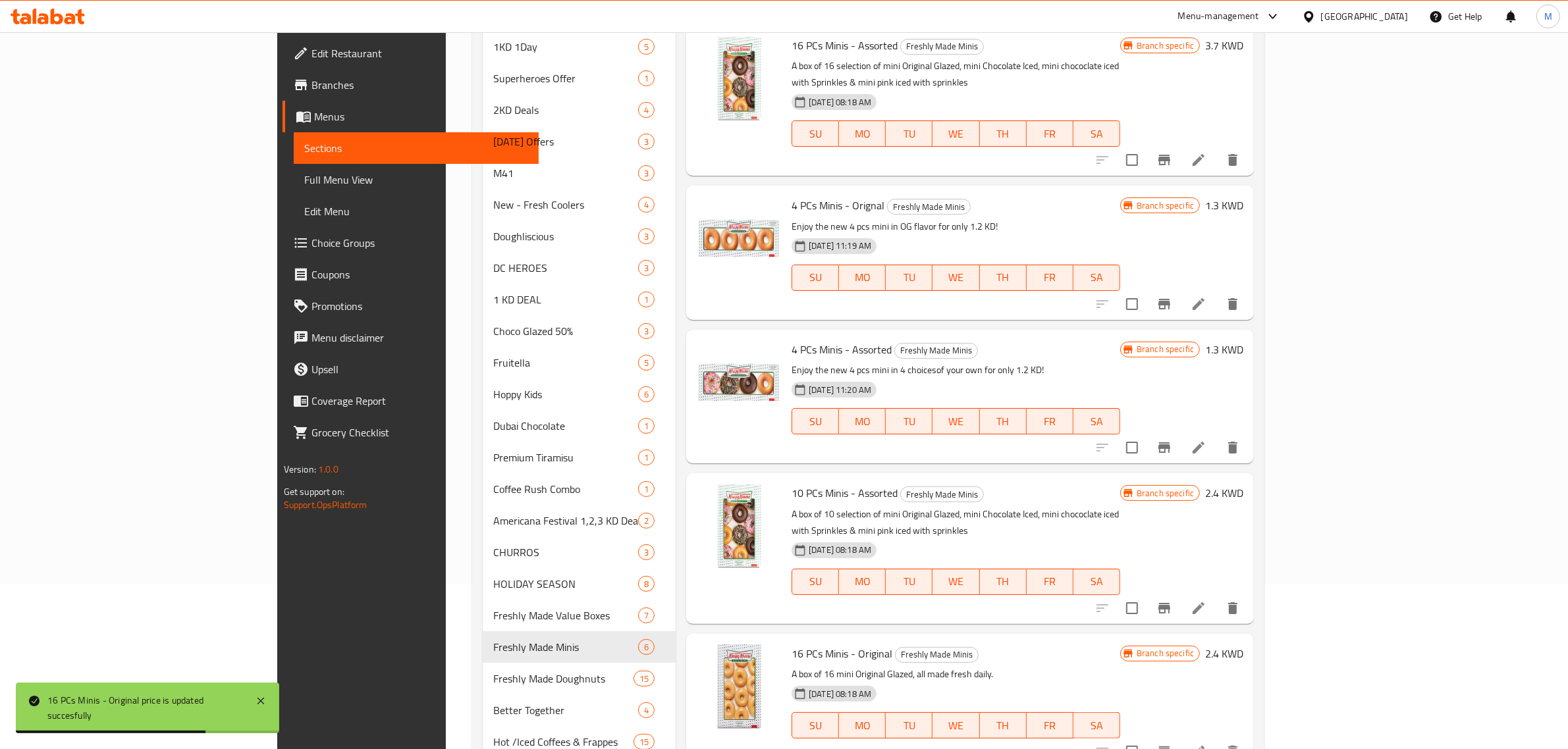
click at [1243, 484] on h6 "2.4 KWD" at bounding box center [1224, 493] width 38 height 18
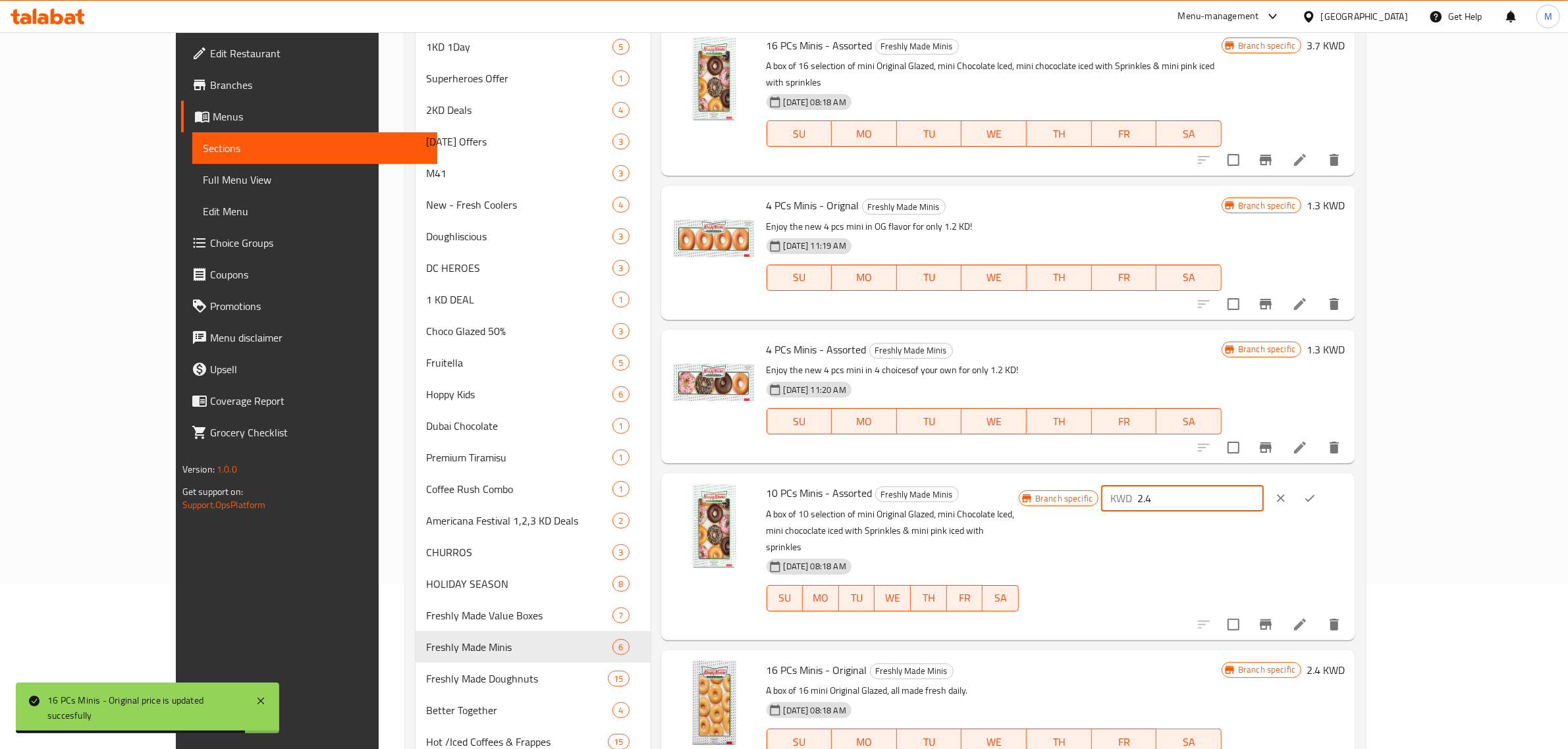
drag, startPoint x: 1332, startPoint y: 482, endPoint x: 1269, endPoint y: 481, distance: 63.0
click at [1269, 484] on div "Branch specific KWD 2.4 ​" at bounding box center [1181, 498] width 326 height 29
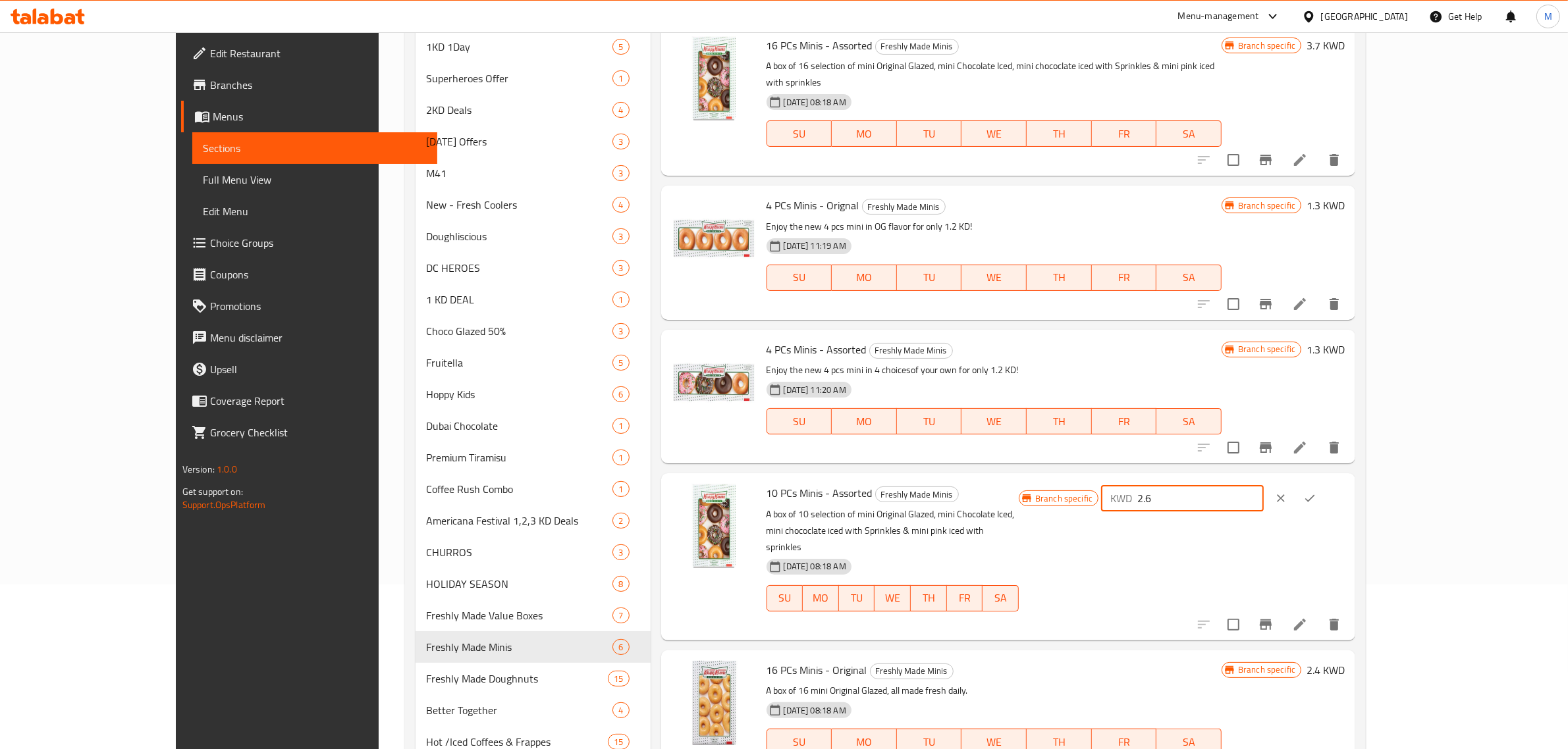
type input "2.6"
click at [1317, 491] on icon "ok" at bounding box center [1309, 498] width 13 height 13
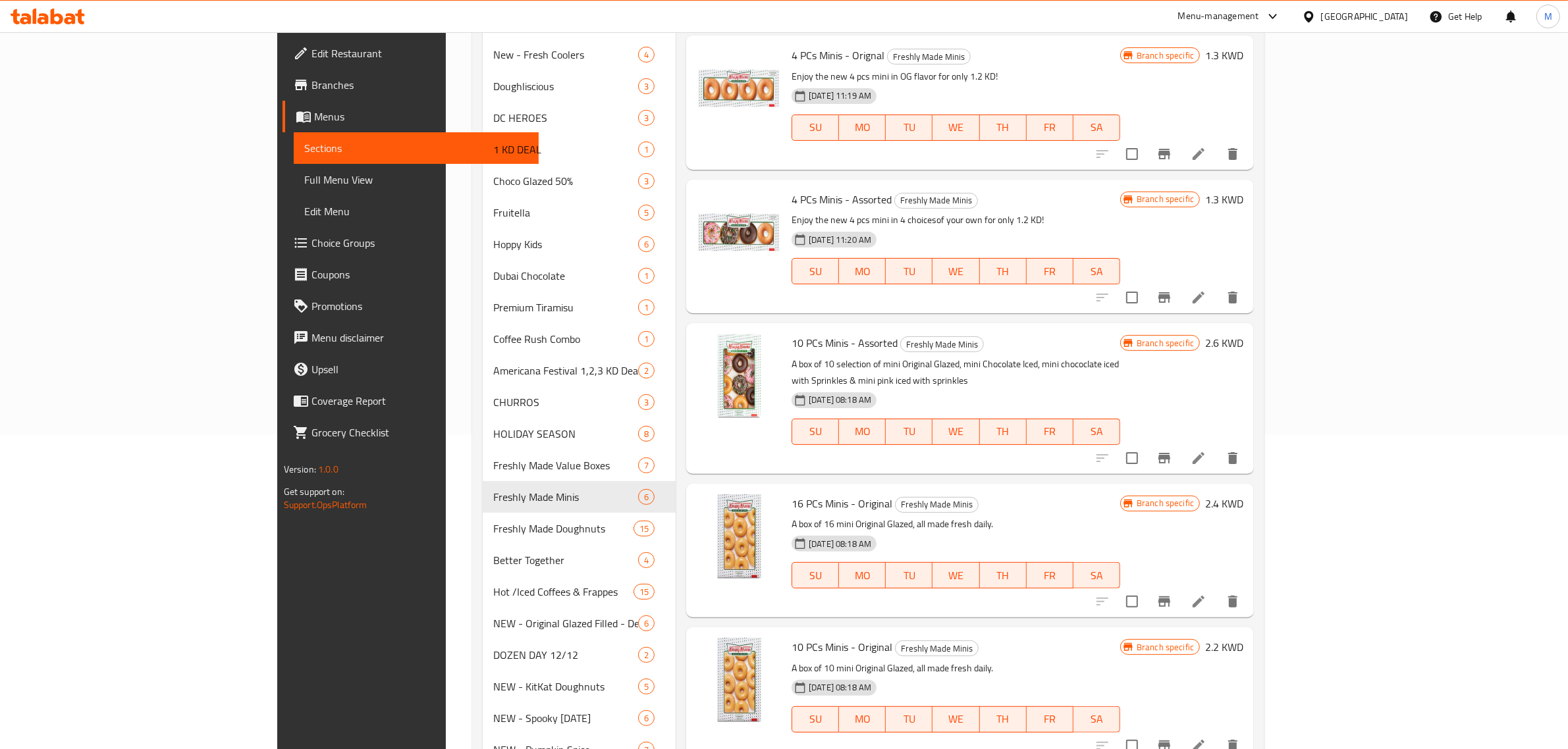
scroll to position [329, 0]
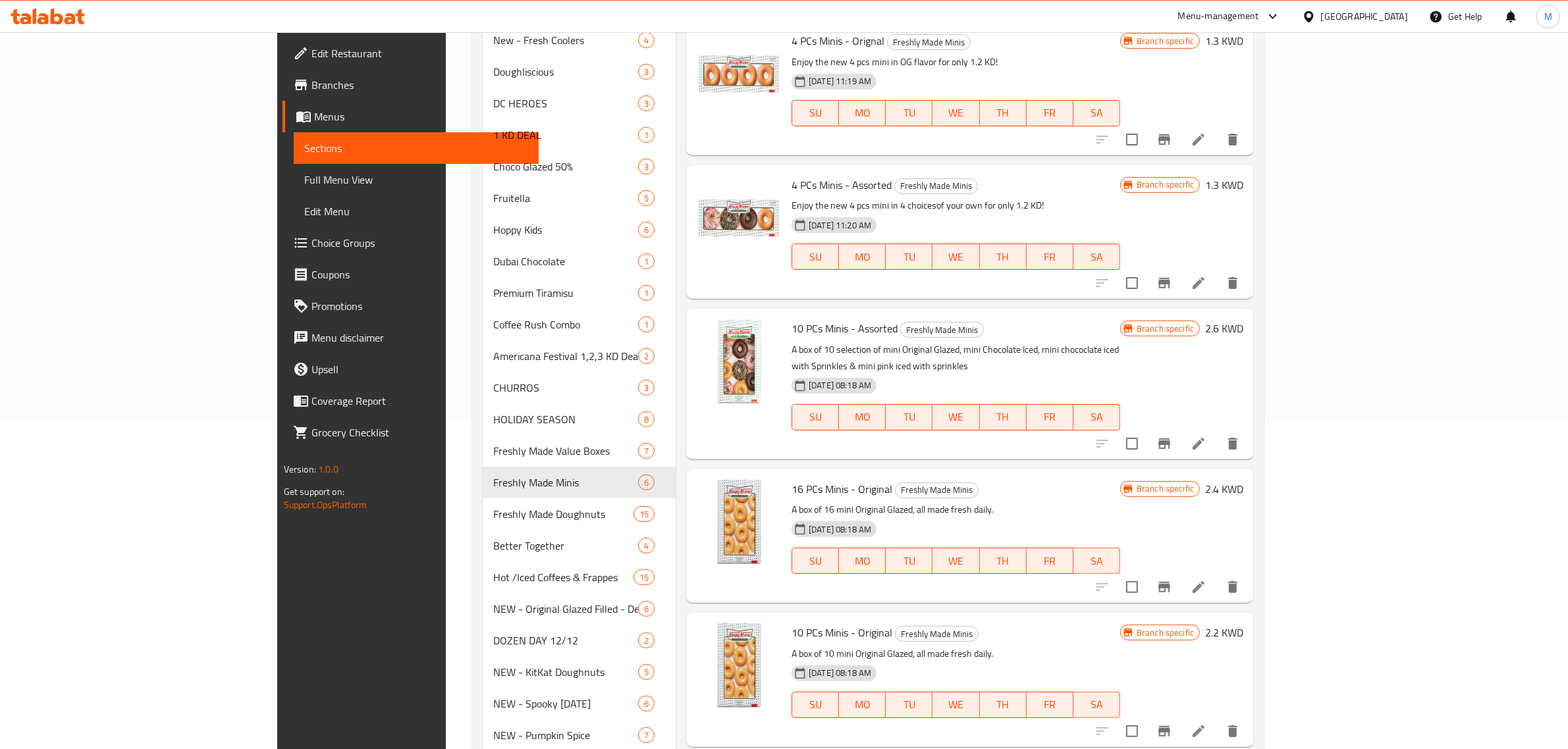
click at [1243, 624] on h6 "2.2 KWD" at bounding box center [1224, 633] width 38 height 18
drag, startPoint x: 1363, startPoint y: 607, endPoint x: 1282, endPoint y: 587, distance: 83.4
click at [1118, 737] on div "Branch specific KWD 2.2 ​" at bounding box center [954, 751] width 326 height 29
type input "2.4"
click at [1068, 737] on button "clear" at bounding box center [1054, 751] width 29 height 29
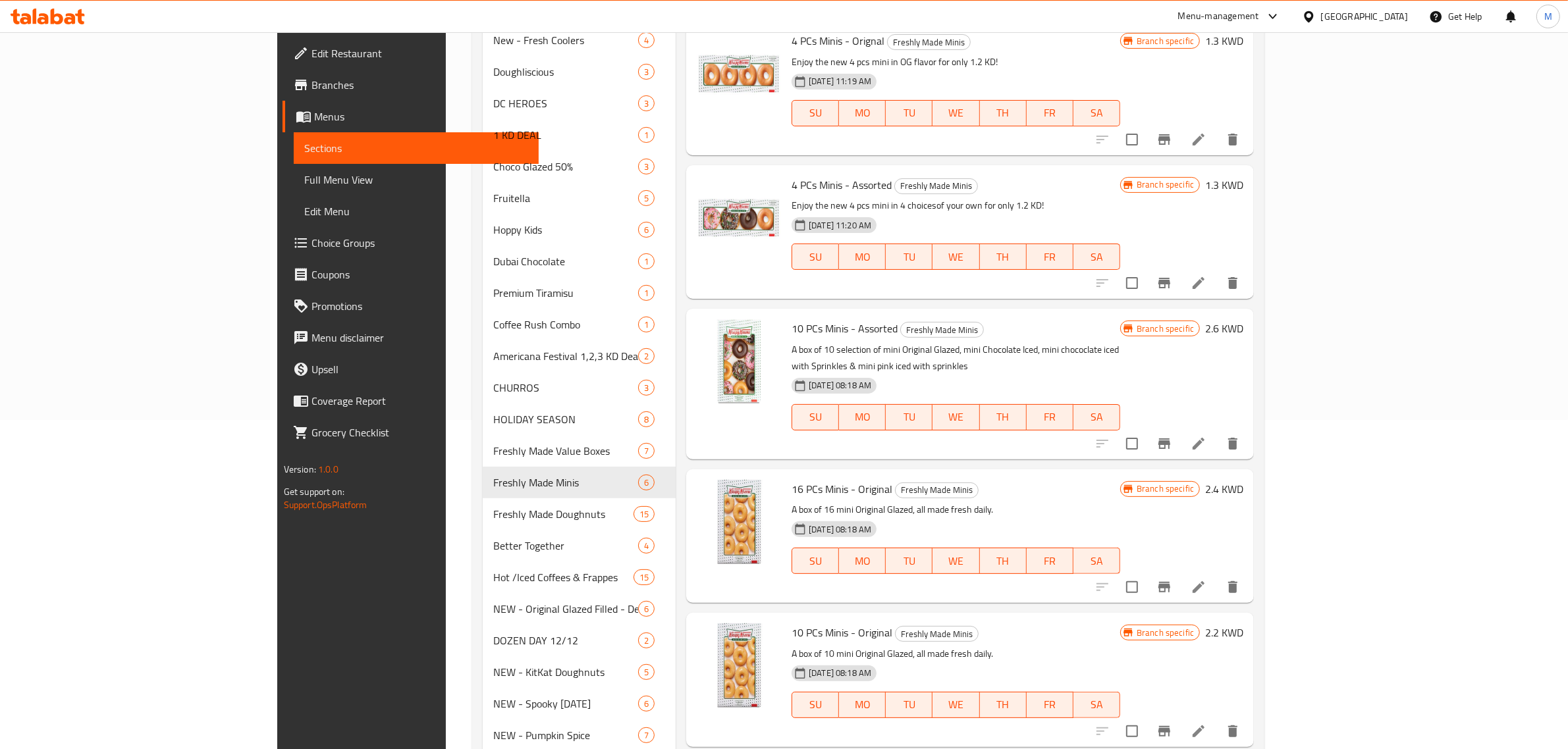
click at [1243, 624] on h6 "2.2 KWD" at bounding box center [1224, 633] width 38 height 18
drag, startPoint x: 1316, startPoint y: 609, endPoint x: 1279, endPoint y: 609, distance: 37.0
click at [1118, 737] on div "Branch specific KWD 2.2 ​" at bounding box center [954, 751] width 326 height 29
type input "2.4"
click at [1097, 737] on button "ok" at bounding box center [1083, 751] width 29 height 29
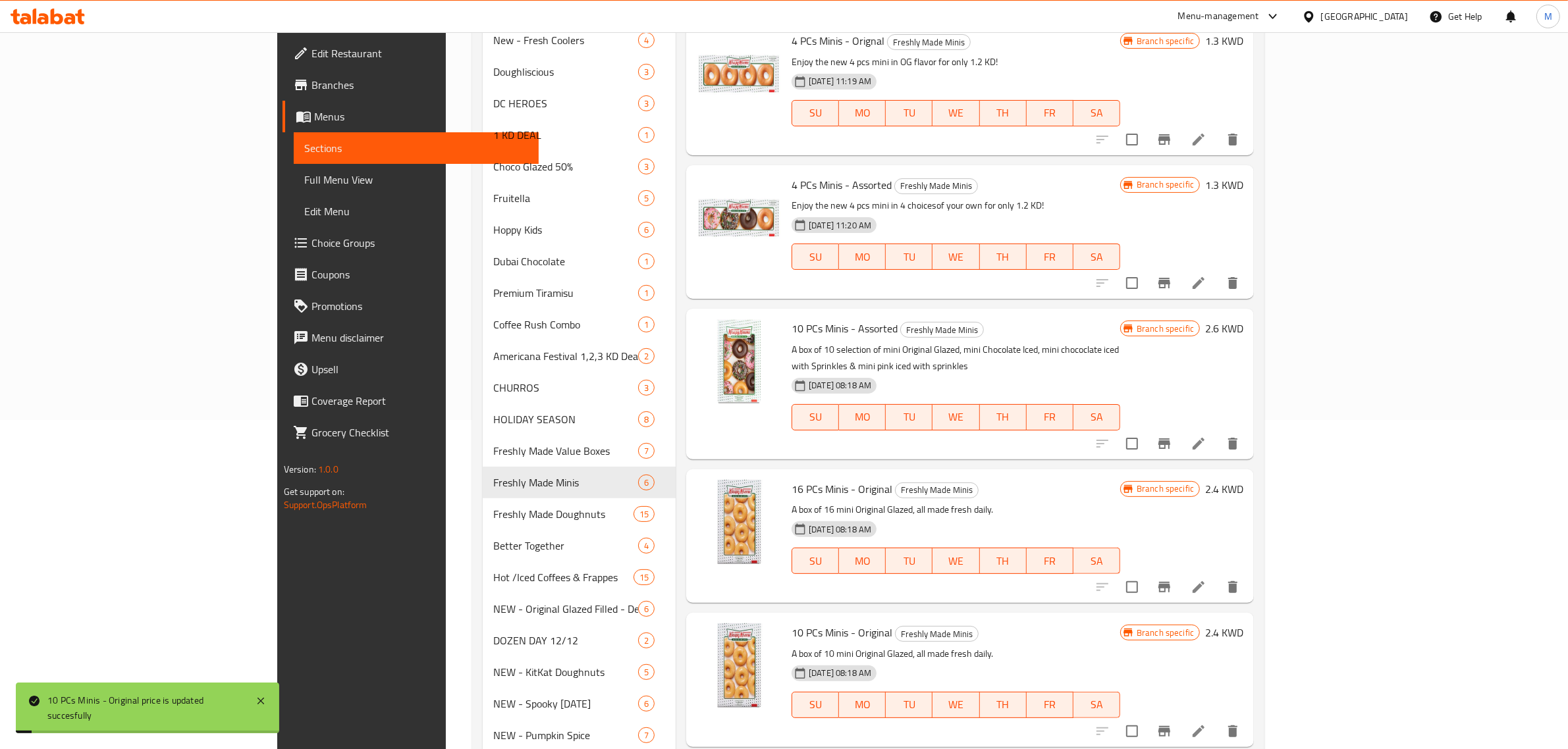
click at [1243, 480] on h6 "2.4 KWD" at bounding box center [1224, 489] width 38 height 18
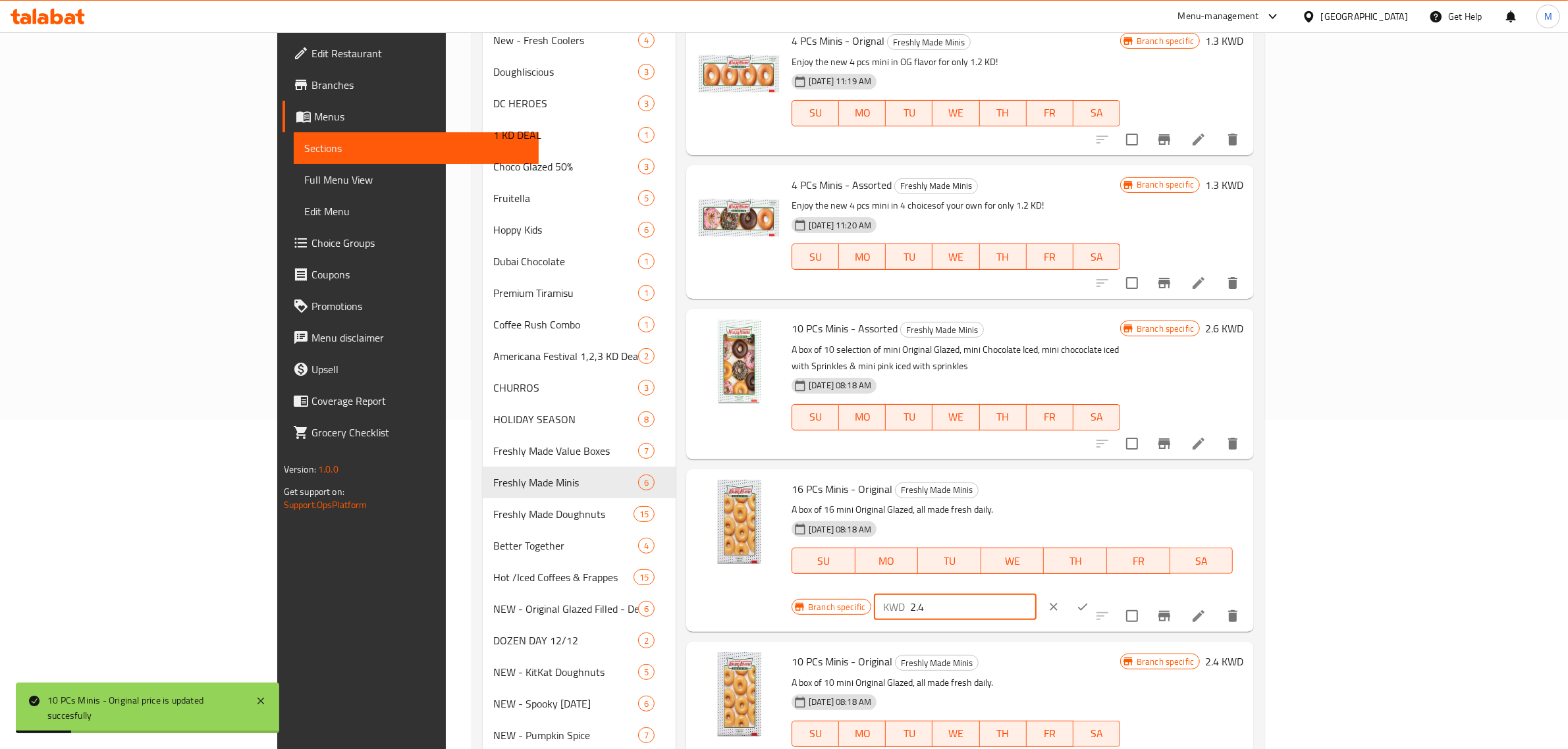
drag, startPoint x: 1340, startPoint y: 462, endPoint x: 1298, endPoint y: 462, distance: 42.0
click at [1118, 593] on div "Branch specific KWD 2.4 ​" at bounding box center [954, 607] width 326 height 29
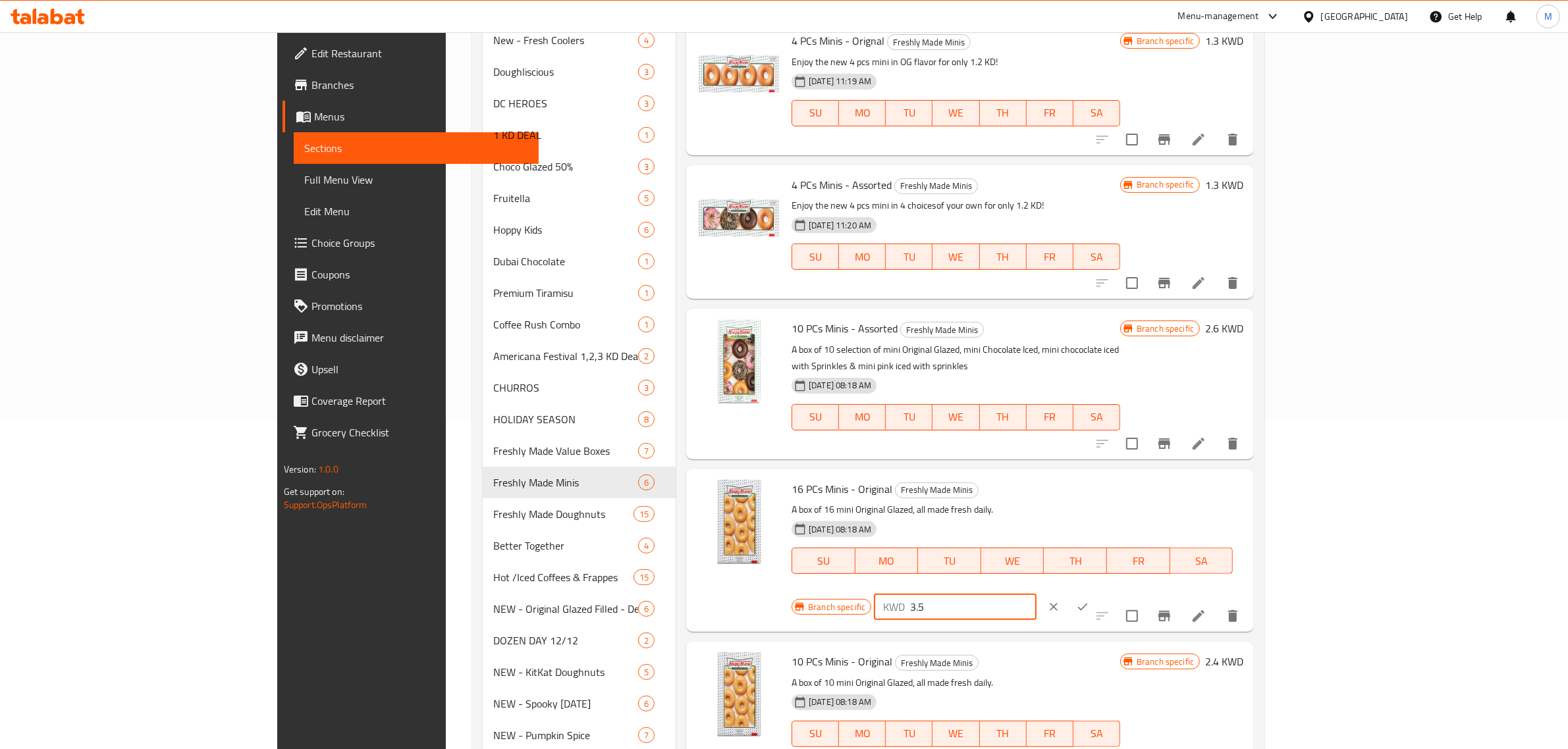
type input "3.5"
click at [1097, 593] on button "ok" at bounding box center [1083, 607] width 29 height 29
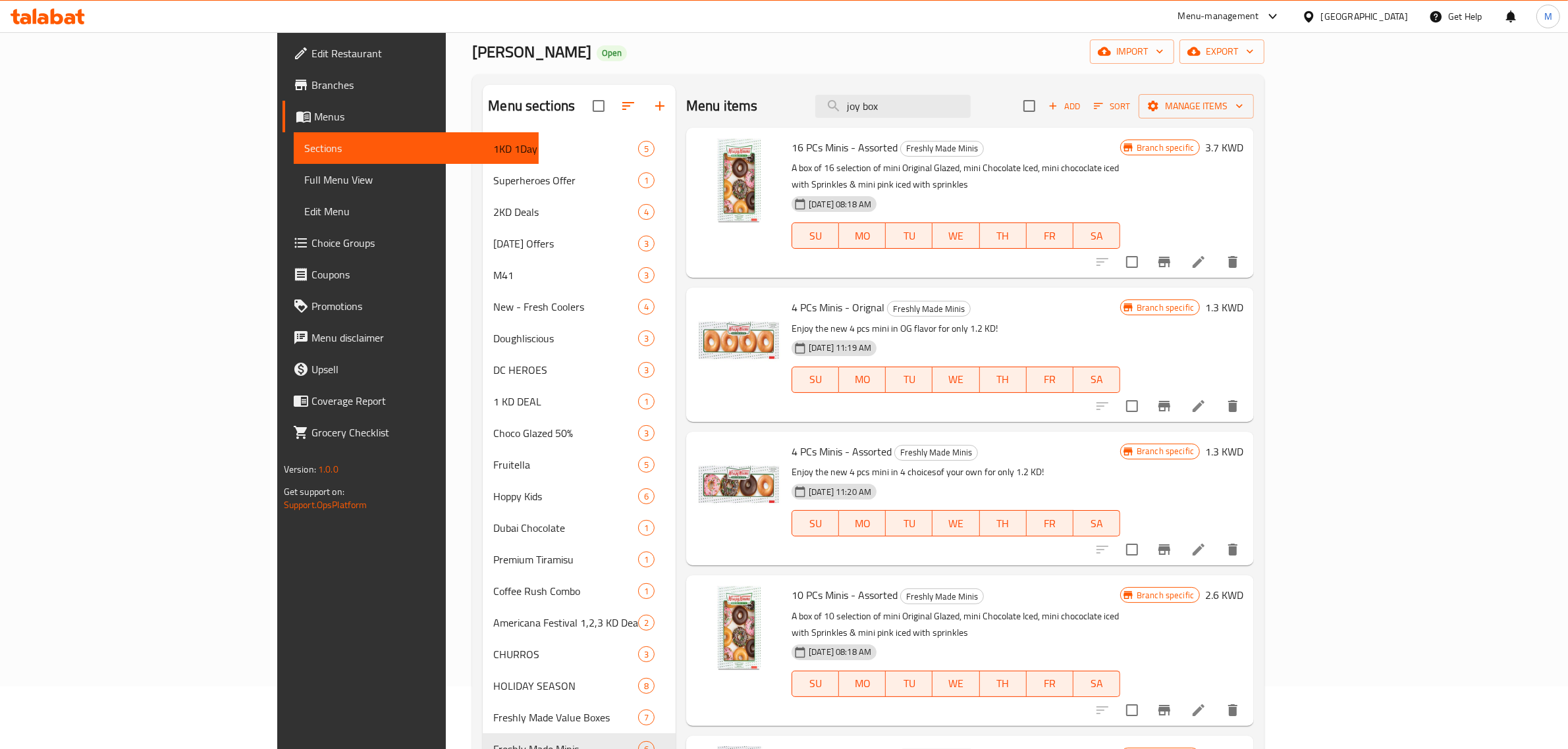
scroll to position [0, 0]
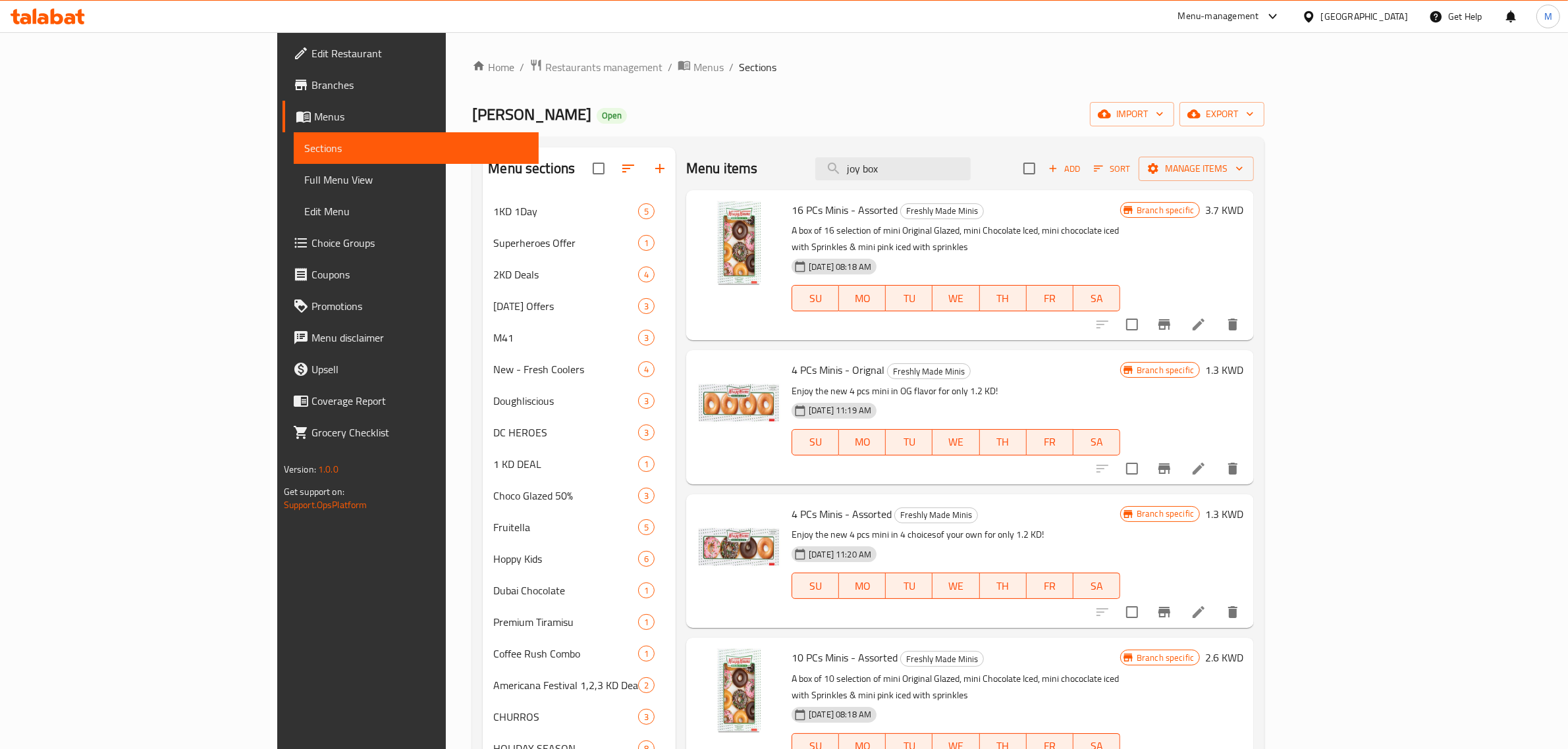
click at [1243, 215] on h6 "3.7 KWD" at bounding box center [1224, 210] width 38 height 18
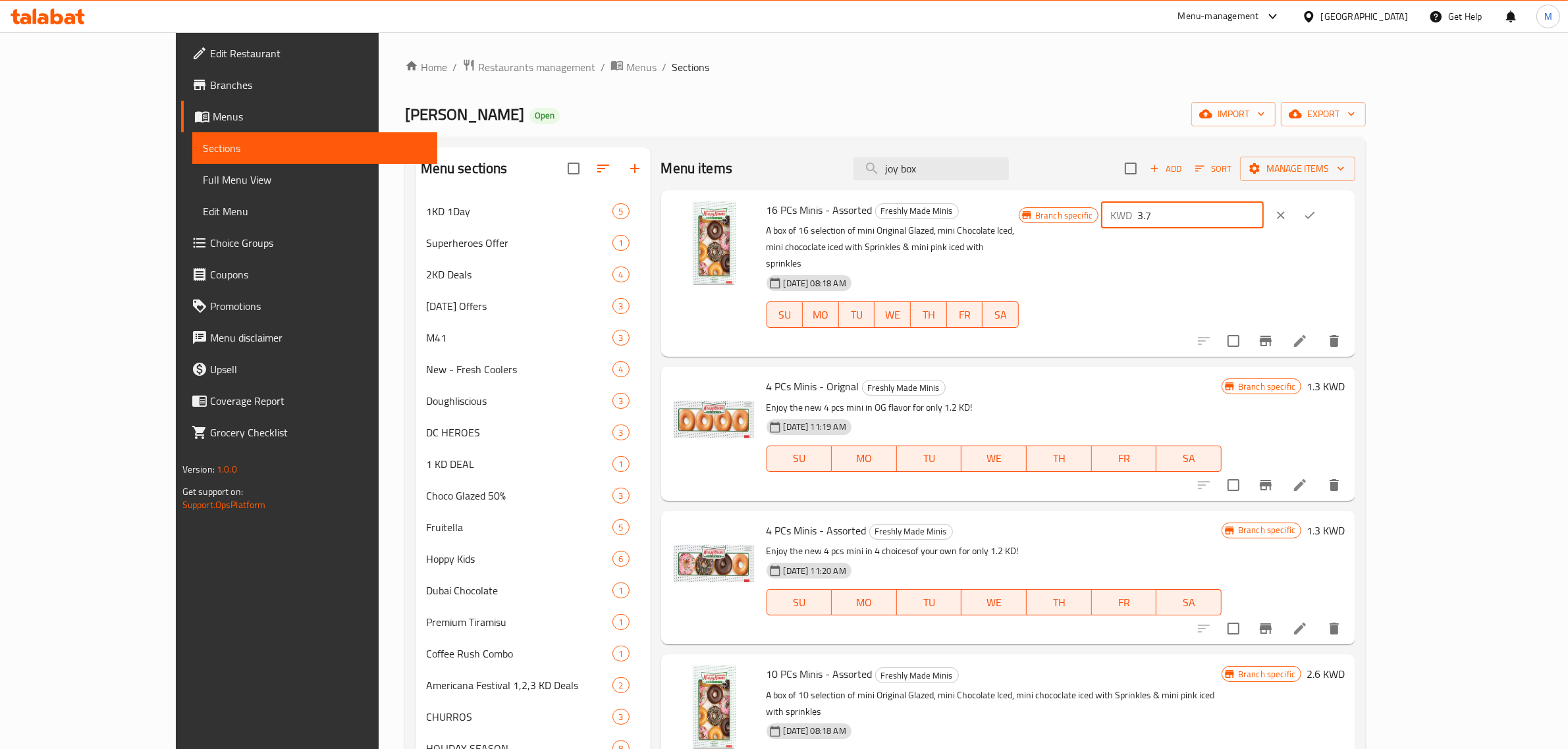
click at [1263, 222] on div "KWD 3.7 ​" at bounding box center [1182, 215] width 163 height 27
type input "3.9"
click at [1317, 220] on icon "ok" at bounding box center [1309, 215] width 13 height 13
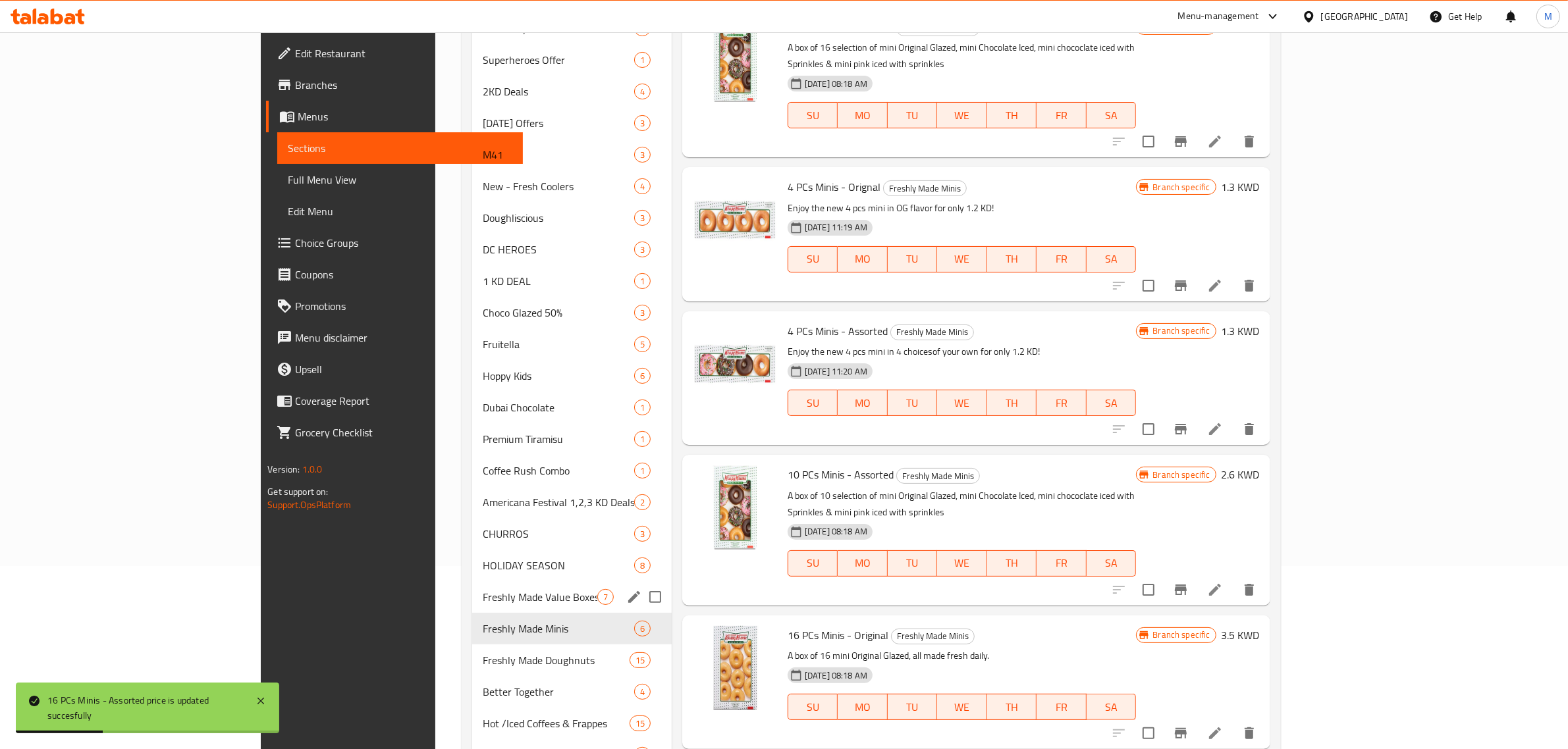
scroll to position [329, 0]
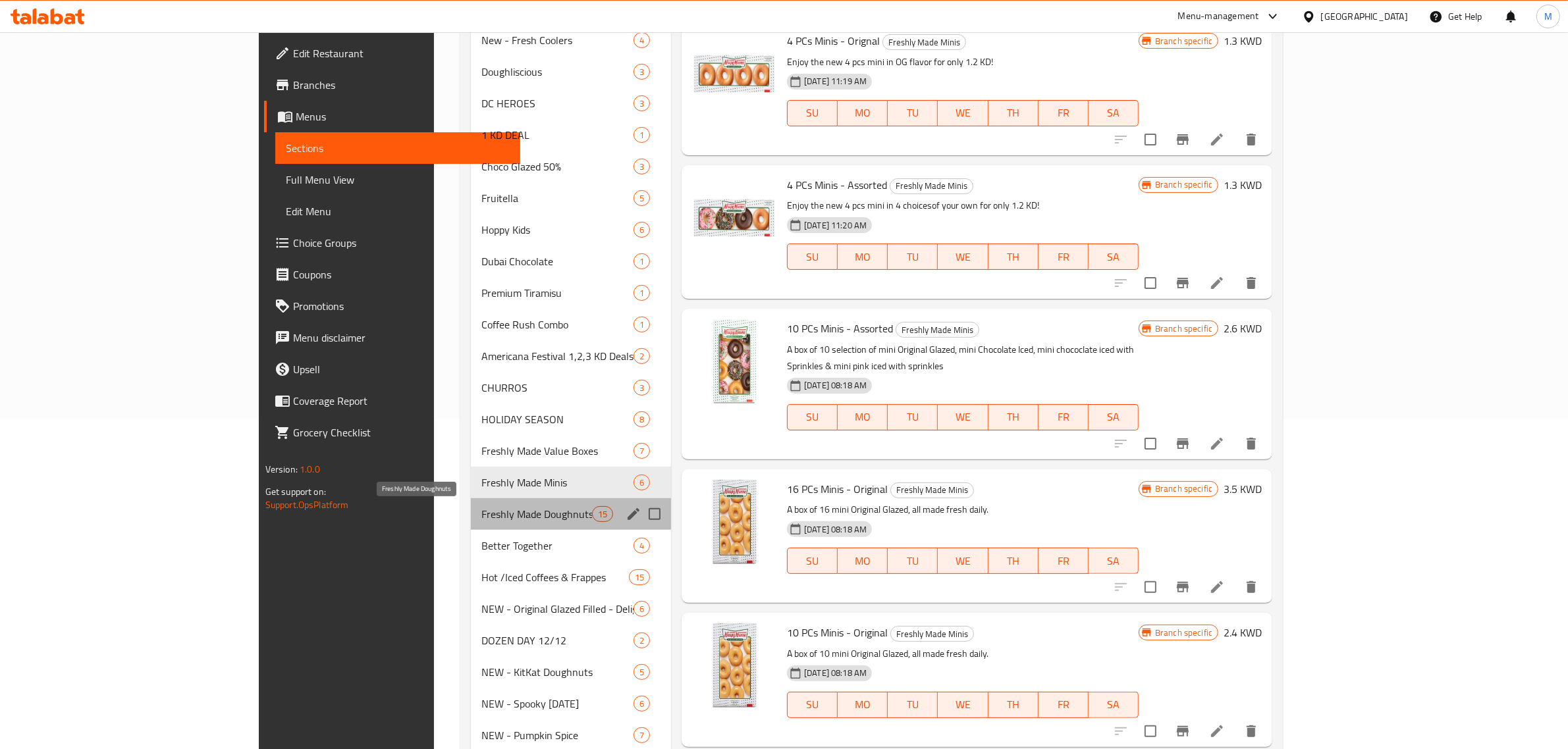
click at [482, 511] on span "Freshly Made Doughnuts" at bounding box center [537, 514] width 111 height 16
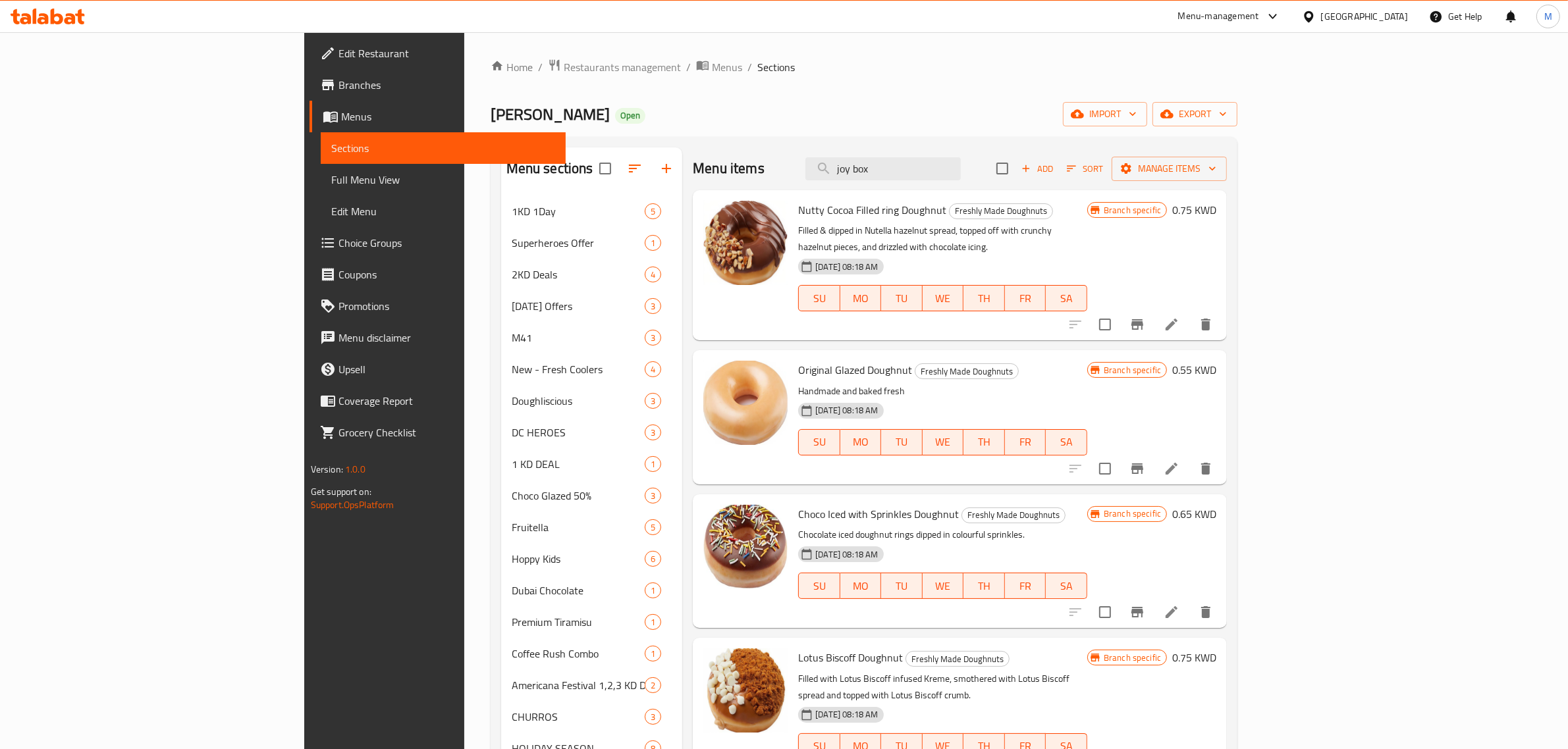
click at [1216, 361] on h6 "0.55 KWD" at bounding box center [1194, 370] width 44 height 18
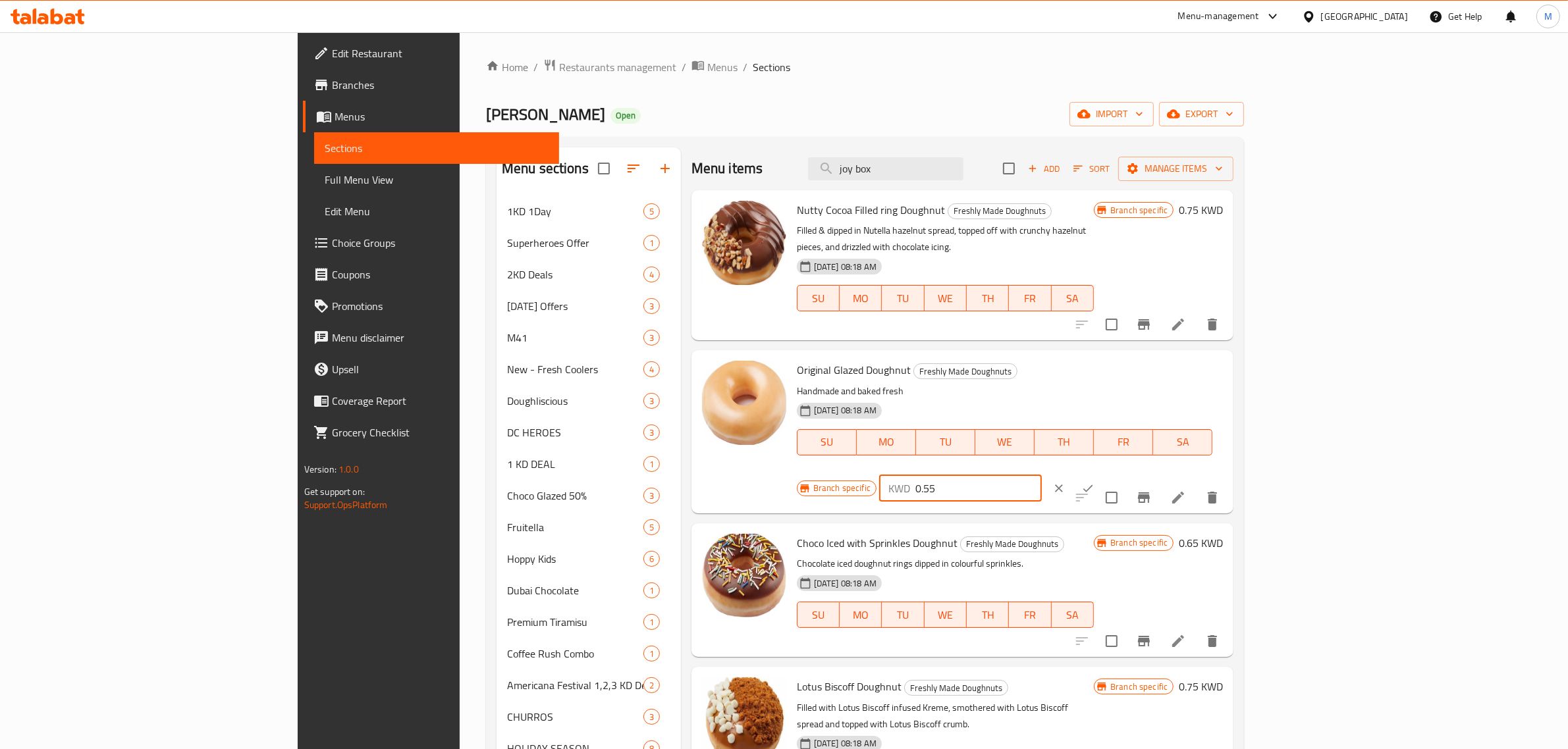
drag, startPoint x: 1386, startPoint y: 352, endPoint x: 1318, endPoint y: 353, distance: 68.0
click at [1042, 476] on div "KWD 0.55 ​" at bounding box center [960, 488] width 163 height 27
click at [1102, 474] on button "ok" at bounding box center [1088, 488] width 29 height 29
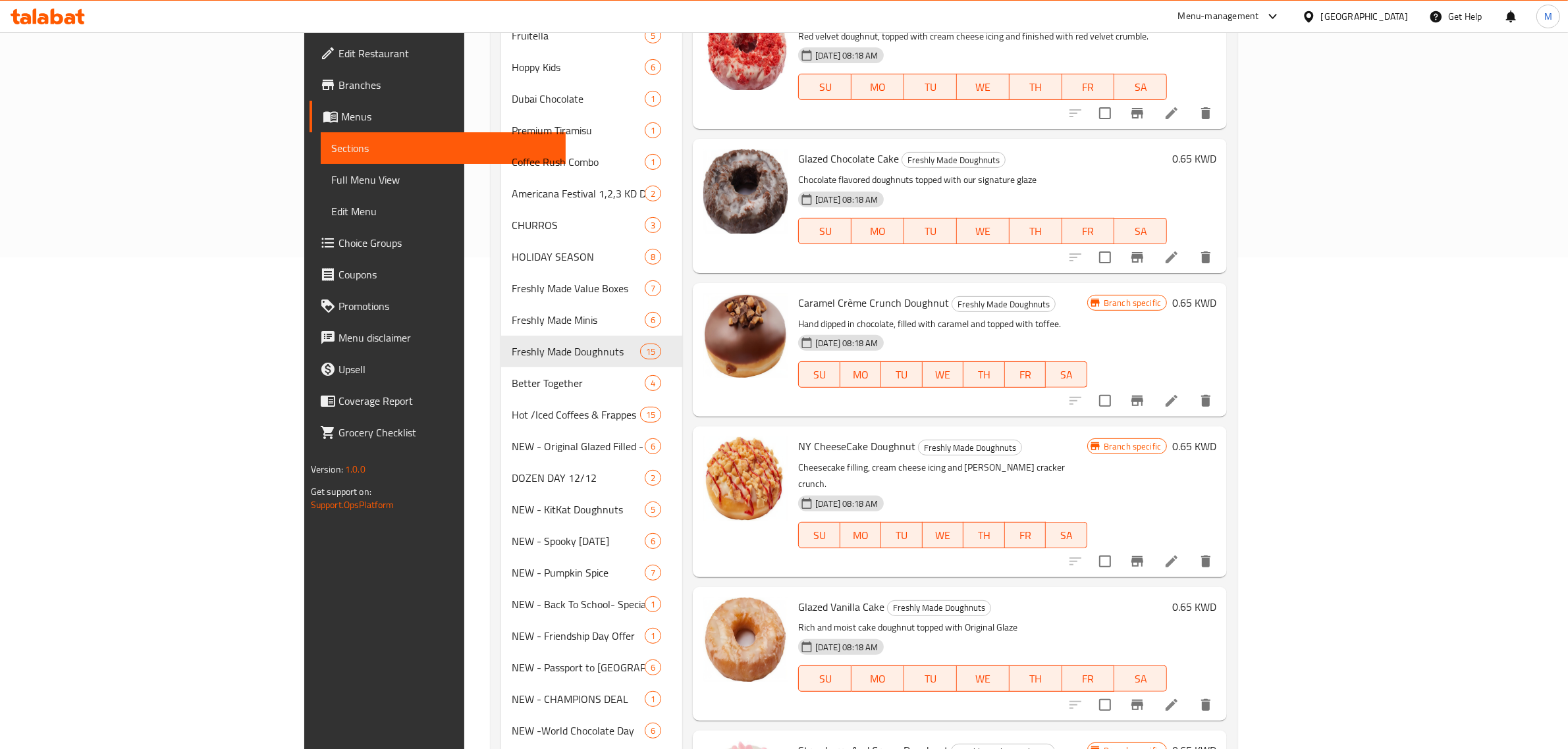
scroll to position [494, 0]
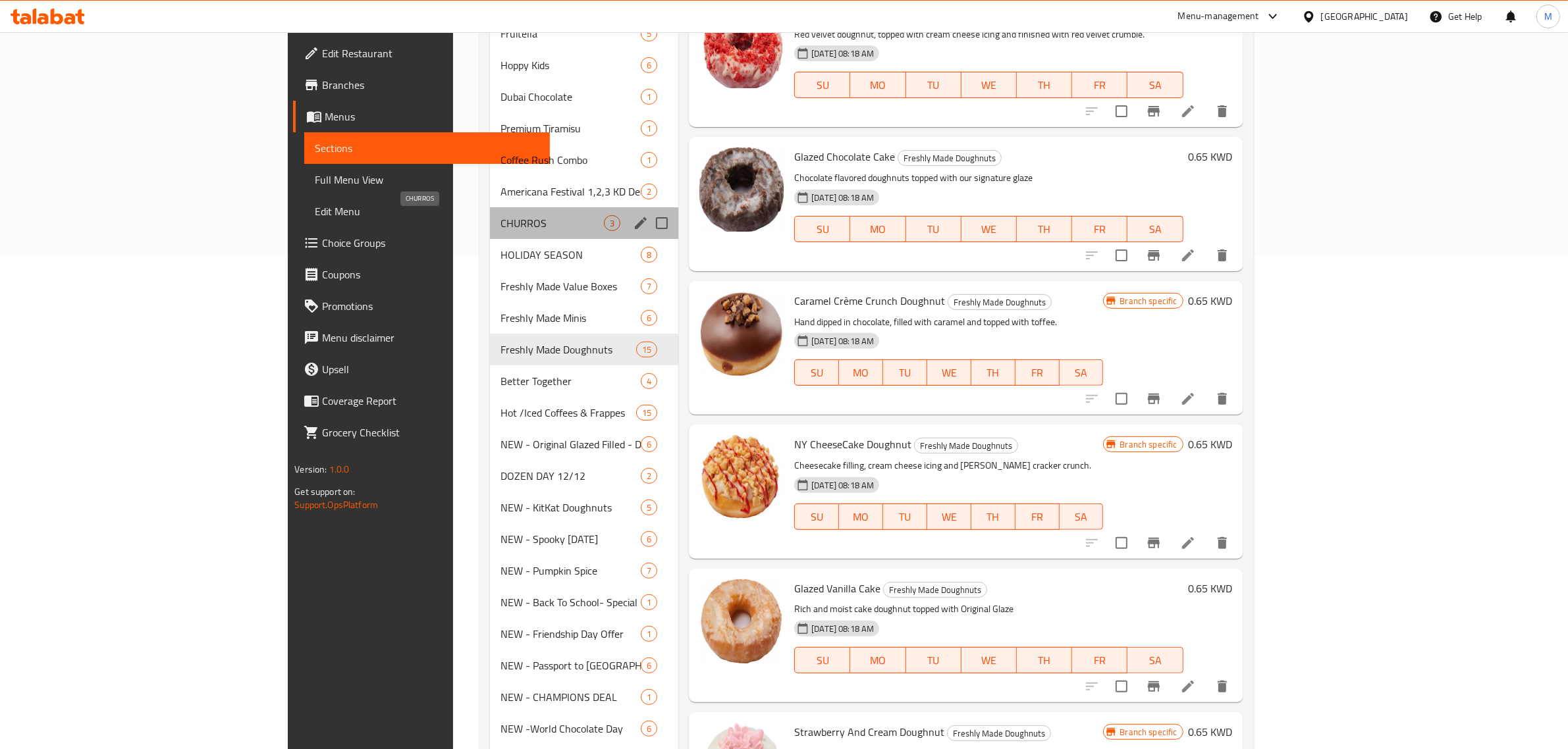
click at [501, 223] on span "CHURROS" at bounding box center [552, 223] width 103 height 16
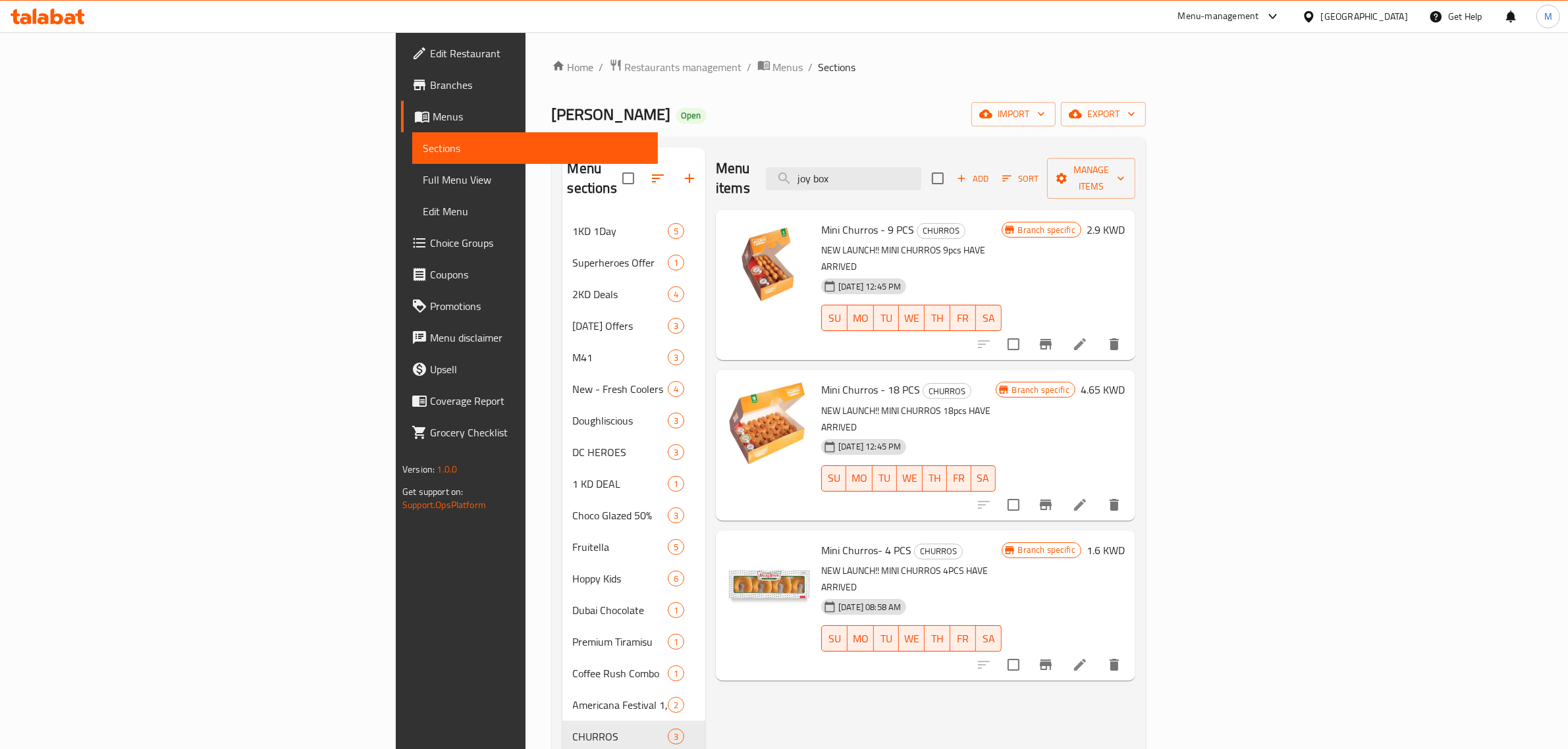
click at [1124, 220] on h6 "2.9 KWD" at bounding box center [1105, 229] width 38 height 18
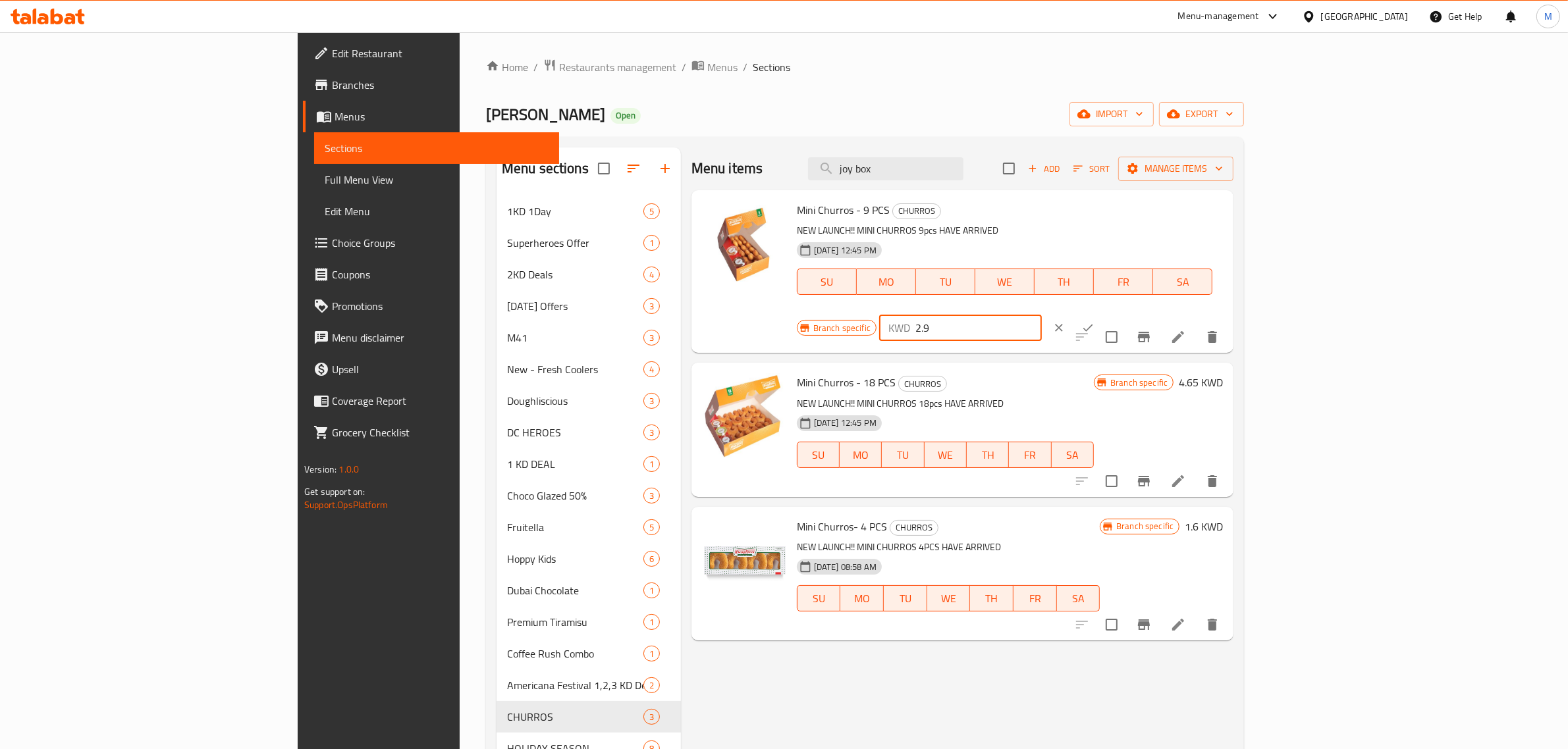
drag, startPoint x: 1351, startPoint y: 218, endPoint x: 1323, endPoint y: 219, distance: 28.0
click at [1042, 314] on div "KWD 2.9 ​" at bounding box center [960, 327] width 163 height 27
click at [1099, 517] on h6 "Mini Churros- 4 PCS [PERSON_NAME]" at bounding box center [948, 526] width 303 height 18
click at [1065, 321] on icon "clear" at bounding box center [1058, 327] width 13 height 13
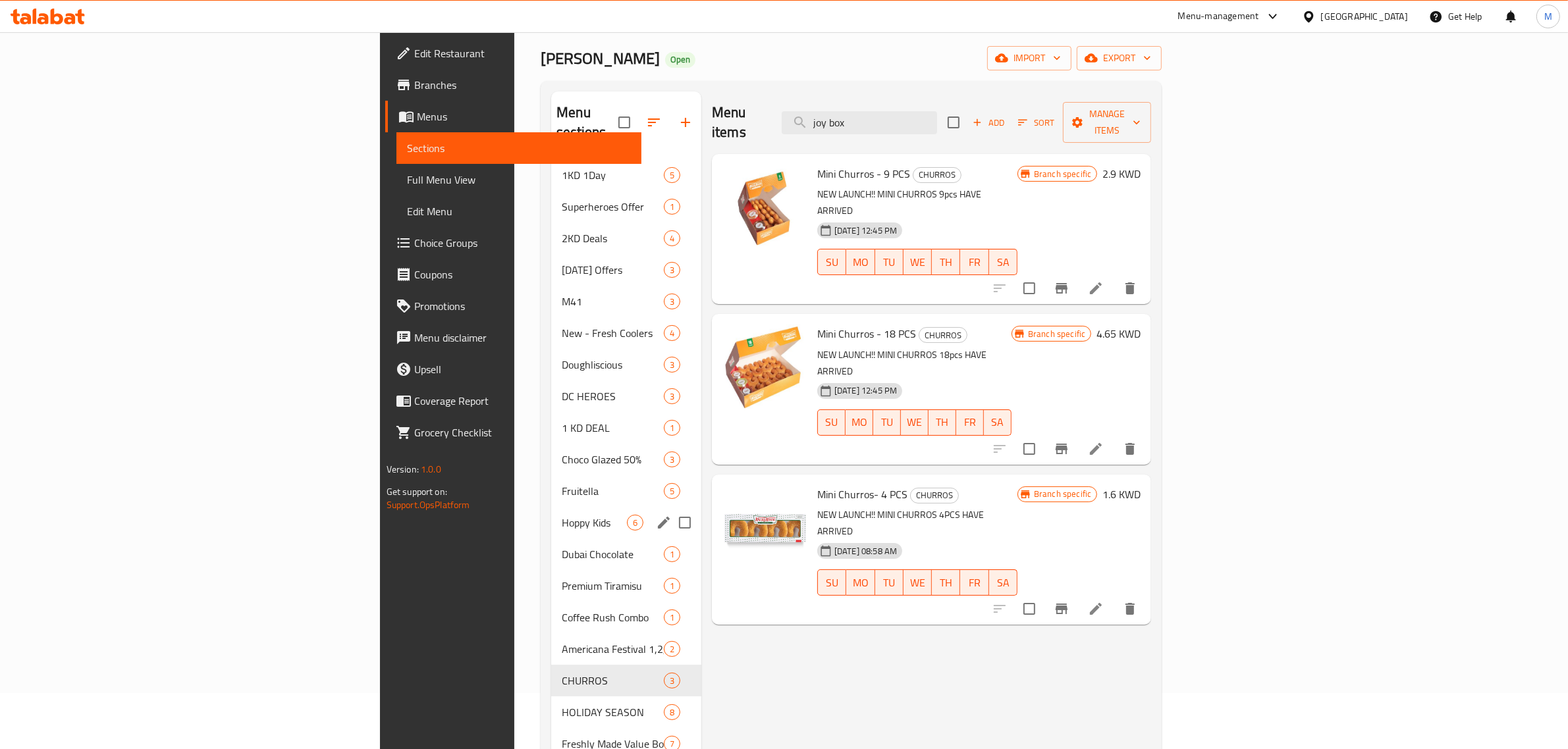
scroll to position [82, 0]
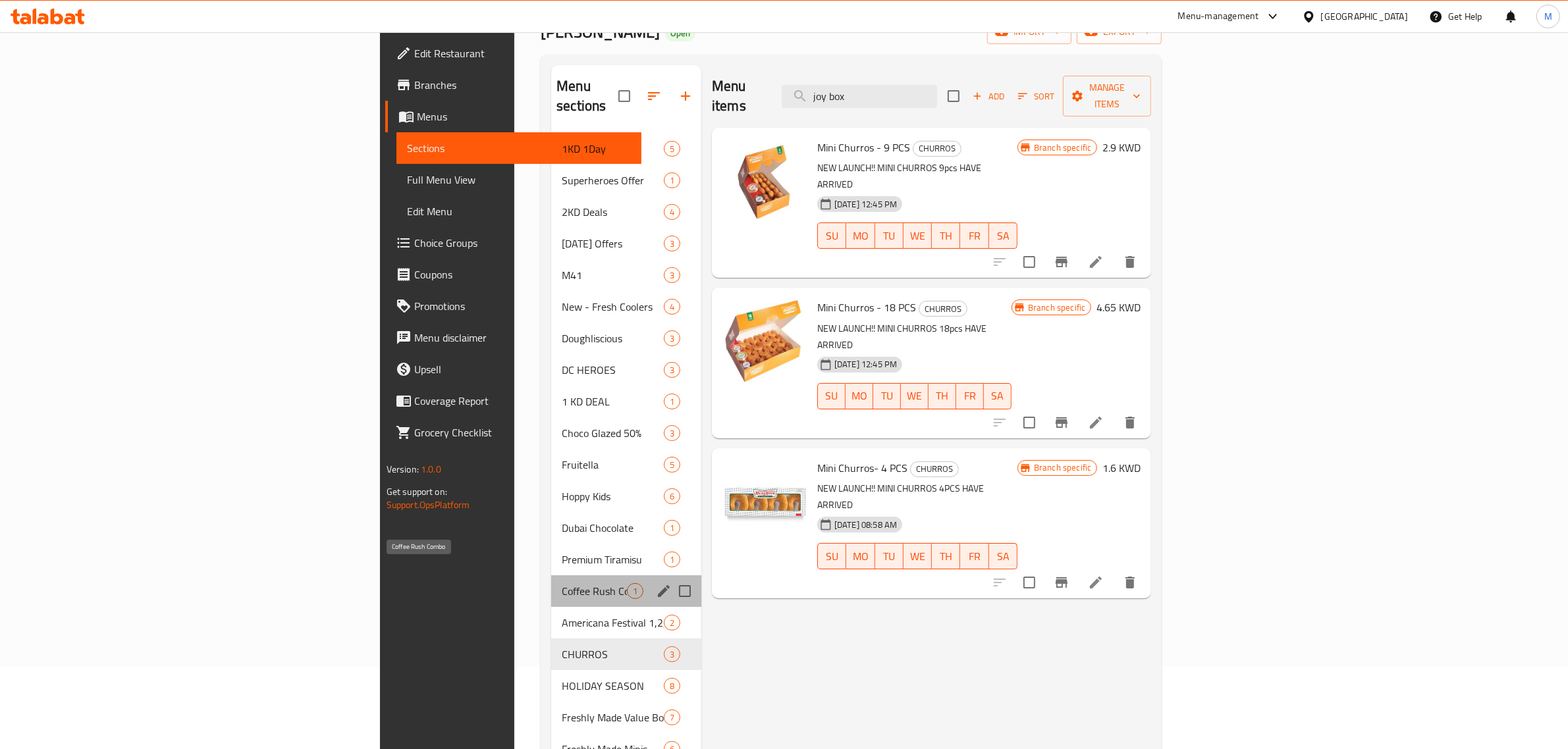
click at [561, 583] on span "Coffee Rush Combo" at bounding box center [594, 591] width 65 height 16
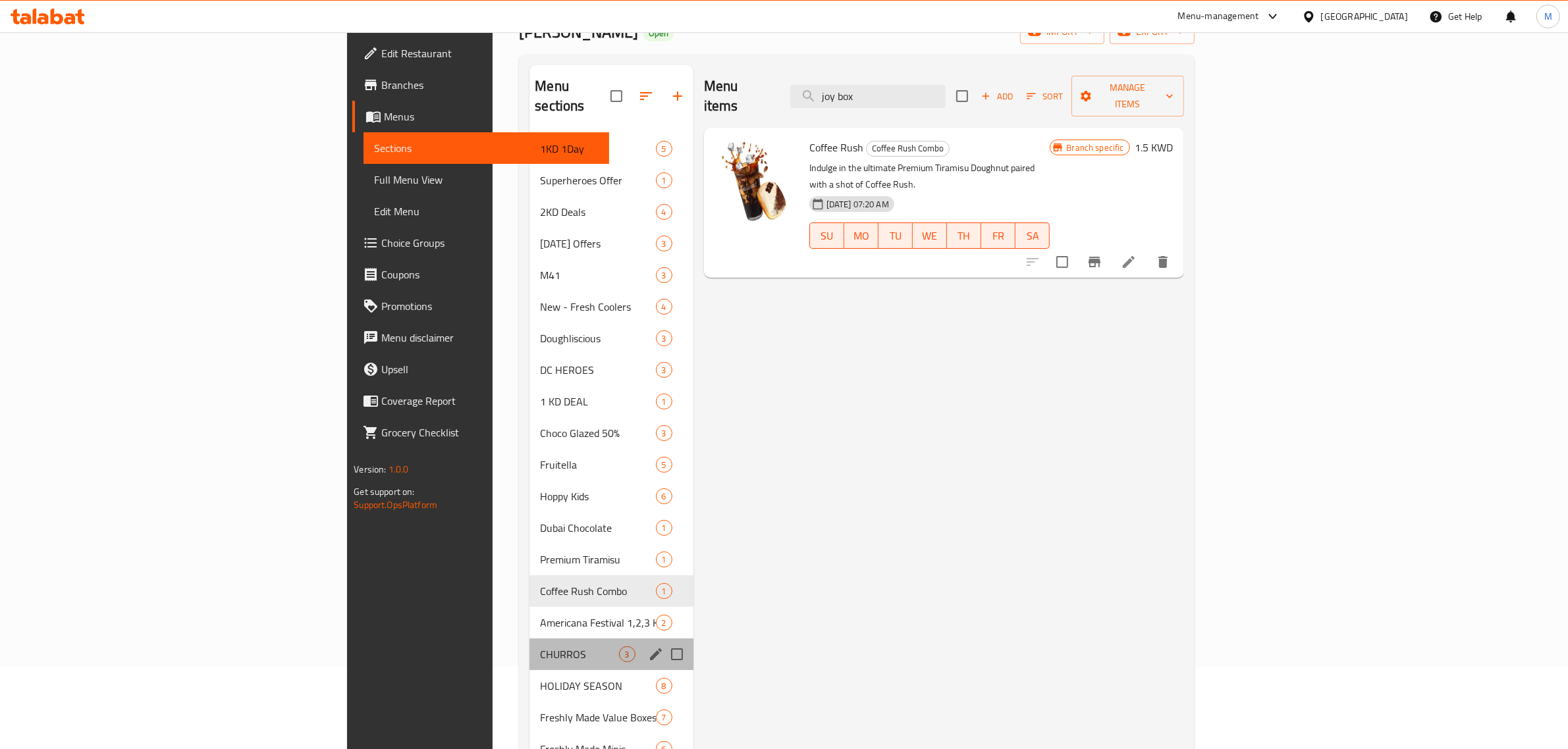
click at [530, 639] on div "CHURROS 3" at bounding box center [611, 655] width 163 height 32
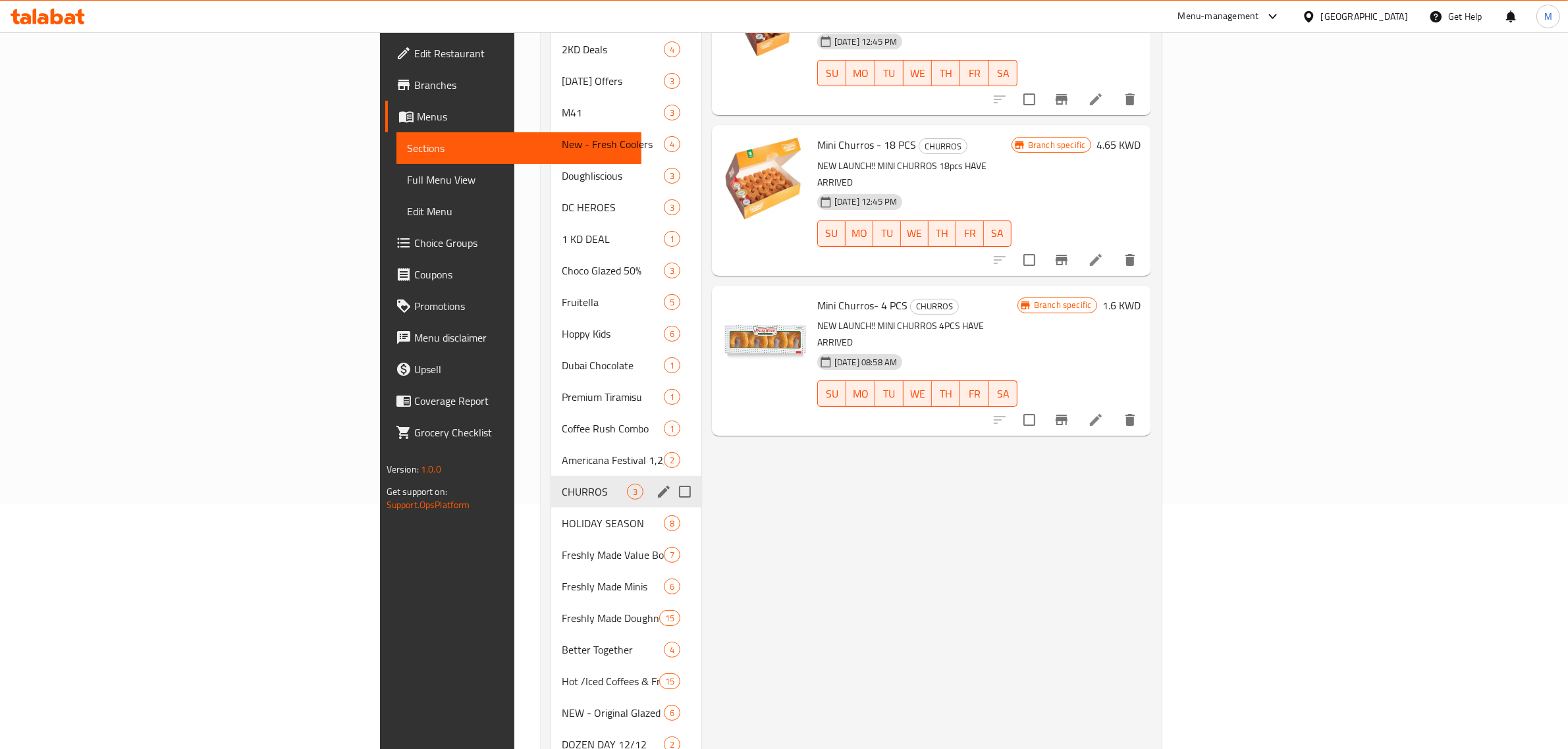
scroll to position [247, 0]
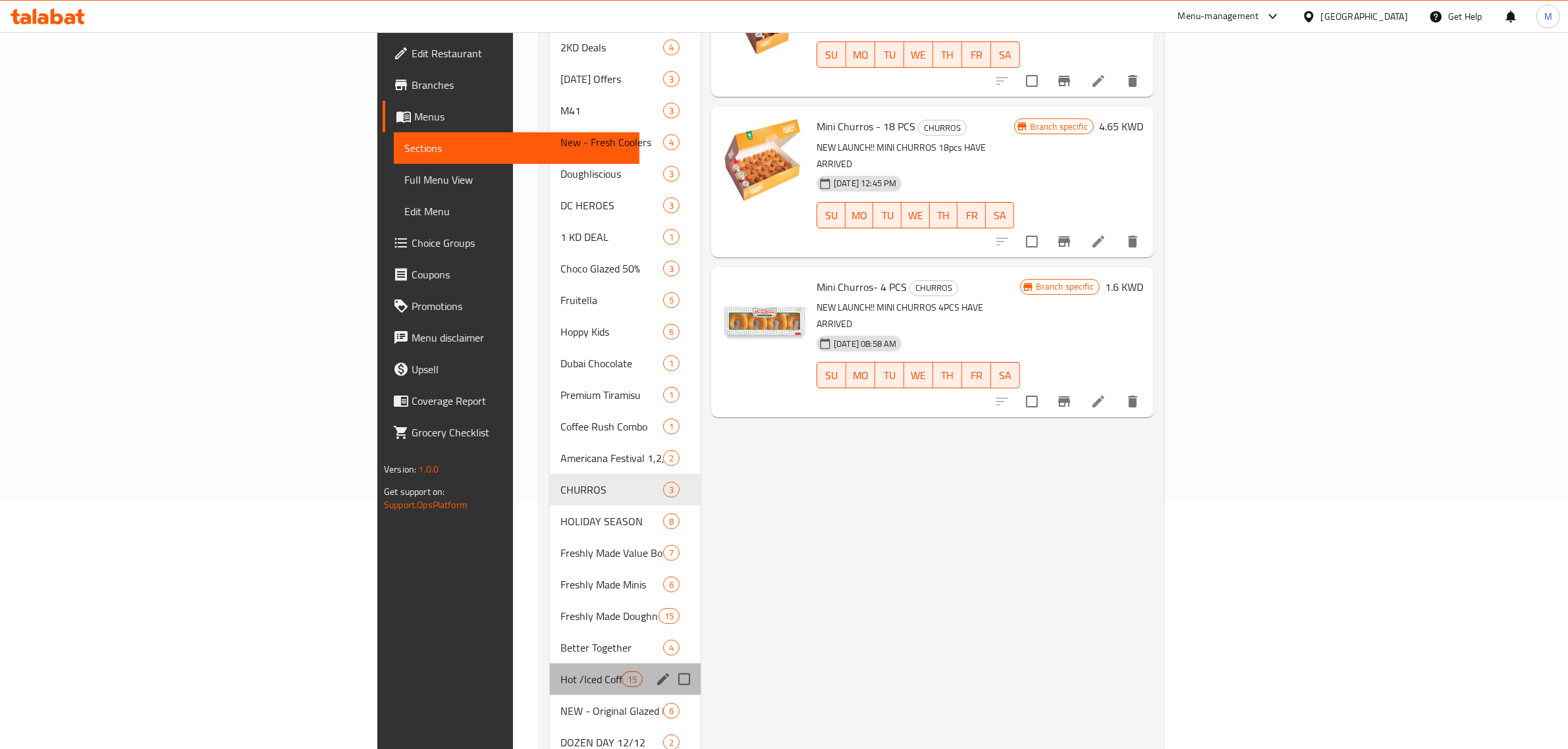
click at [550, 664] on div "Hot /Iced Coffees & Frappes 15" at bounding box center [625, 680] width 150 height 32
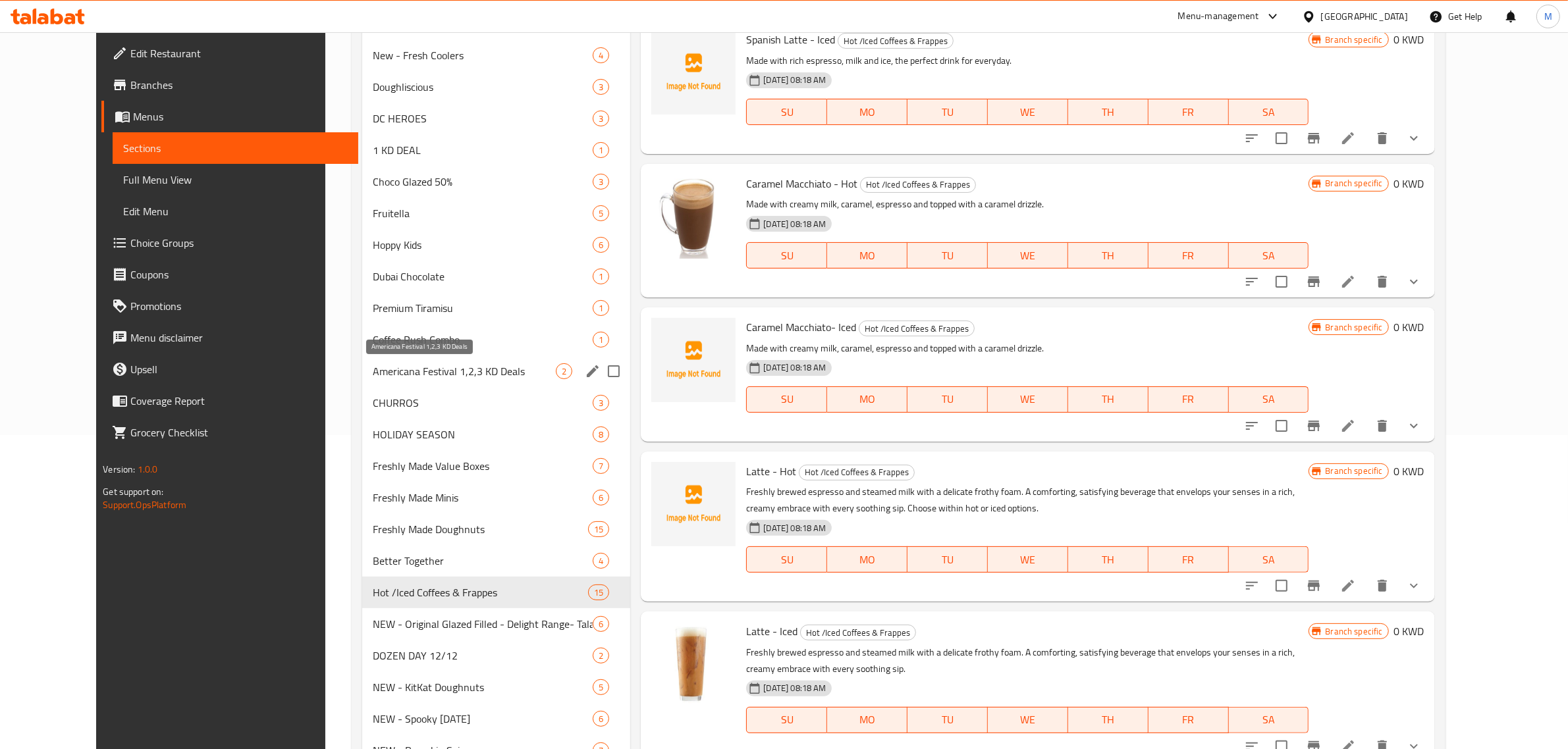
scroll to position [232, 0]
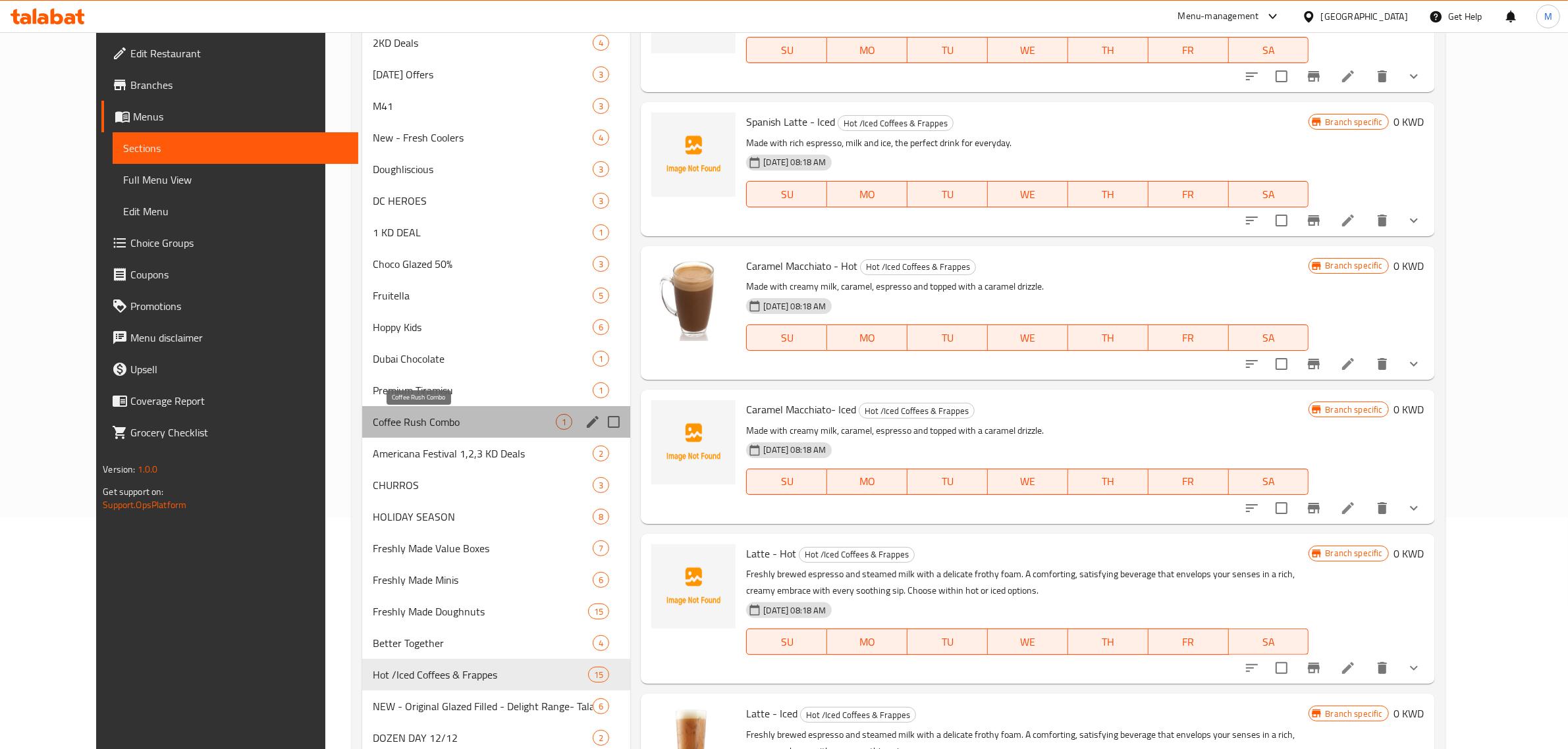
click at [396, 425] on span "Coffee Rush Combo" at bounding box center [464, 422] width 183 height 16
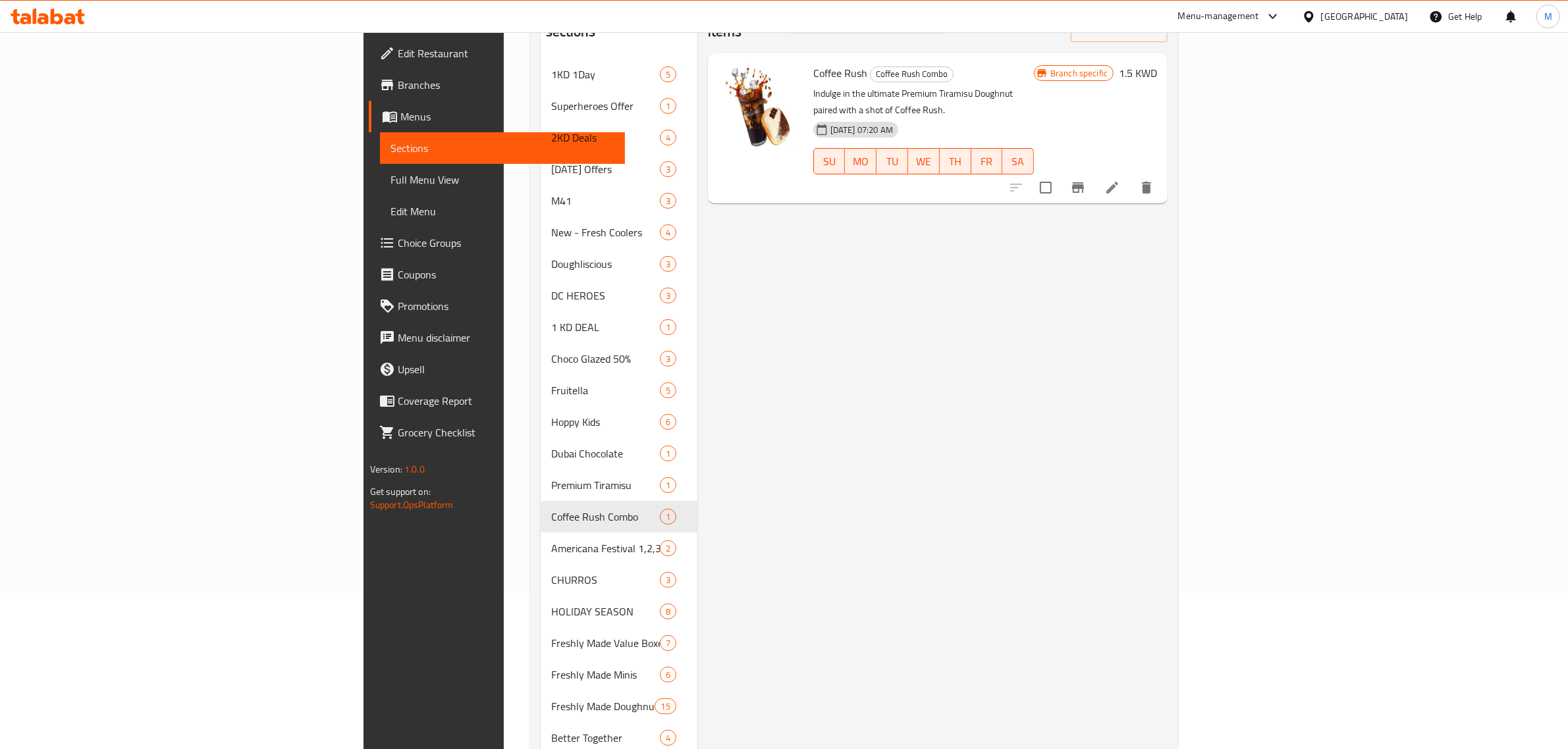
scroll to position [67, 0]
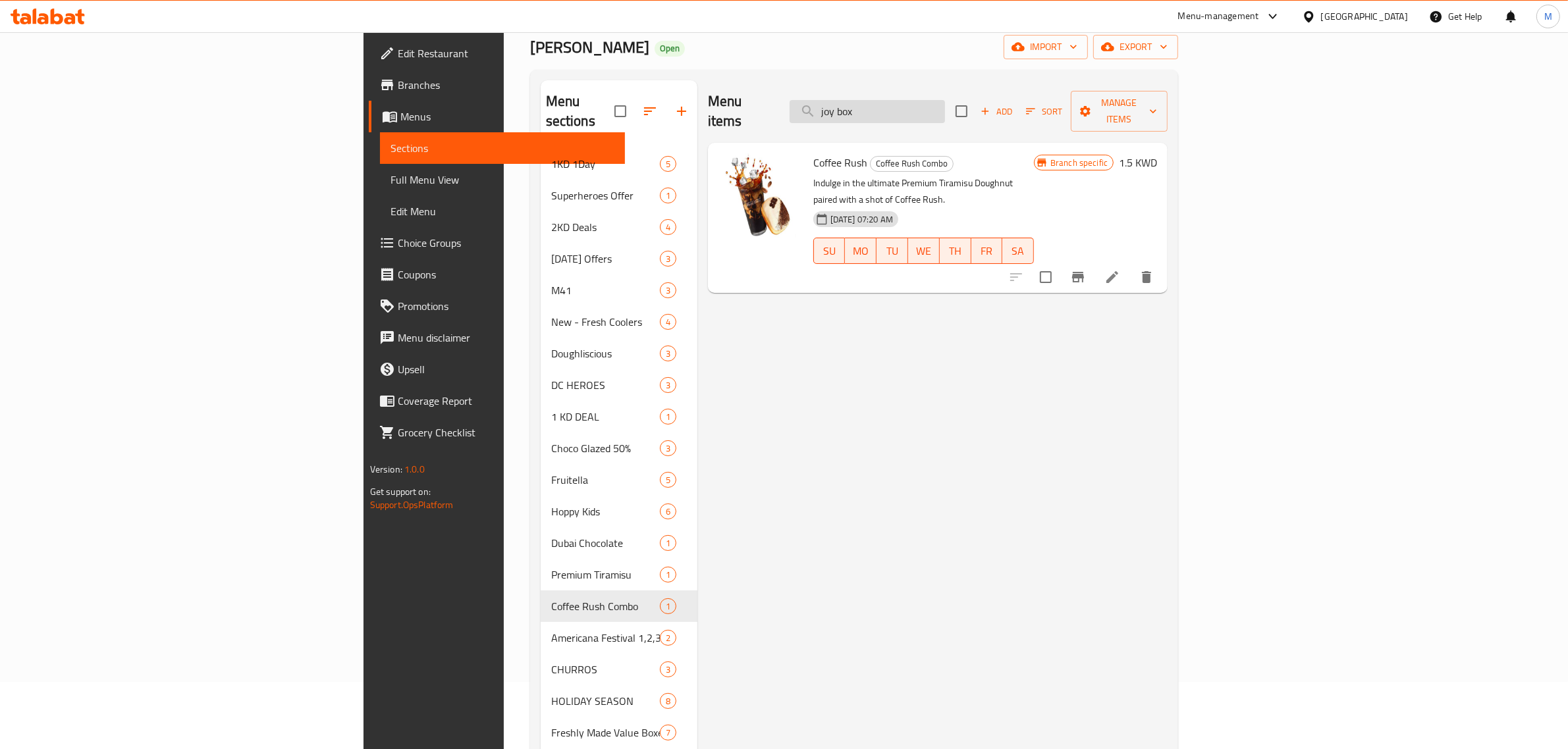
click at [945, 100] on input "joy box" at bounding box center [867, 112] width 156 height 23
type input "j"
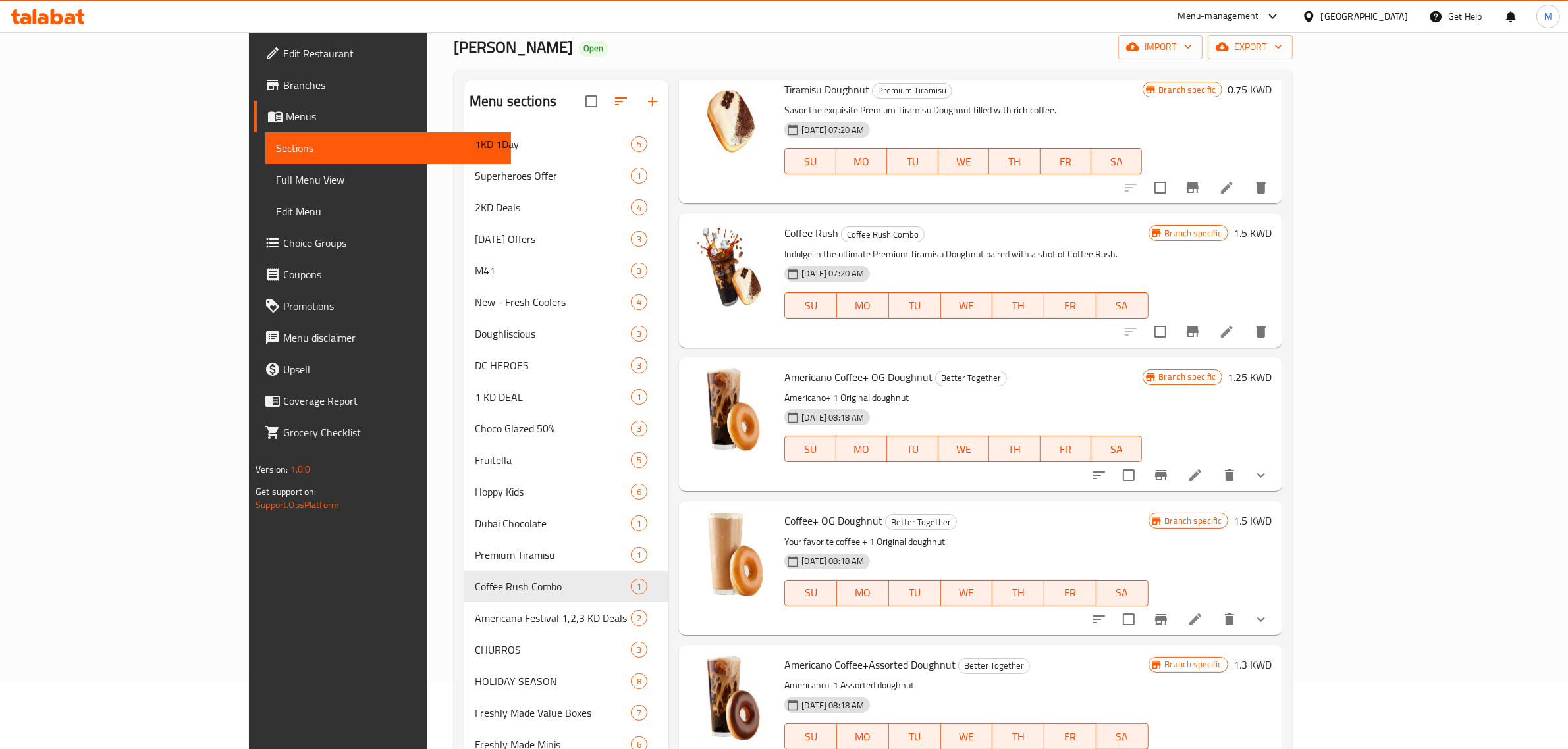
scroll to position [82, 0]
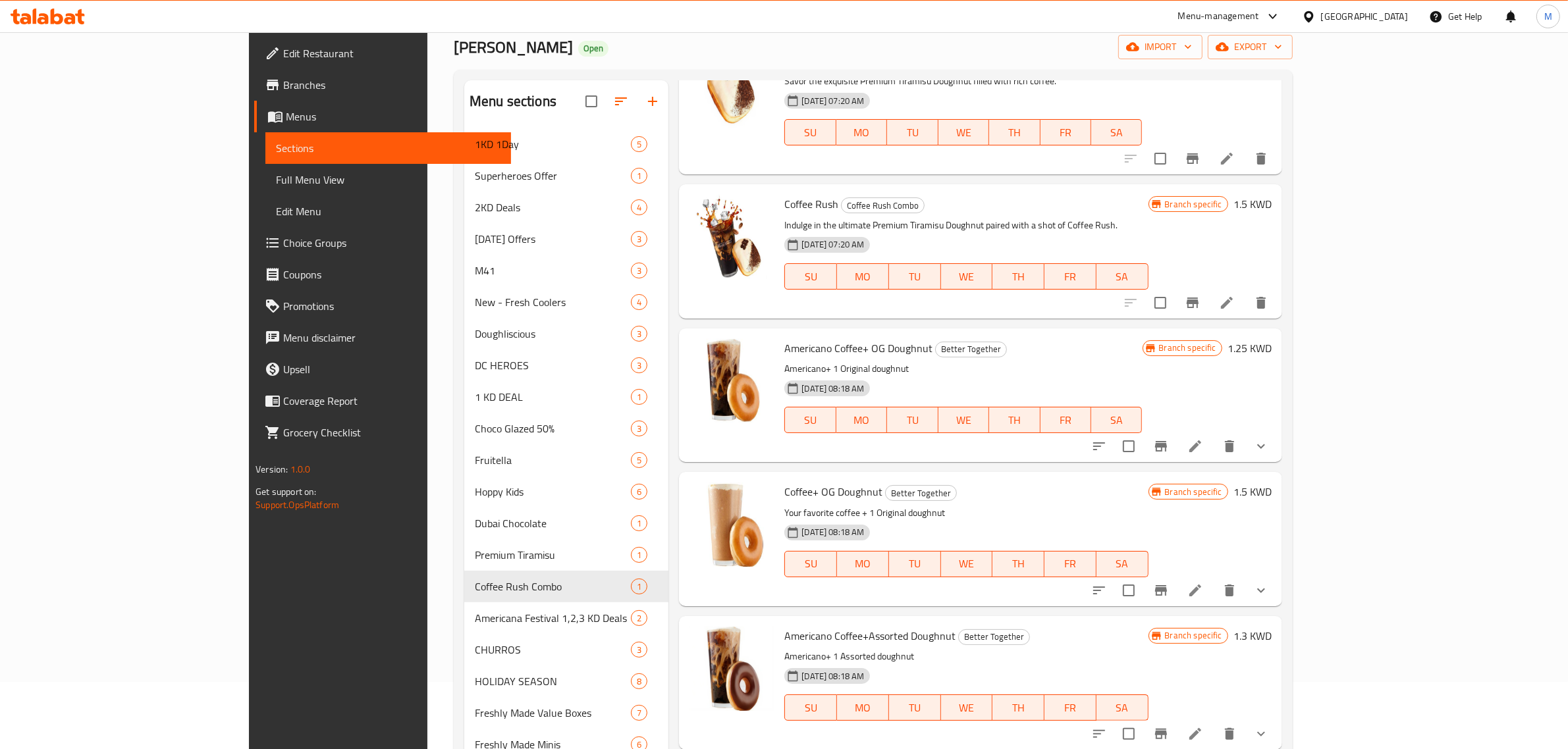
type input "coffee"
click at [1277, 444] on button "show more" at bounding box center [1261, 447] width 32 height 32
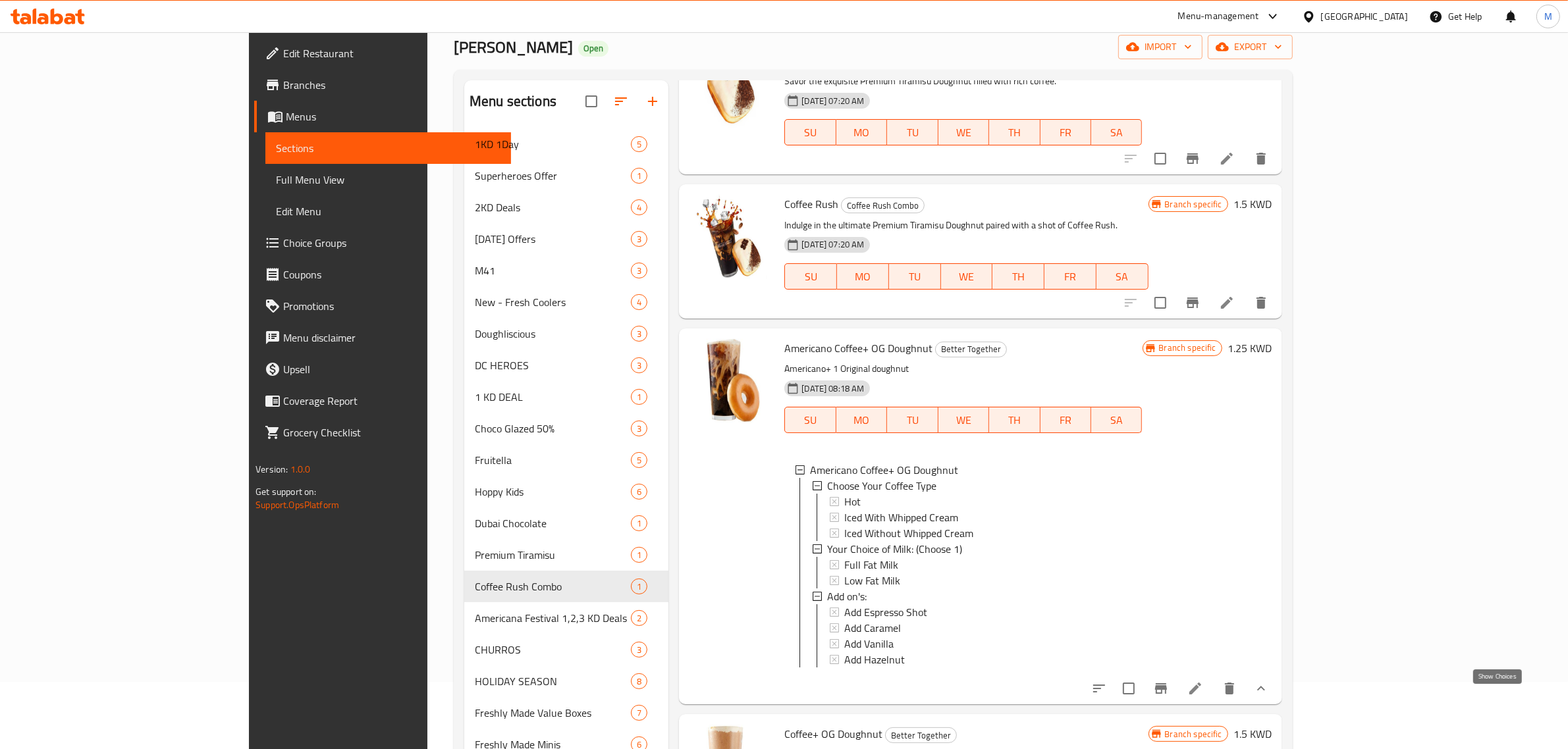
click at [1269, 697] on icon "show more" at bounding box center [1260, 688] width 16 height 16
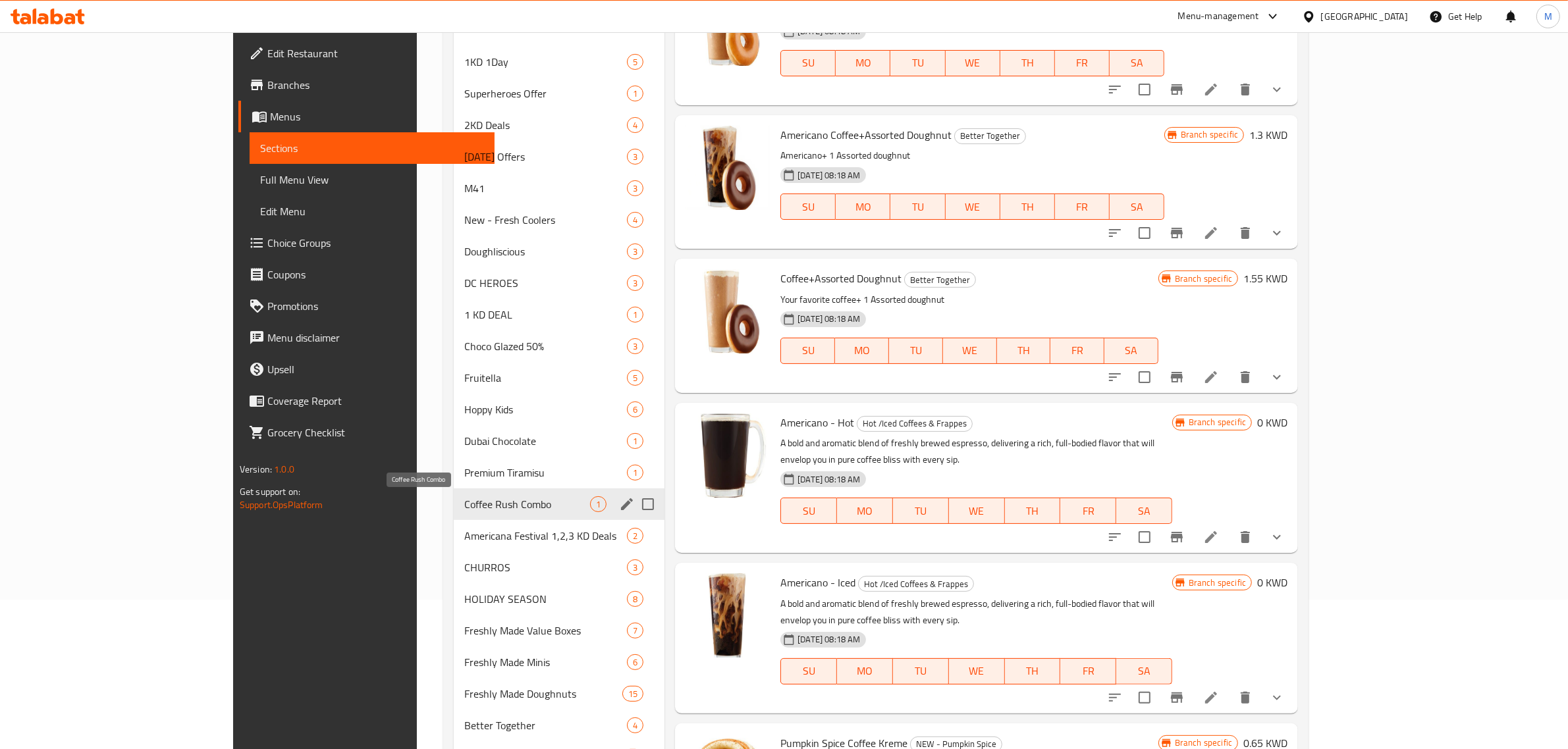
scroll to position [232, 0]
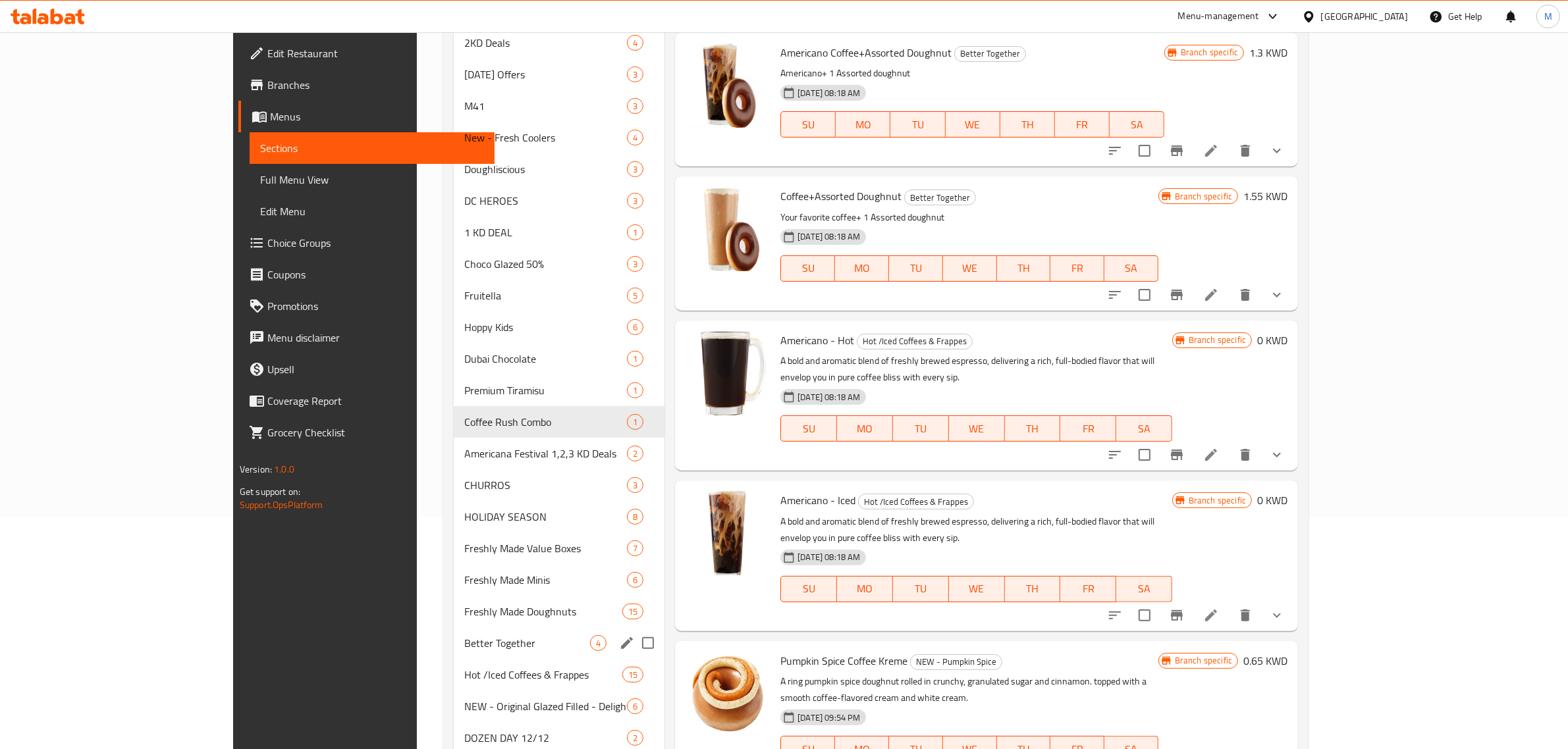
click at [454, 634] on div "Better Together 4" at bounding box center [559, 643] width 211 height 32
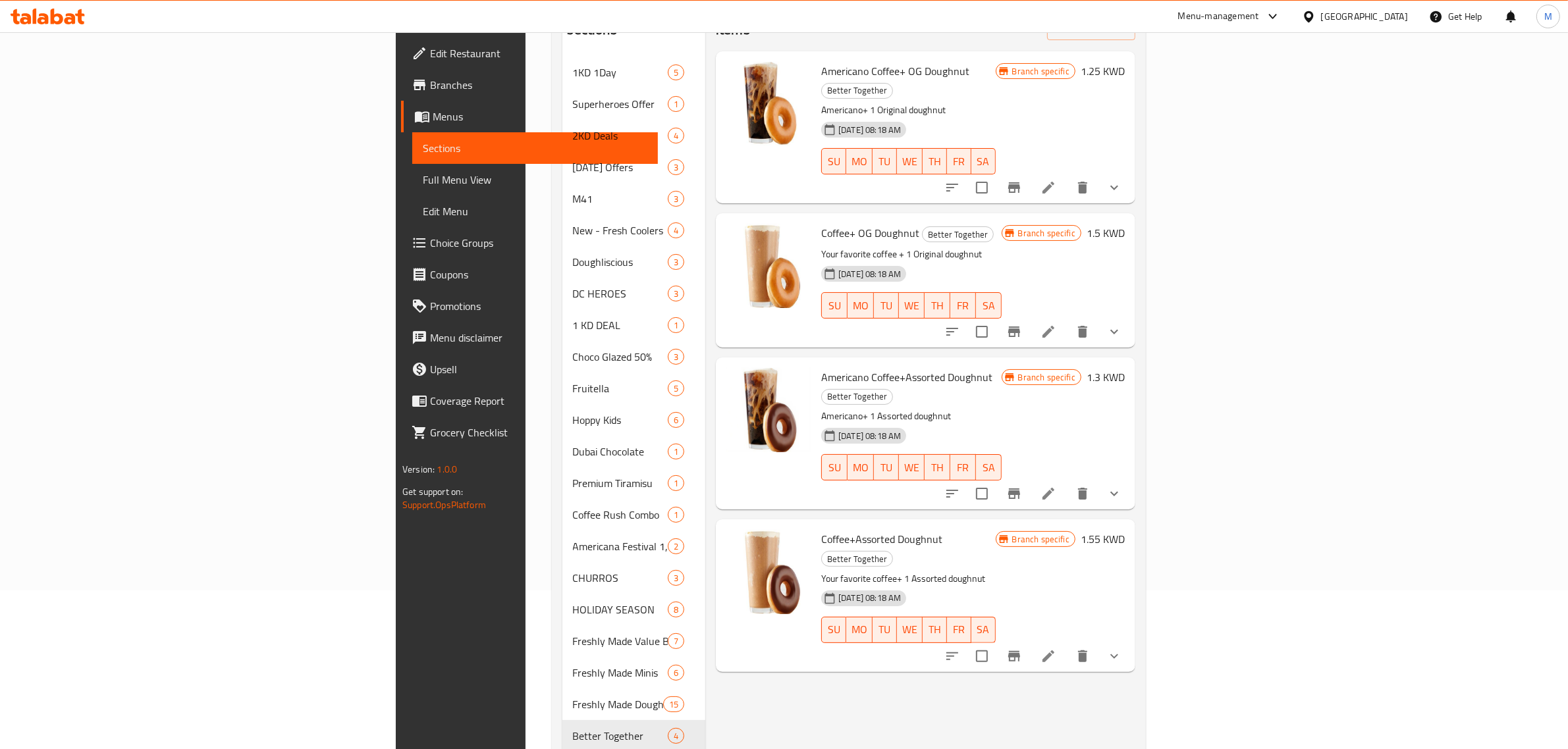
scroll to position [67, 0]
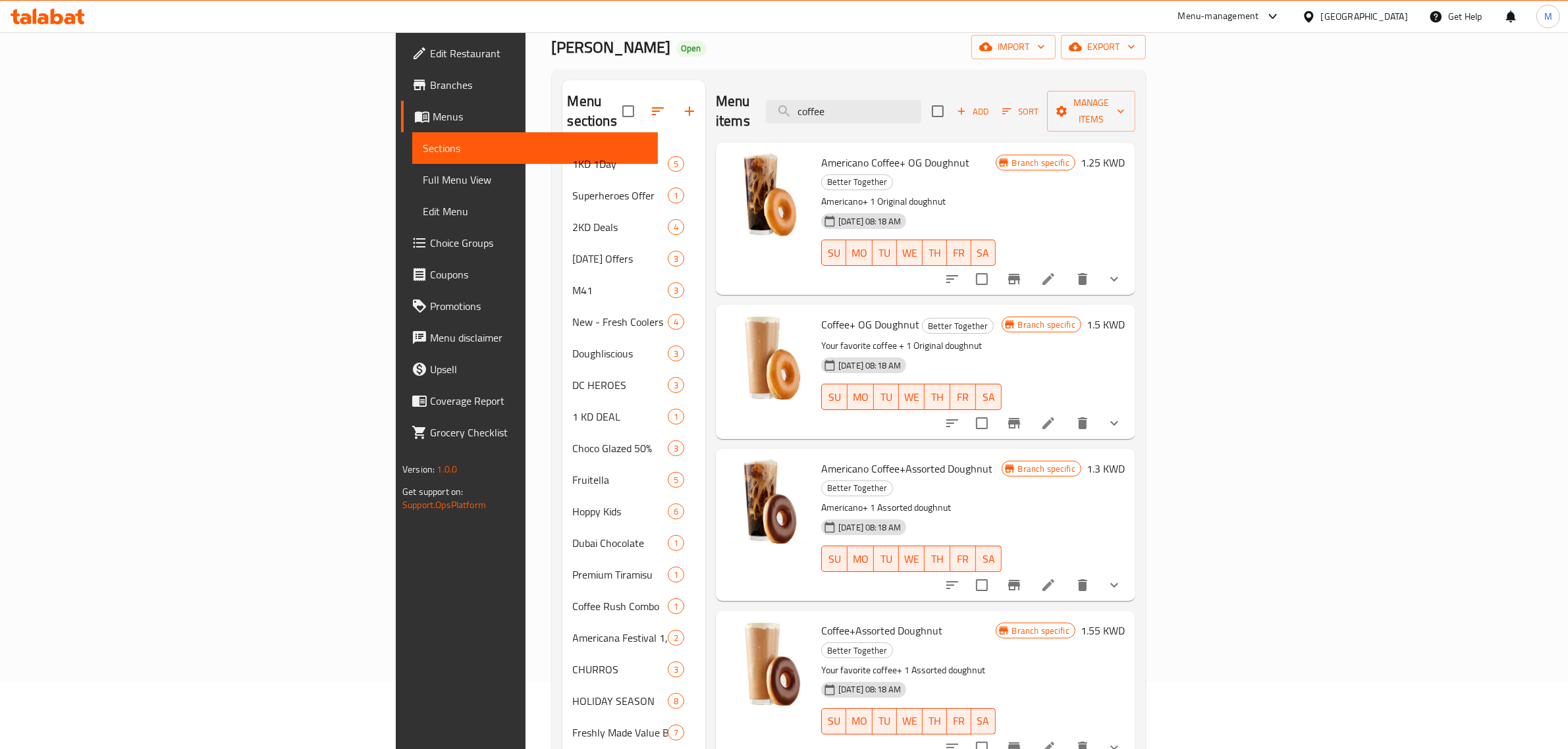
click at [1124, 153] on h6 "1.25 KWD" at bounding box center [1102, 163] width 44 height 18
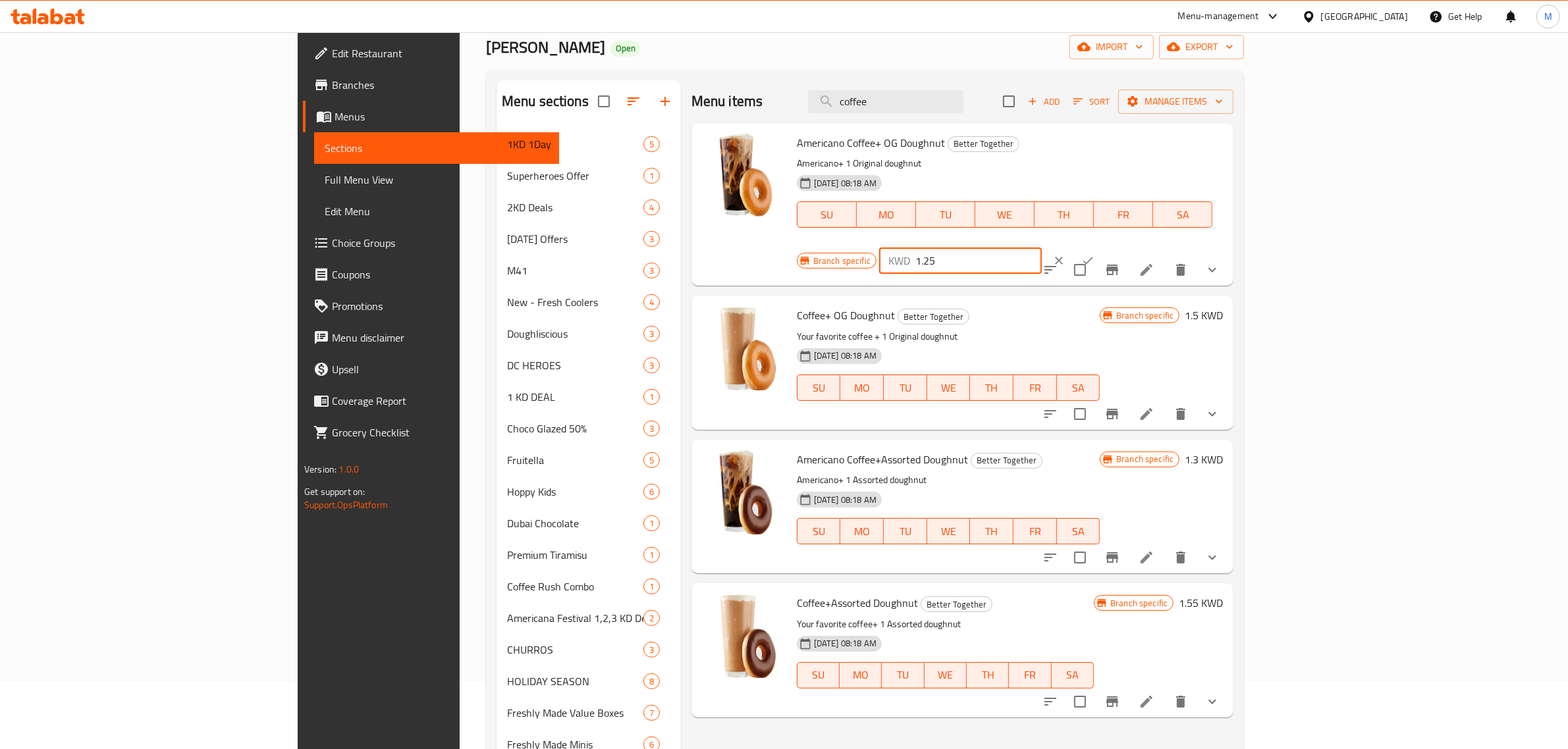
drag, startPoint x: 1401, startPoint y: 144, endPoint x: 1315, endPoint y: 144, distance: 86.0
click at [1042, 248] on div "KWD 1.25 ​" at bounding box center [960, 261] width 163 height 27
type input "1.35"
click at [1095, 254] on icon "ok" at bounding box center [1087, 261] width 13 height 13
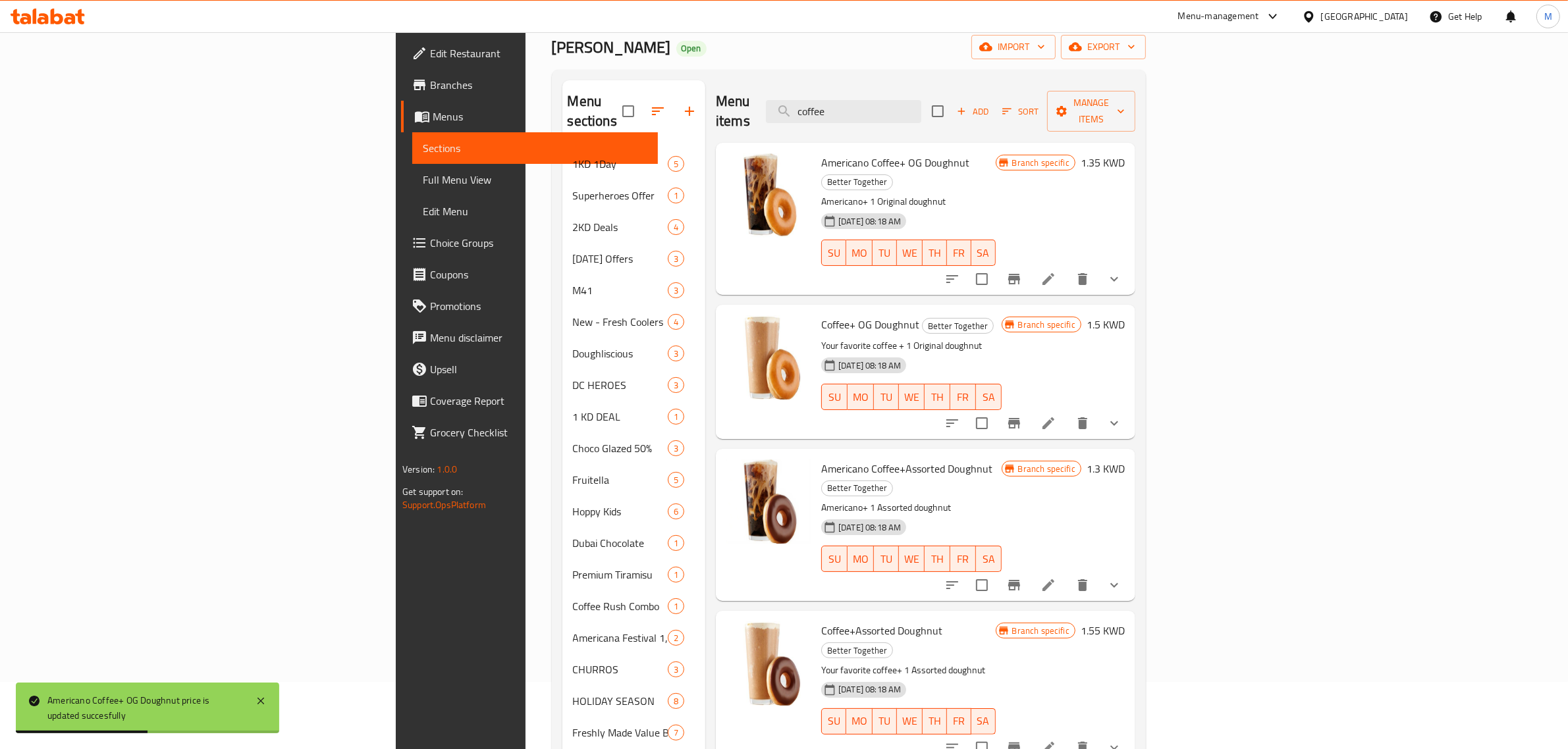
click at [1124, 315] on h6 "1.5 KWD" at bounding box center [1105, 324] width 38 height 18
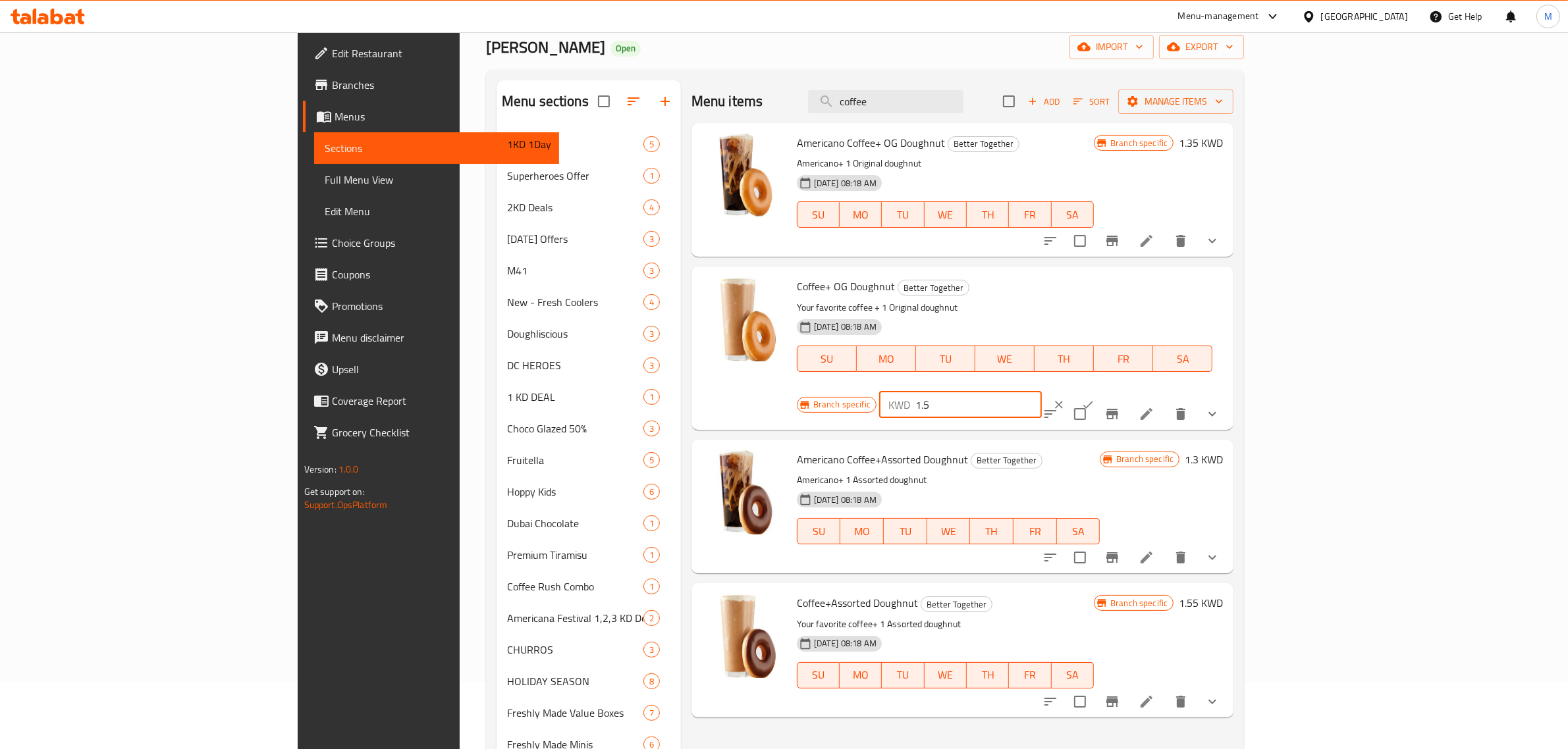
drag, startPoint x: 1391, startPoint y: 292, endPoint x: 1332, endPoint y: 282, distance: 59.8
click at [1042, 392] on div "KWD 1.5 ​" at bounding box center [960, 405] width 163 height 27
click at [1073, 390] on button "clear" at bounding box center [1059, 405] width 29 height 29
